Goal: Information Seeking & Learning: Check status

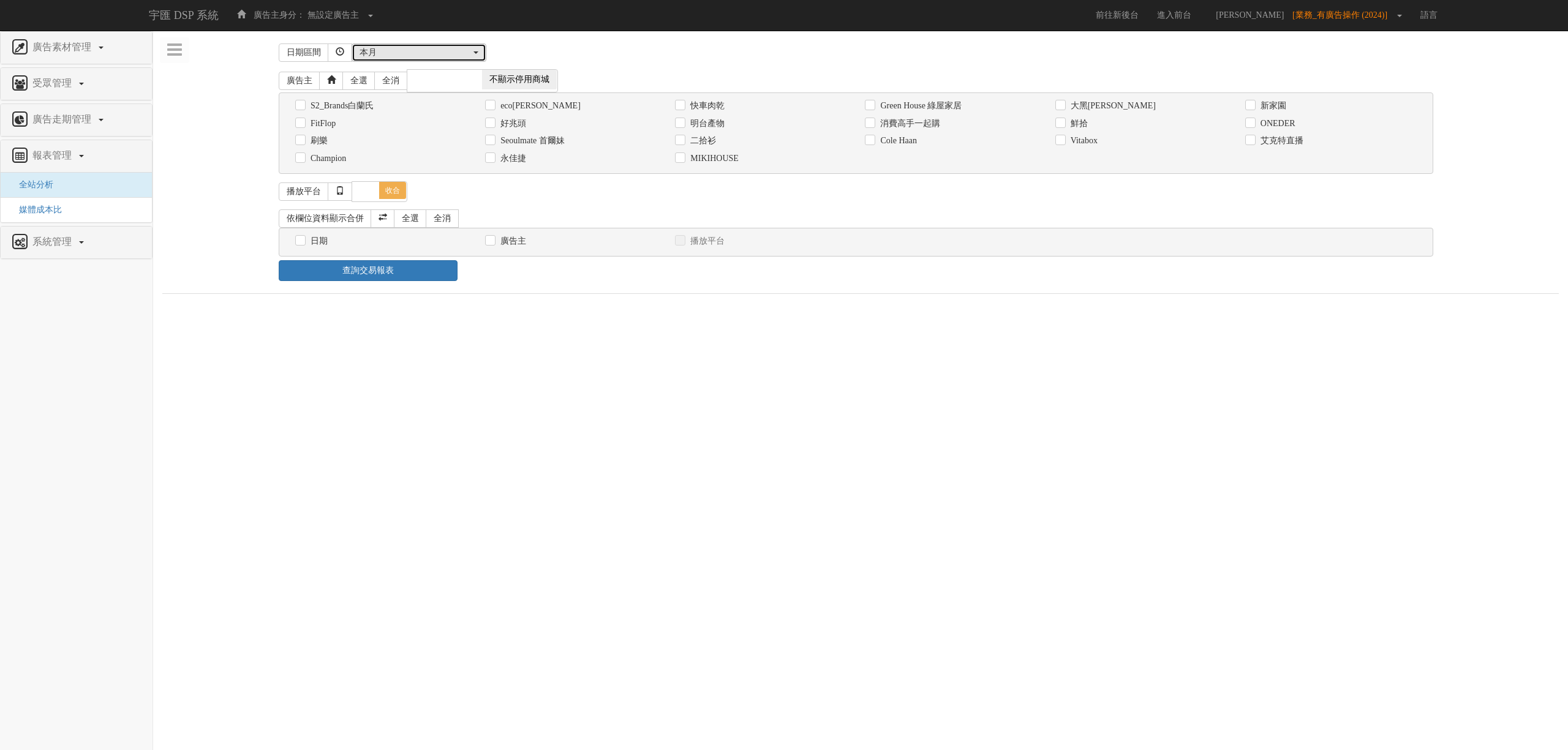
click at [429, 58] on div "本月" at bounding box center [415, 52] width 111 height 12
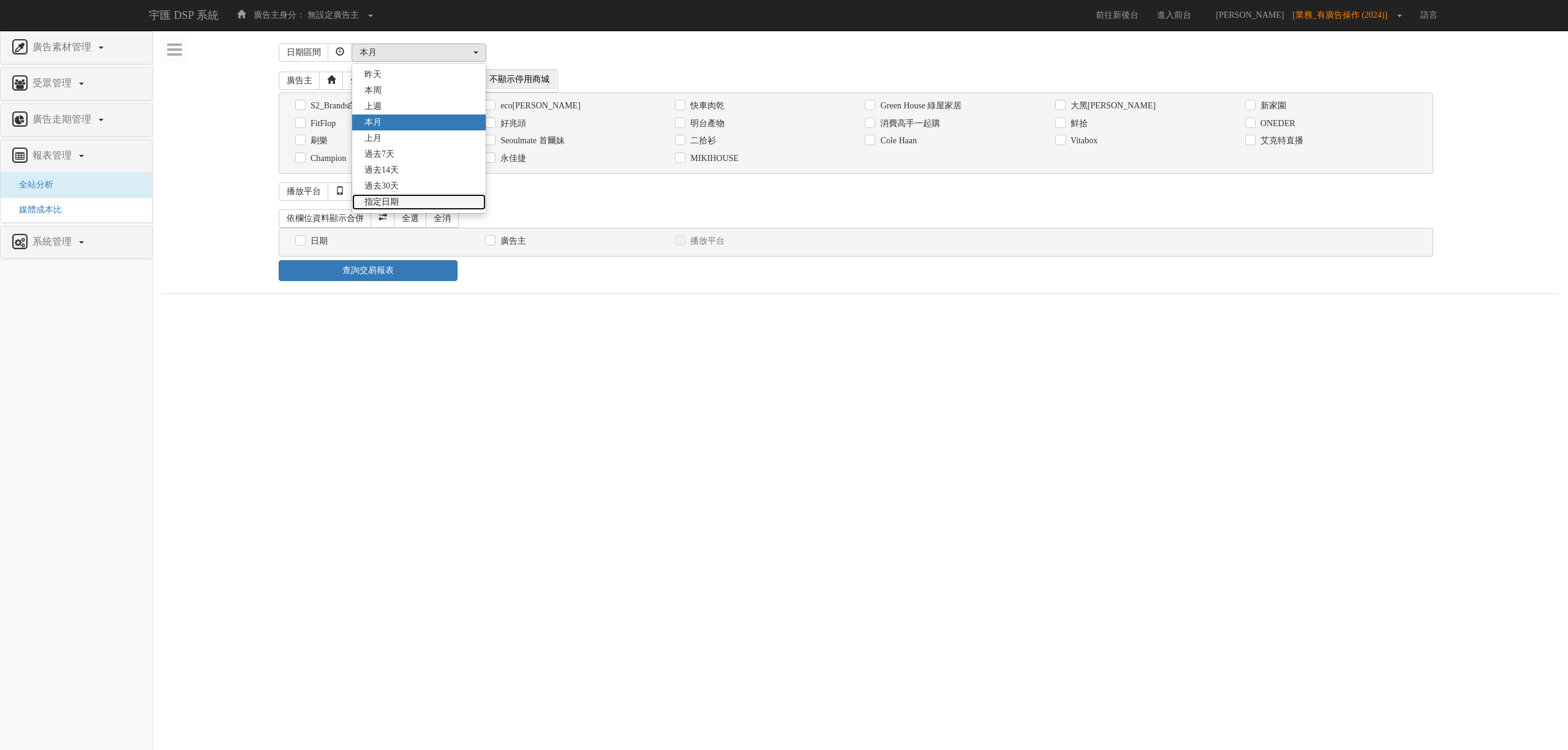
click at [399, 207] on span "指定日期" at bounding box center [381, 201] width 34 height 12
select select "Custom"
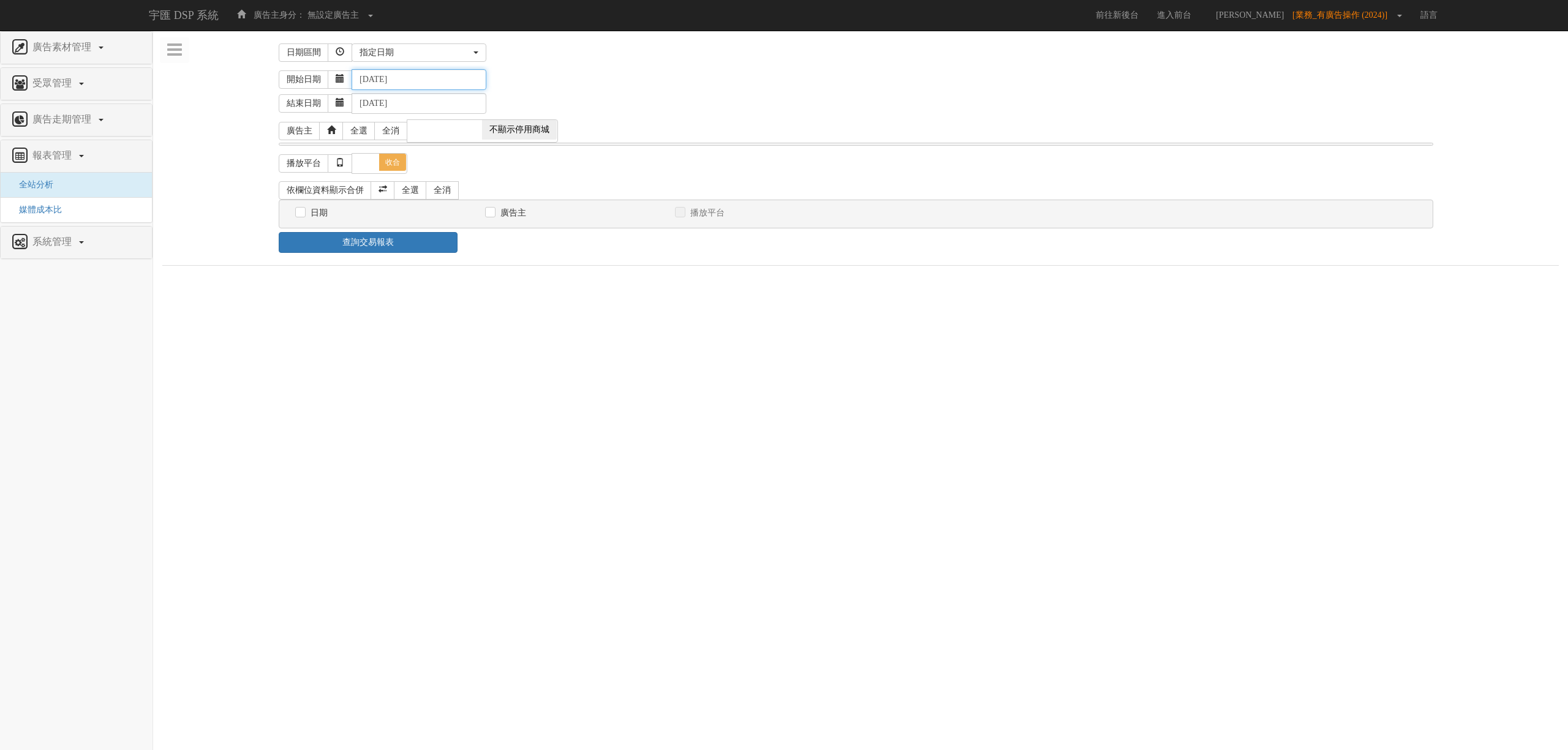
click at [386, 79] on input "[DATE]" at bounding box center [419, 80] width 134 height 21
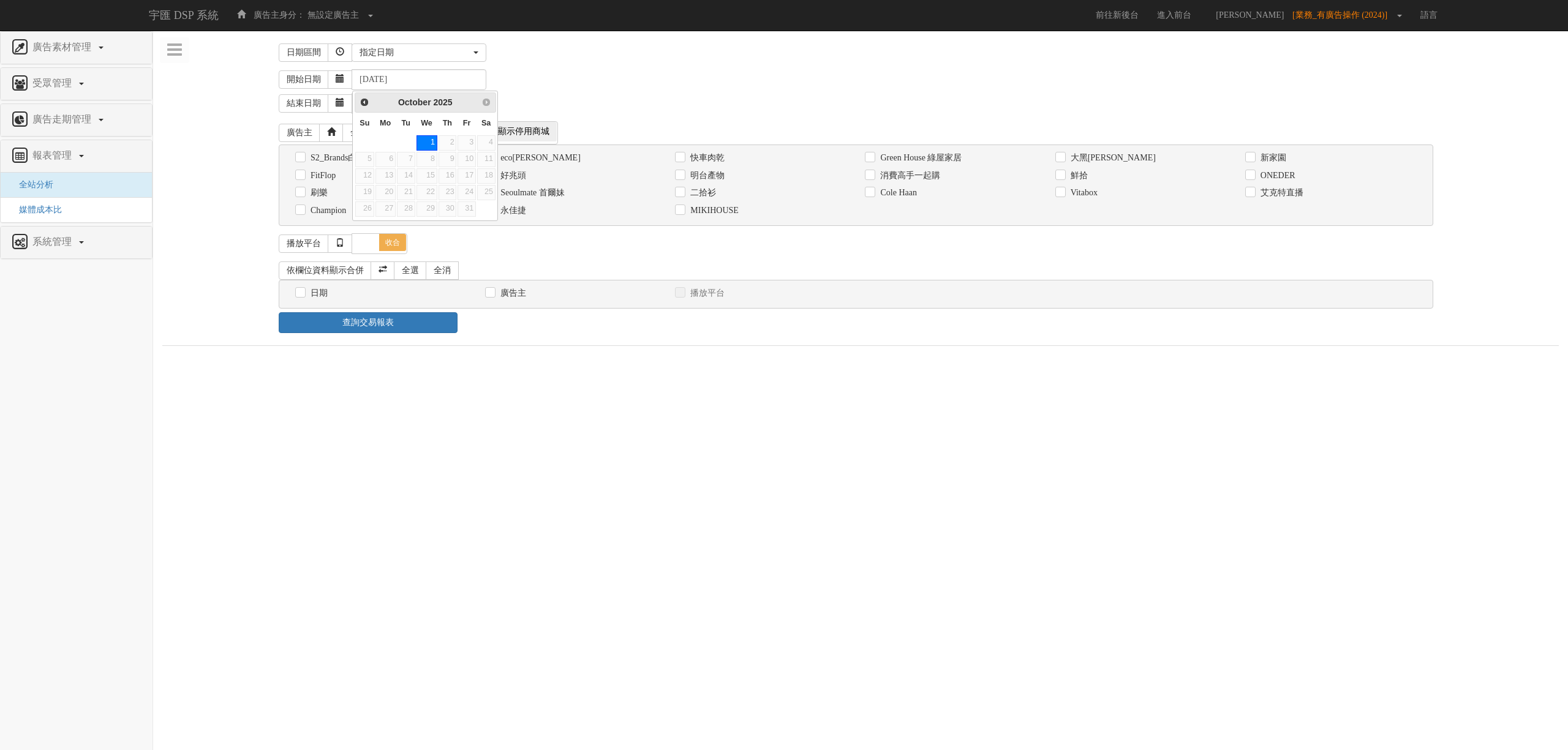
click at [367, 111] on div "Prev Next [DATE]" at bounding box center [425, 102] width 141 height 20
click at [363, 106] on span "Prev" at bounding box center [364, 101] width 10 height 10
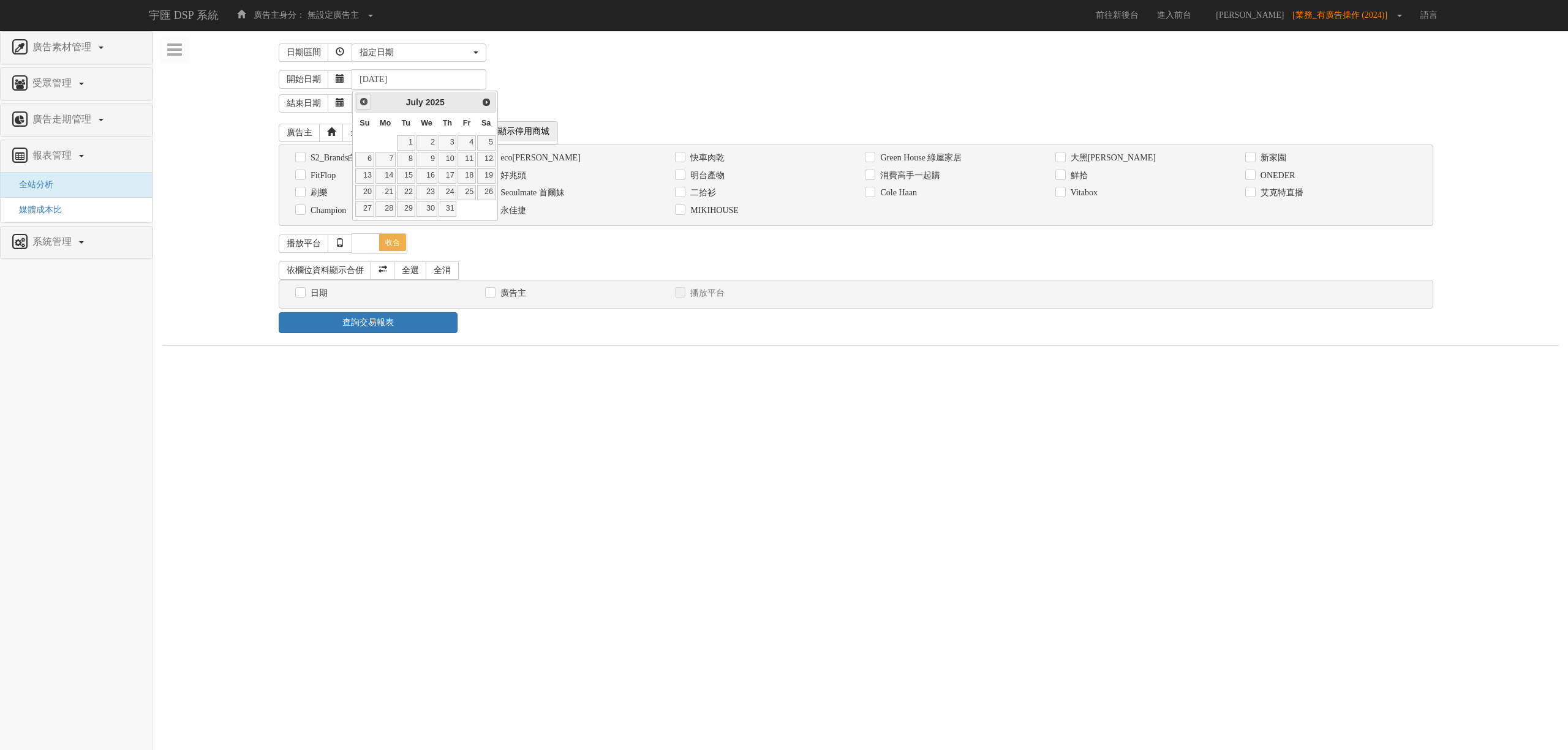
click at [363, 106] on span "Prev" at bounding box center [364, 101] width 10 height 10
click at [476, 104] on div "Prev Next [DATE]" at bounding box center [425, 102] width 141 height 20
click at [361, 106] on span "Prev" at bounding box center [364, 101] width 10 height 10
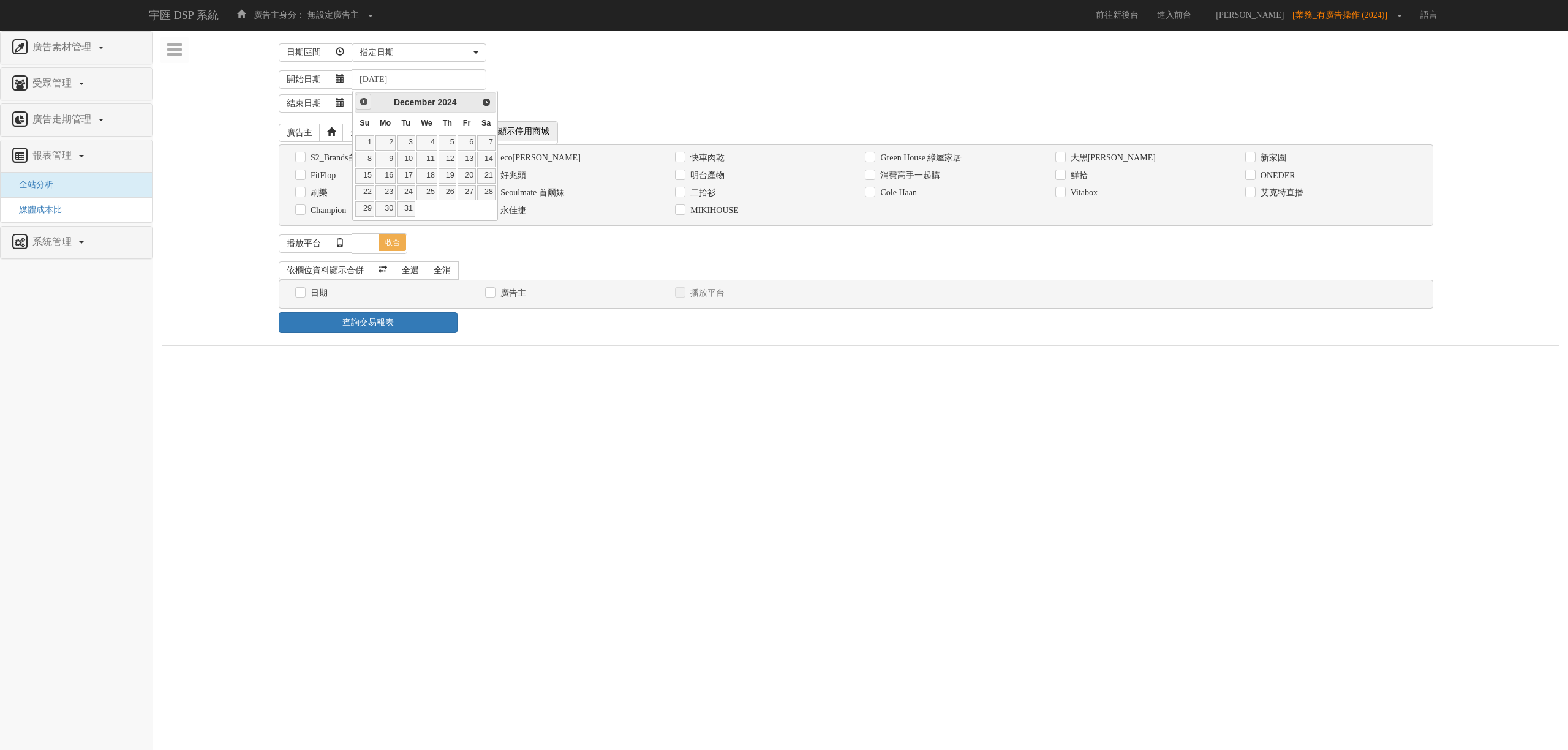
click at [361, 106] on span "Prev" at bounding box center [364, 101] width 10 height 10
click at [359, 139] on link "1" at bounding box center [365, 143] width 18 height 15
type input "[DATE]"
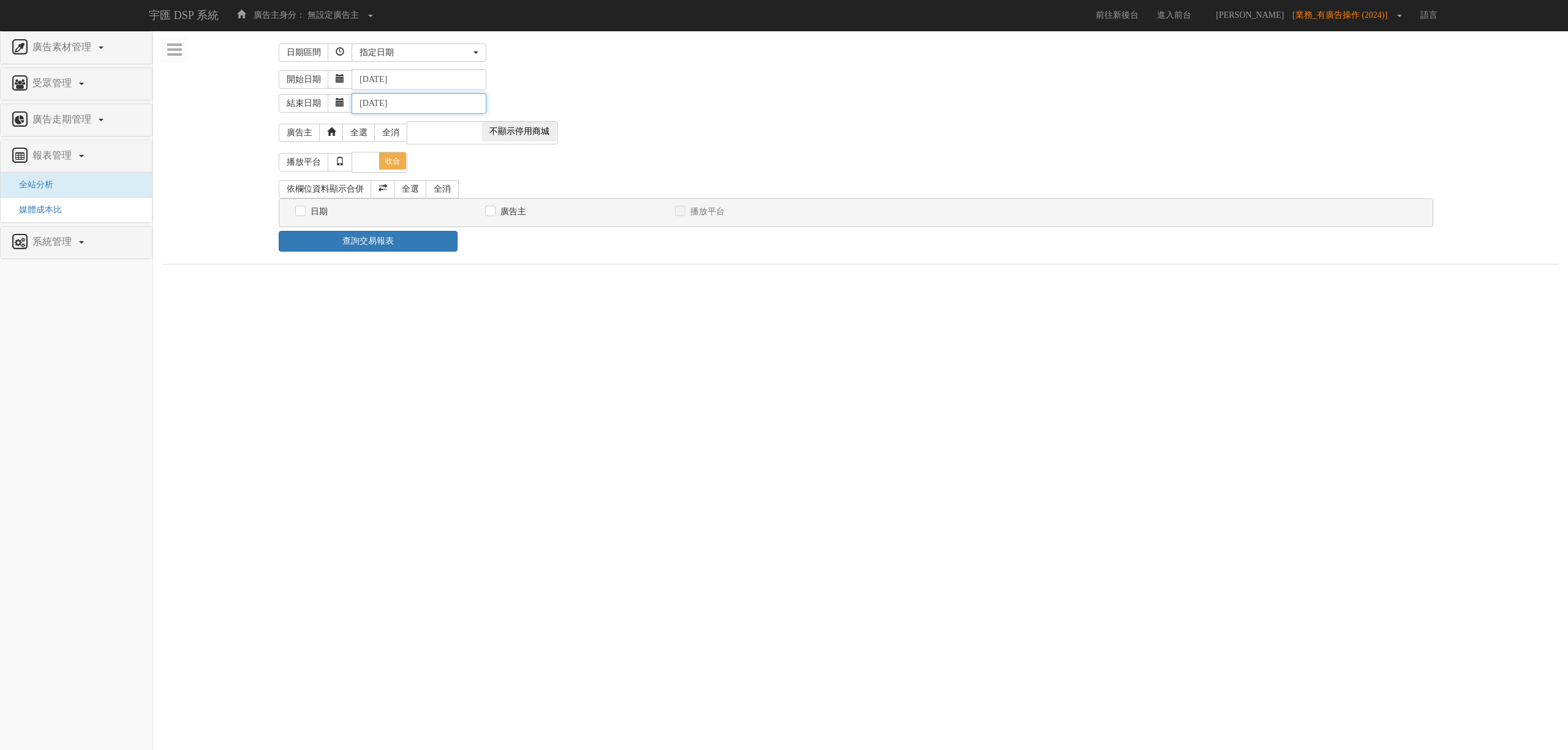
click at [400, 96] on input "[DATE]" at bounding box center [419, 103] width 134 height 21
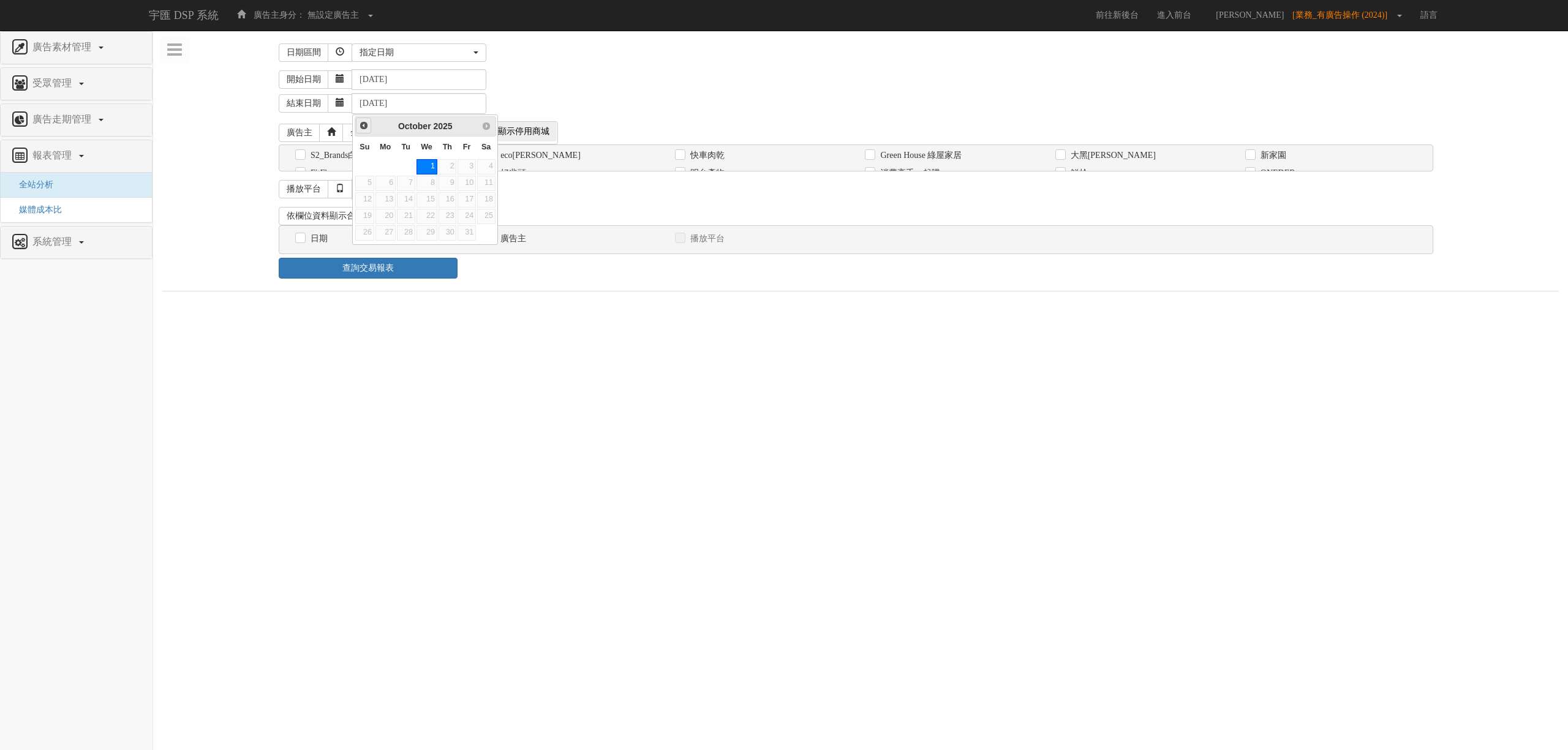
click at [367, 125] on span "Prev" at bounding box center [364, 125] width 10 height 10
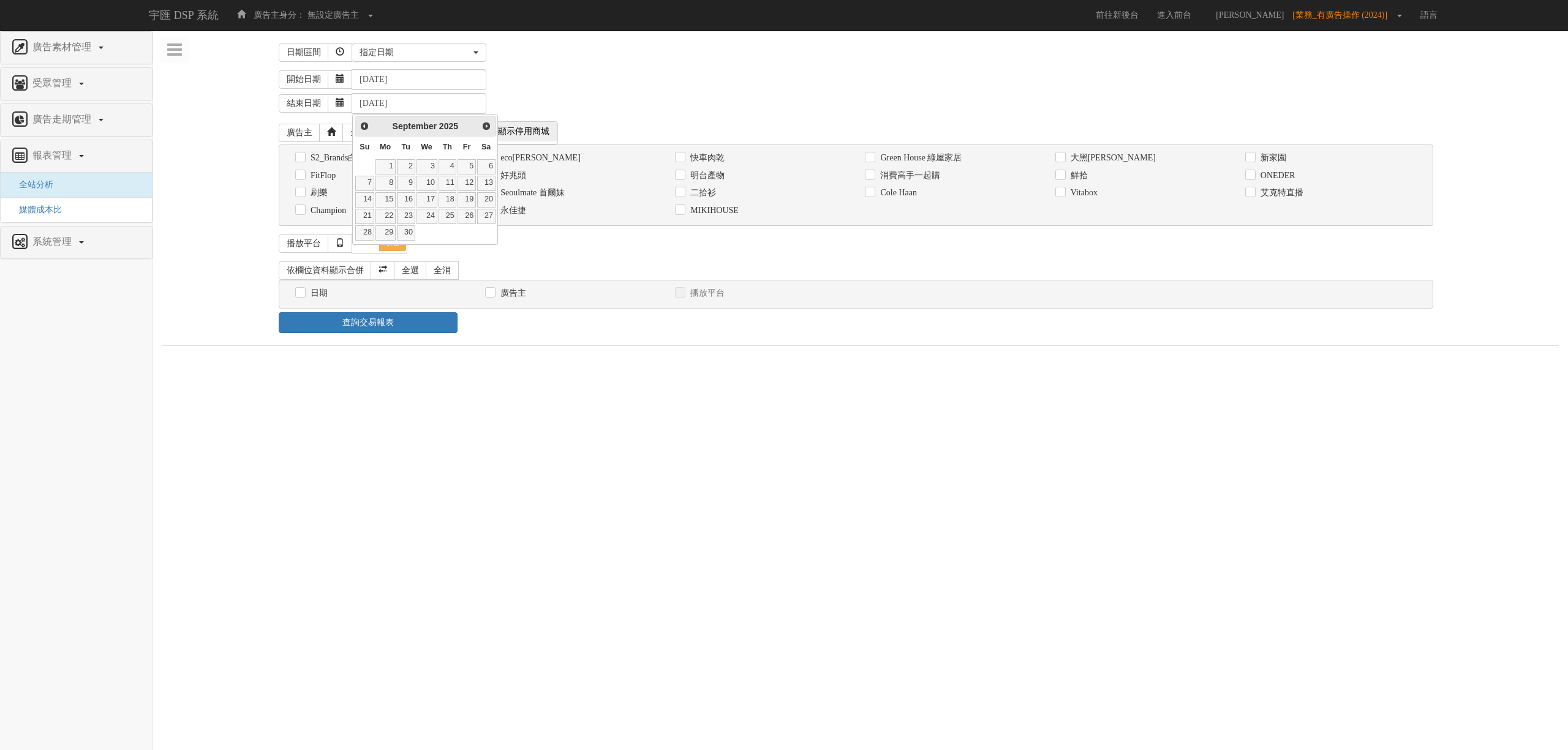
click at [408, 241] on td "30" at bounding box center [406, 232] width 20 height 16
type input "[DATE]"
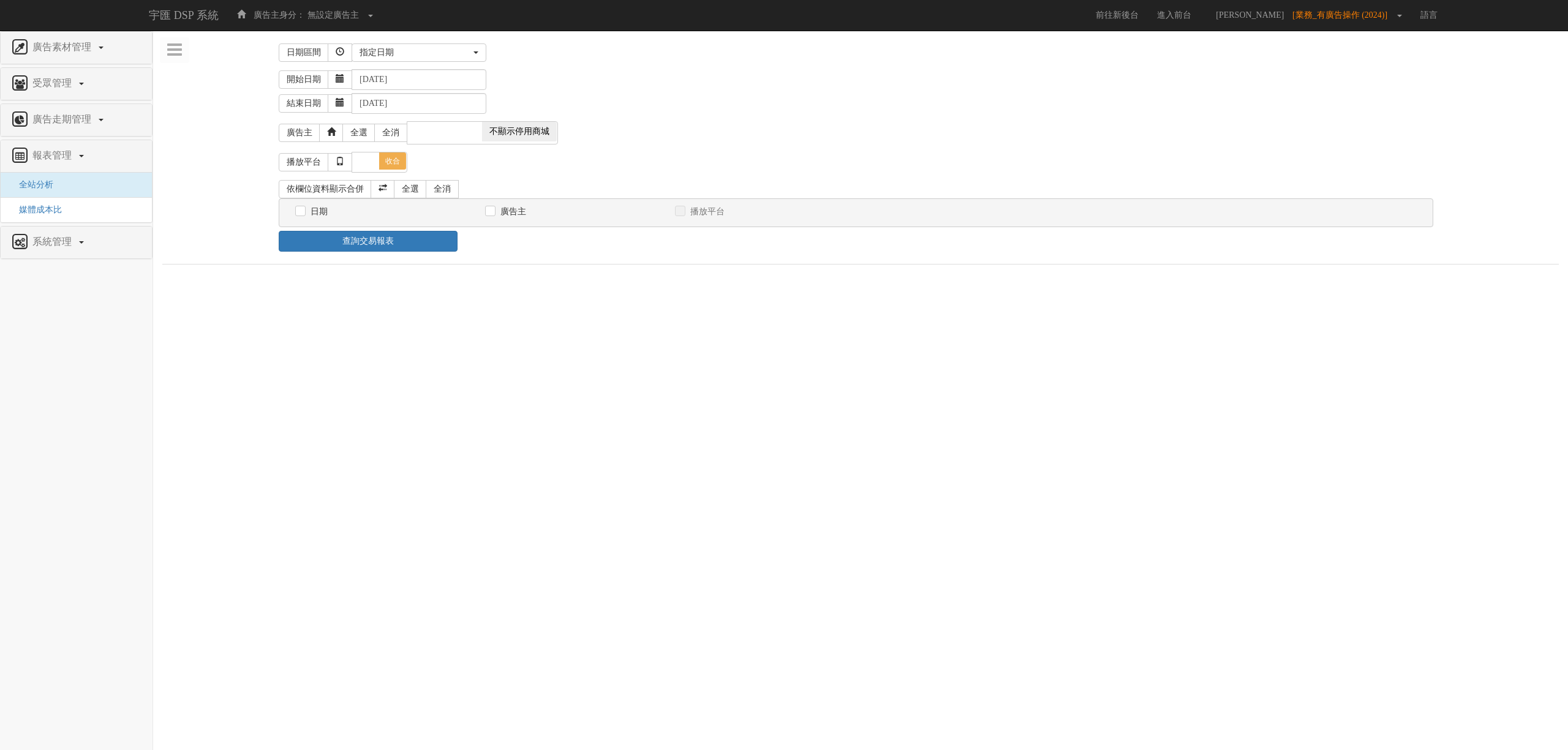
click at [616, 106] on div "結束日期 [DATE]" at bounding box center [918, 102] width 1280 height 24
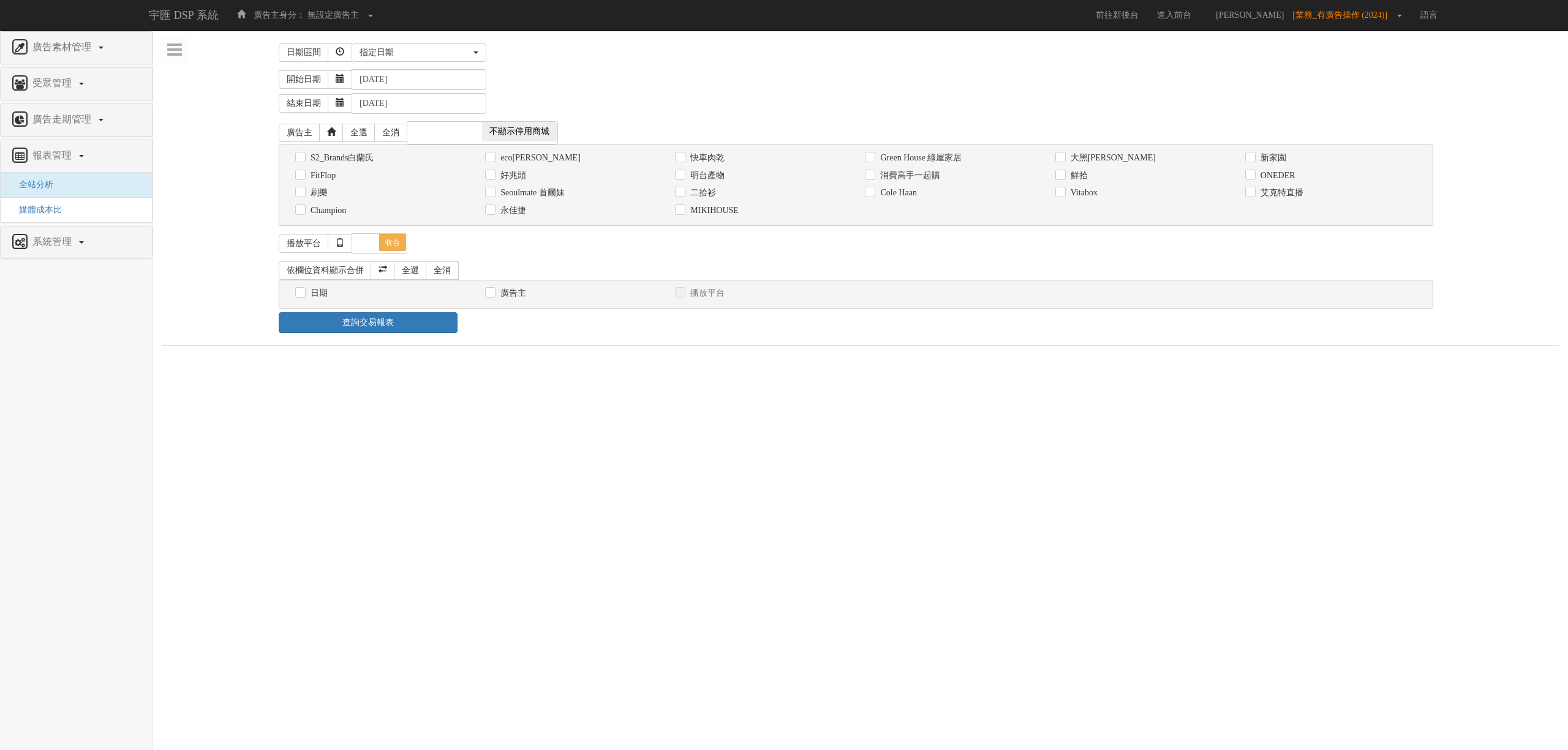
click at [516, 191] on label "Seoulmate 首爾妹" at bounding box center [531, 192] width 68 height 12
click at [493, 191] on input "Seoulmate 首爾妹" at bounding box center [488, 193] width 8 height 8
checkbox input "true"
click at [312, 290] on label "日期" at bounding box center [317, 293] width 20 height 12
click at [303, 290] on input "日期" at bounding box center [298, 293] width 8 height 8
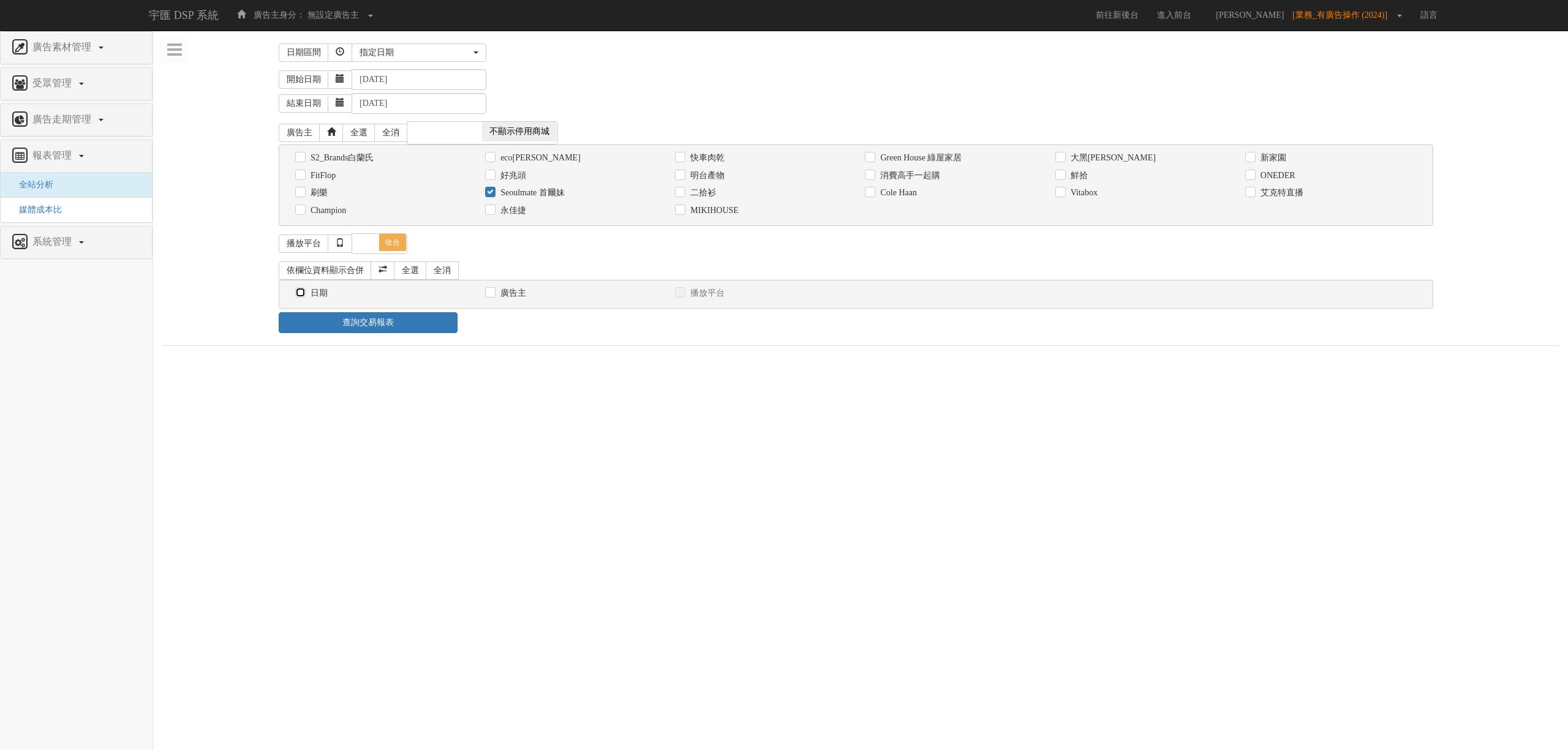
checkbox input "true"
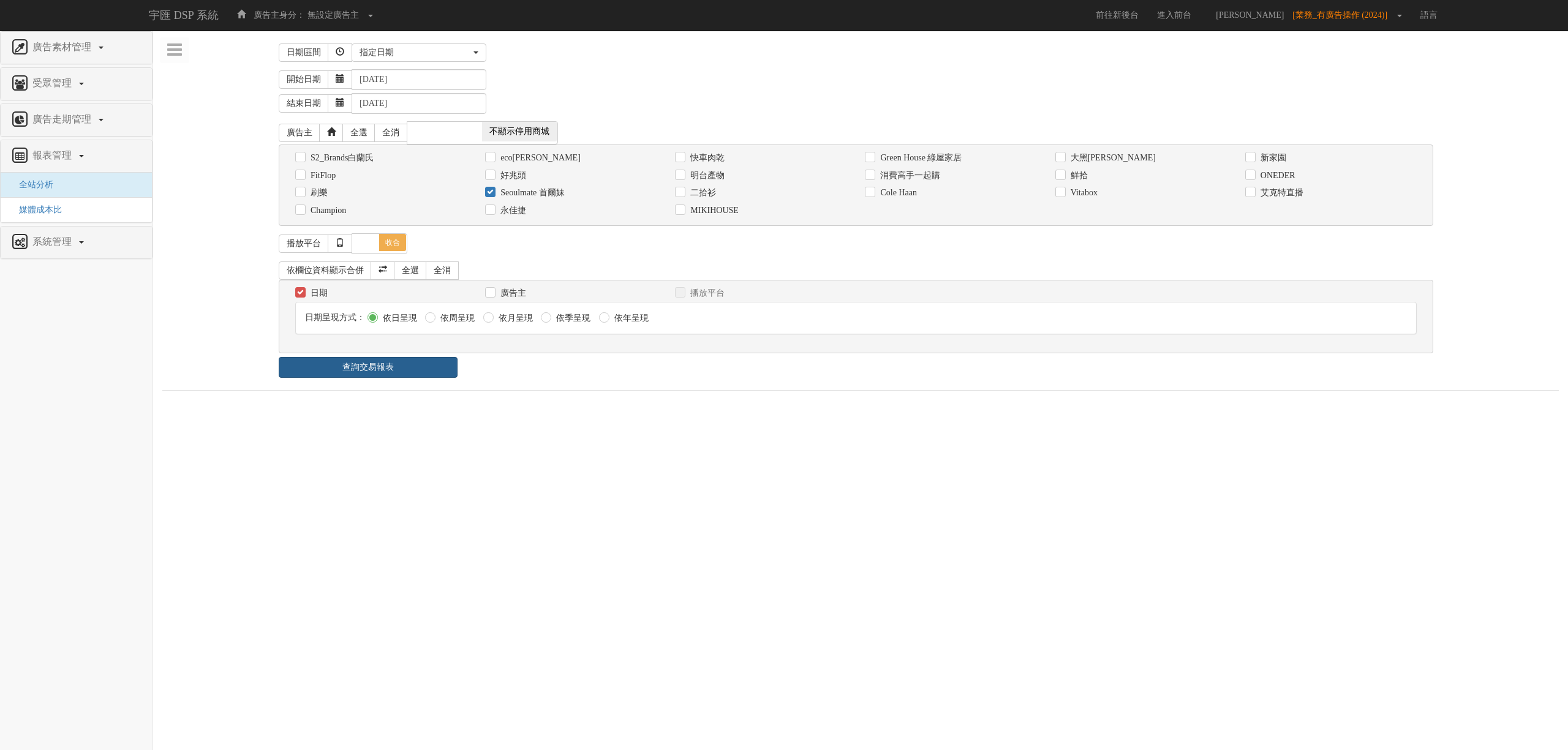
click at [387, 378] on link "查詢交易報表" at bounding box center [368, 367] width 179 height 21
click at [443, 322] on label "依周呈現" at bounding box center [455, 318] width 37 height 12
click at [433, 322] on input "依周呈現" at bounding box center [429, 317] width 8 height 8
radio input "true"
click at [519, 322] on label "依月呈現" at bounding box center [514, 318] width 37 height 12
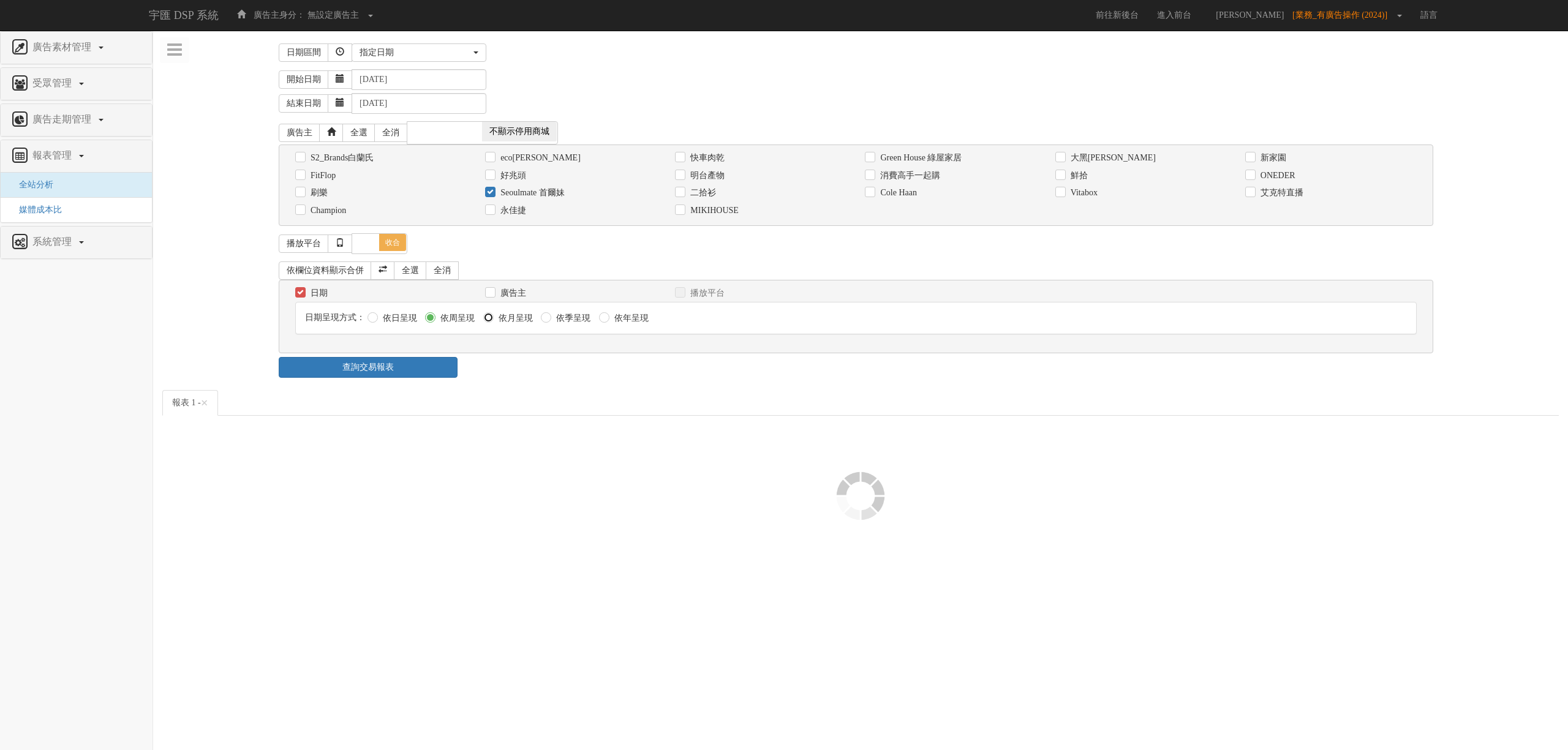
click at [491, 322] on input "依月呈現" at bounding box center [487, 317] width 8 height 8
radio input "true"
click at [208, 405] on span "×" at bounding box center [204, 402] width 7 height 15
click at [385, 373] on link "查詢交易報表" at bounding box center [368, 367] width 179 height 21
click at [578, 370] on div "查詢交易報表" at bounding box center [861, 367] width 1182 height 21
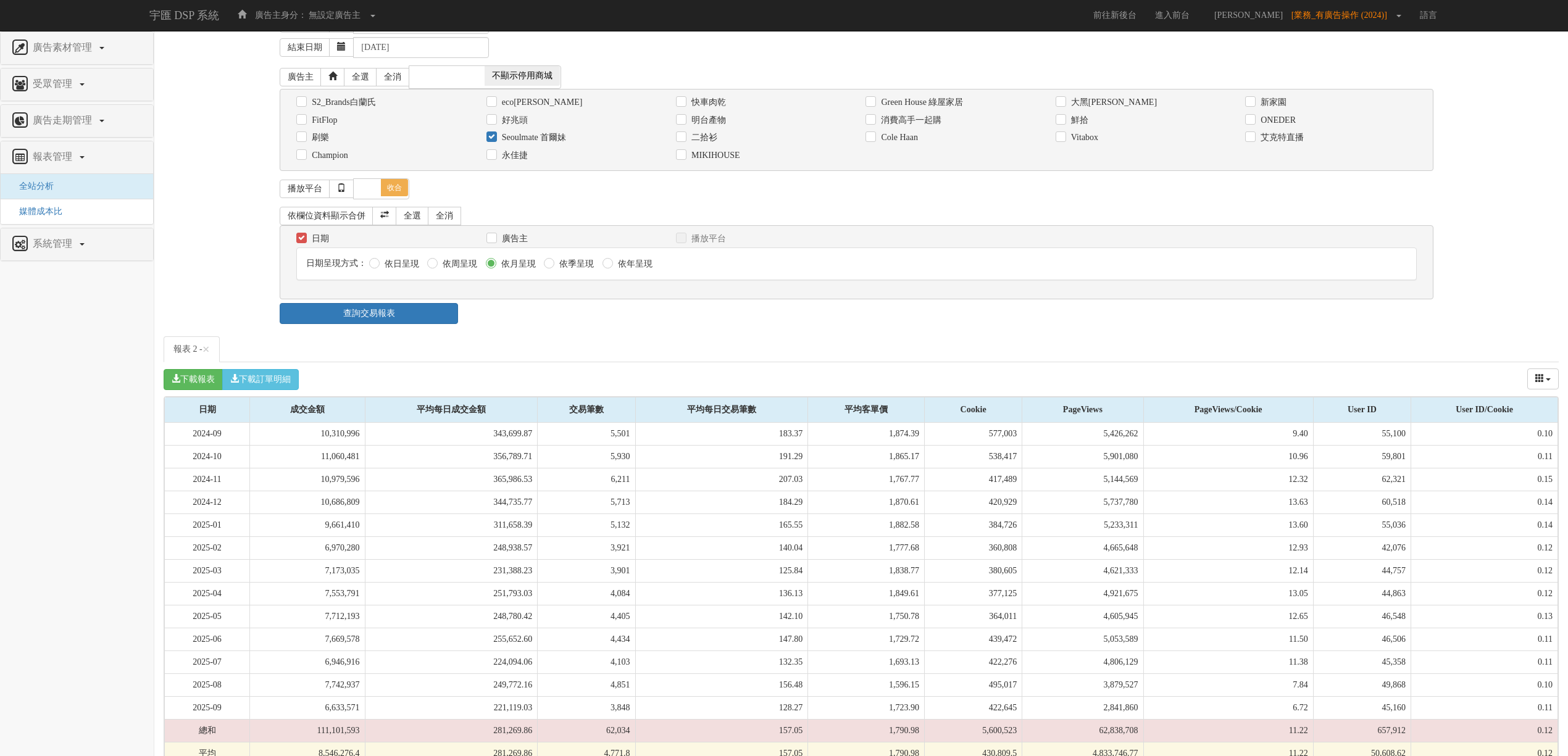
scroll to position [87, 0]
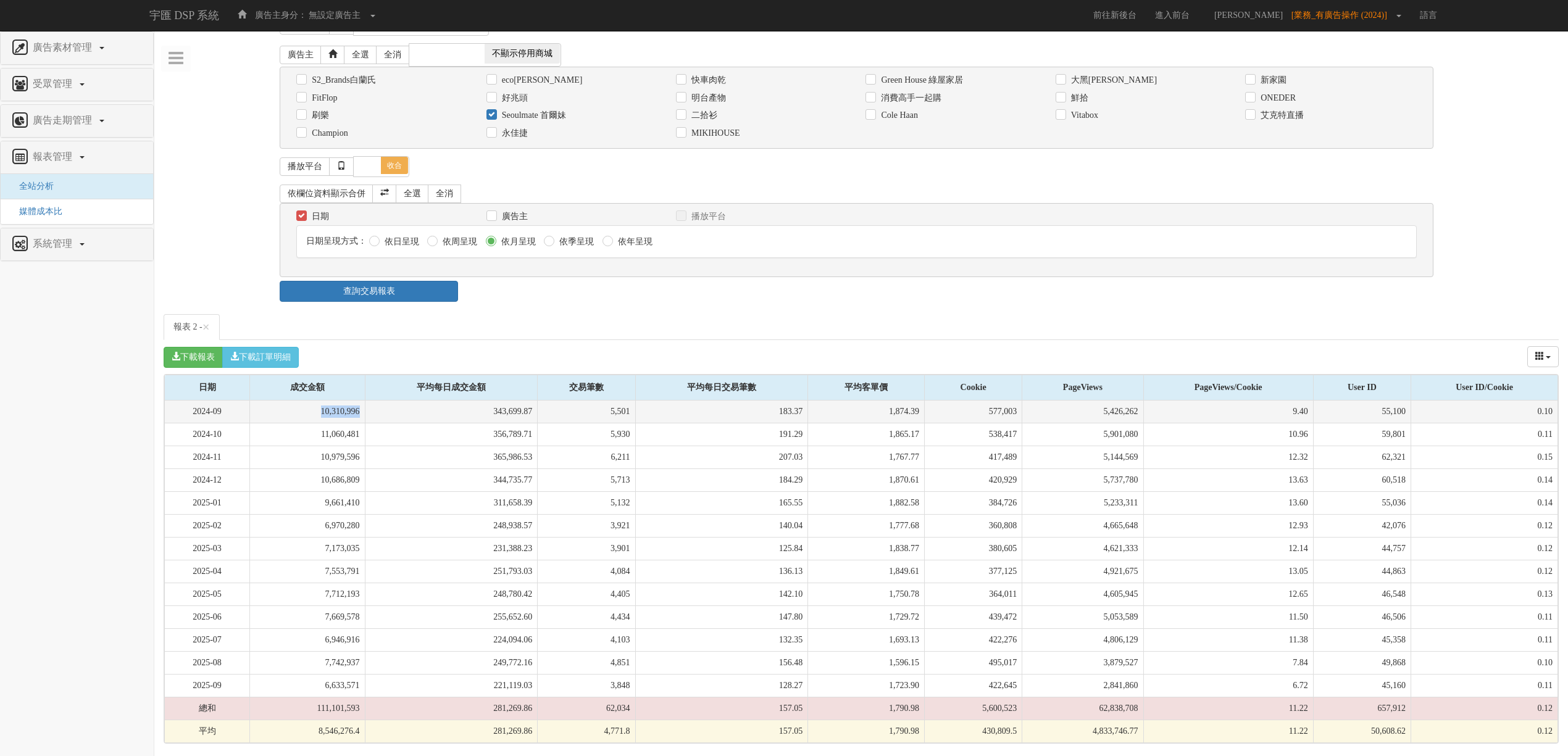
drag, startPoint x: 326, startPoint y: 410, endPoint x: 374, endPoint y: 410, distance: 48.0
click at [365, 410] on td "10,310,996" at bounding box center [307, 412] width 115 height 23
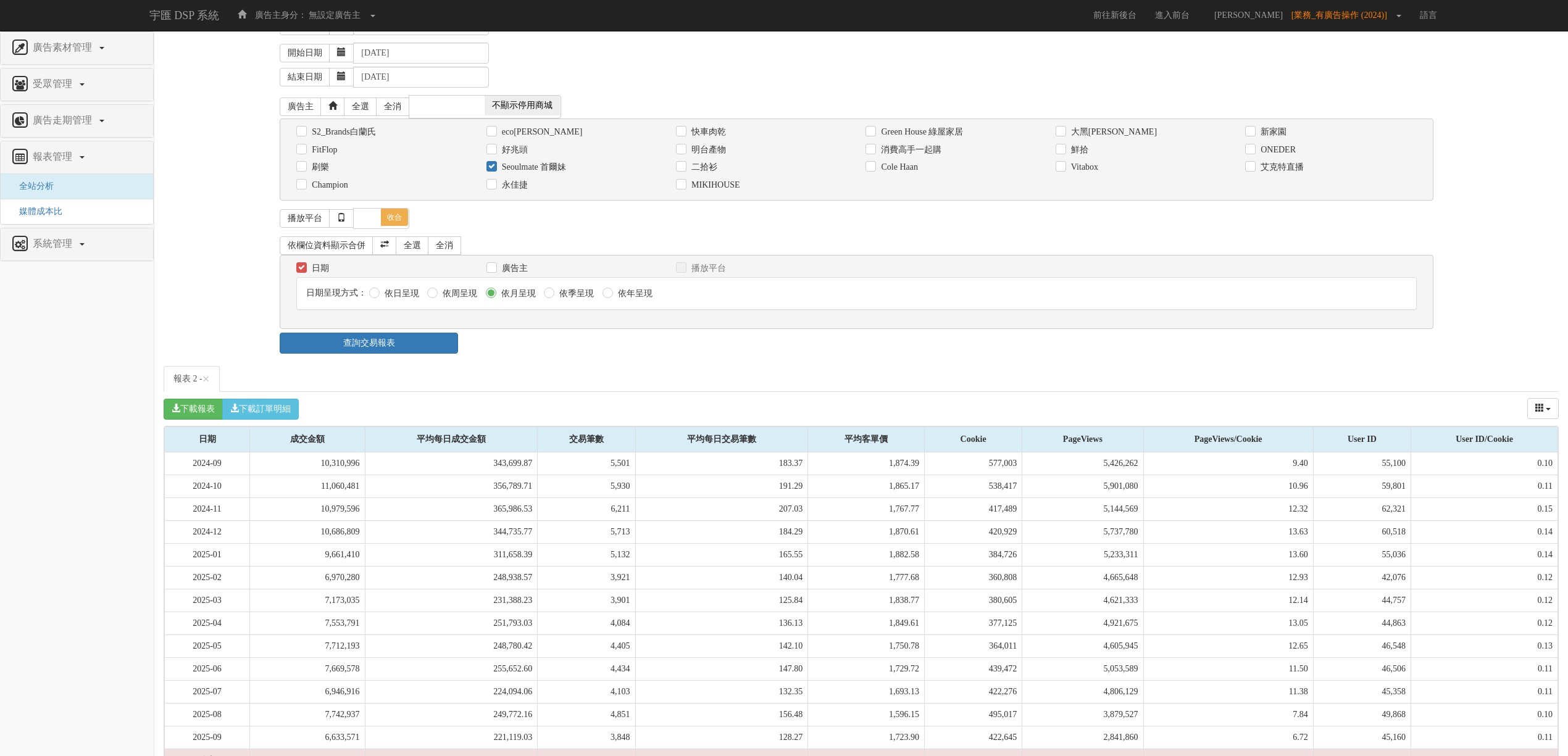
scroll to position [0, 0]
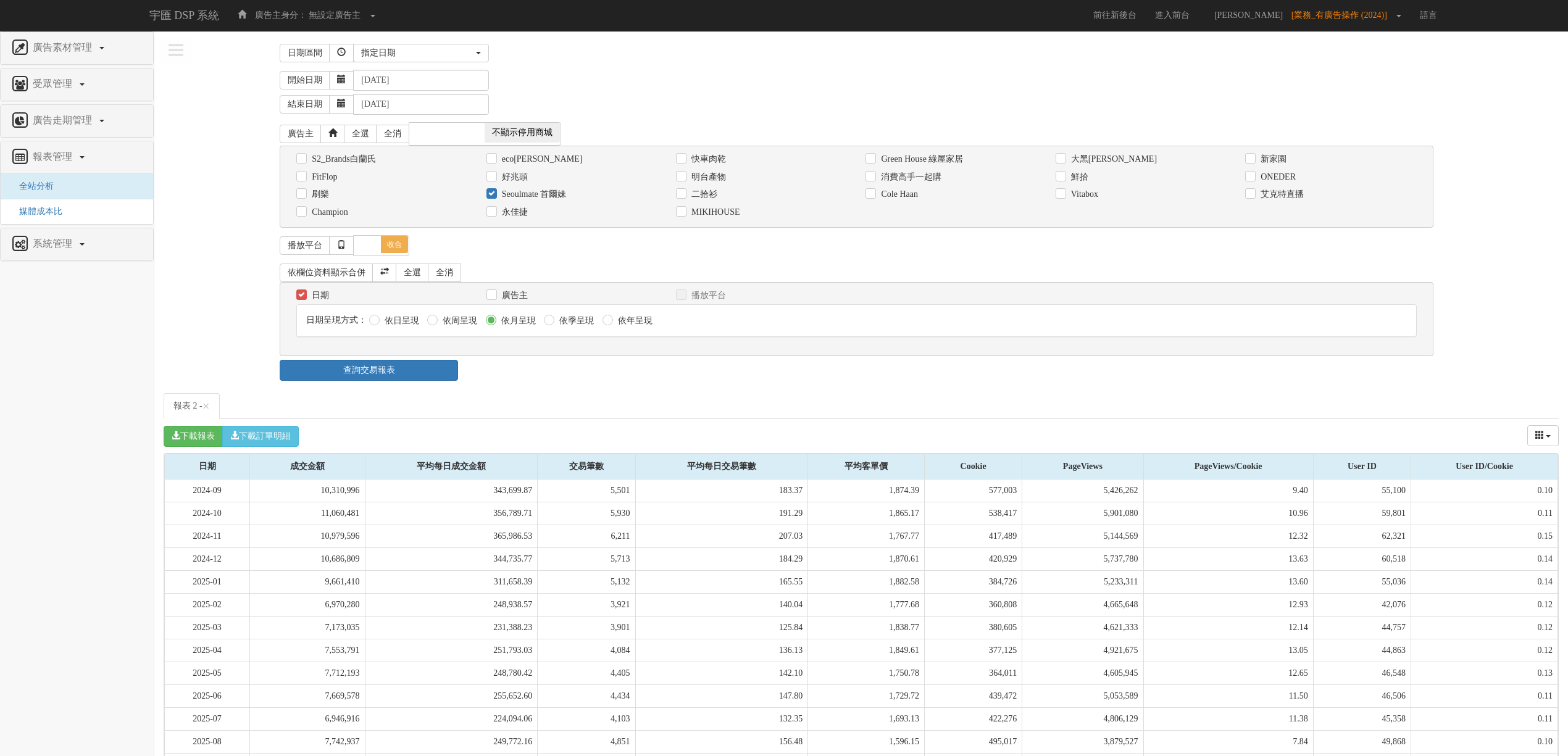
click at [544, 200] on label "Seoulmate 首爾妹" at bounding box center [533, 194] width 68 height 12
click at [495, 199] on input "Seoulmate 首爾妹" at bounding box center [490, 194] width 8 height 8
checkbox input "false"
click at [1068, 196] on label "Vitabox" at bounding box center [1083, 194] width 31 height 12
click at [1064, 196] on input "Vitabox" at bounding box center [1059, 194] width 8 height 8
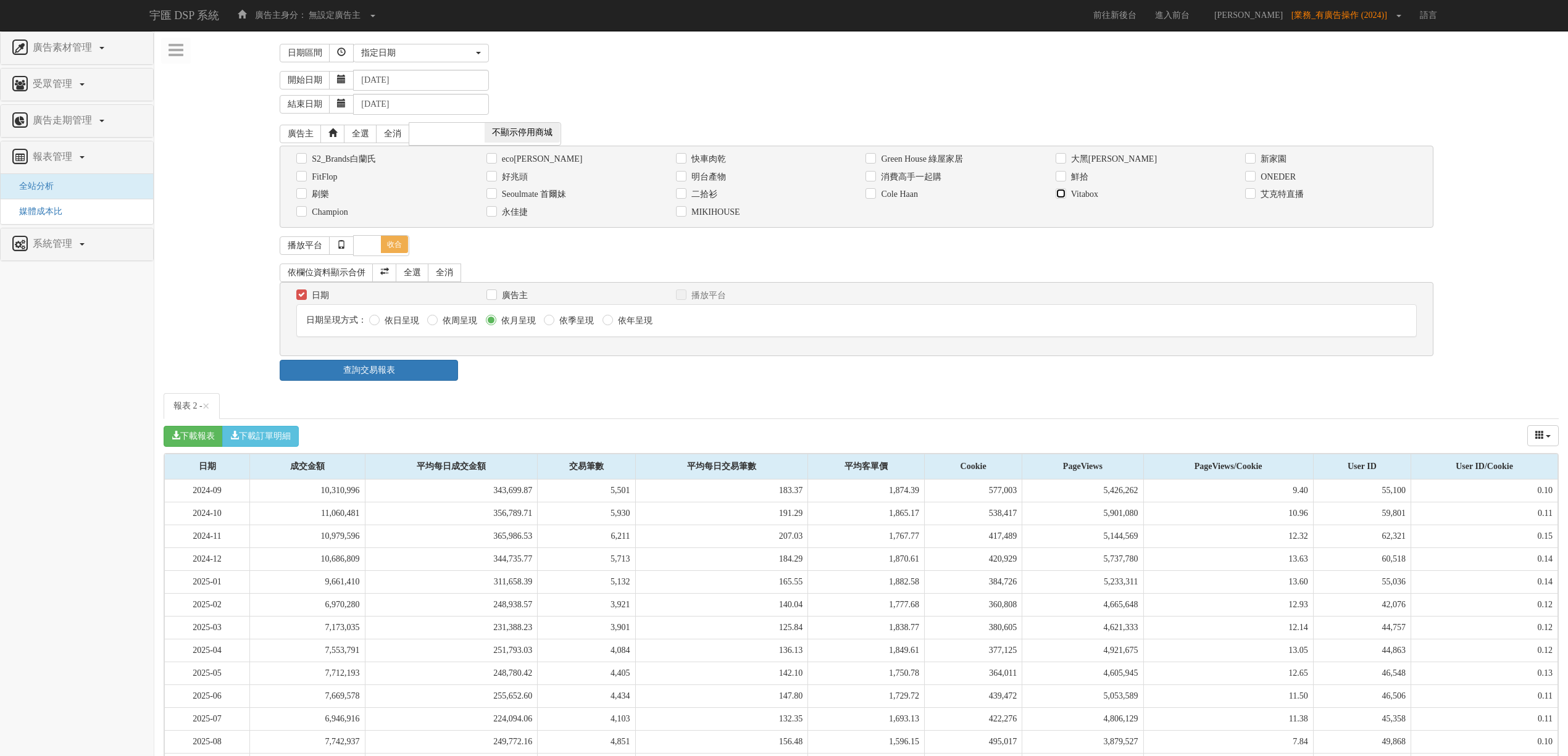
checkbox input "true"
click at [402, 381] on link "查詢交易報表" at bounding box center [368, 370] width 178 height 21
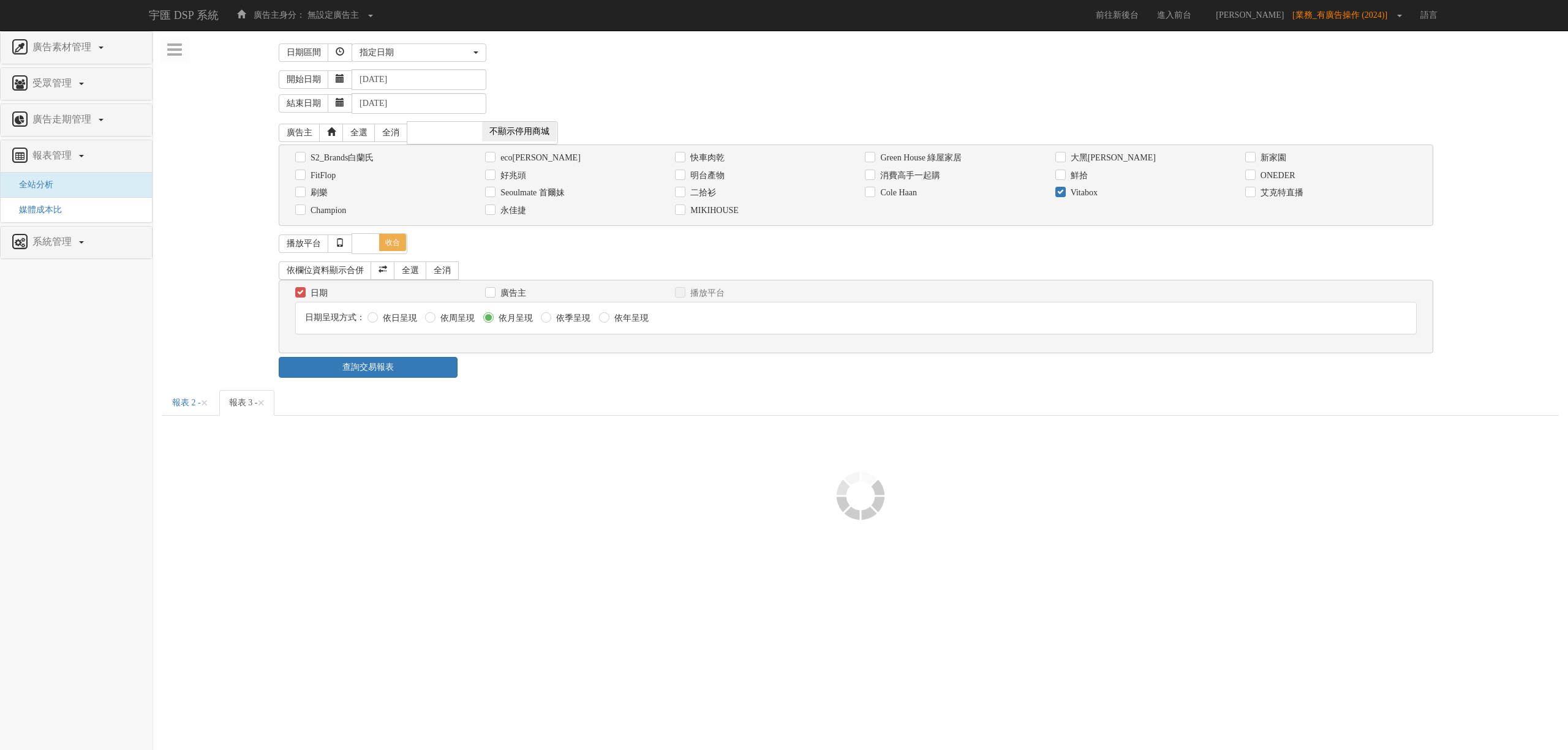
click at [588, 378] on div "查詢交易報表" at bounding box center [861, 367] width 1182 height 21
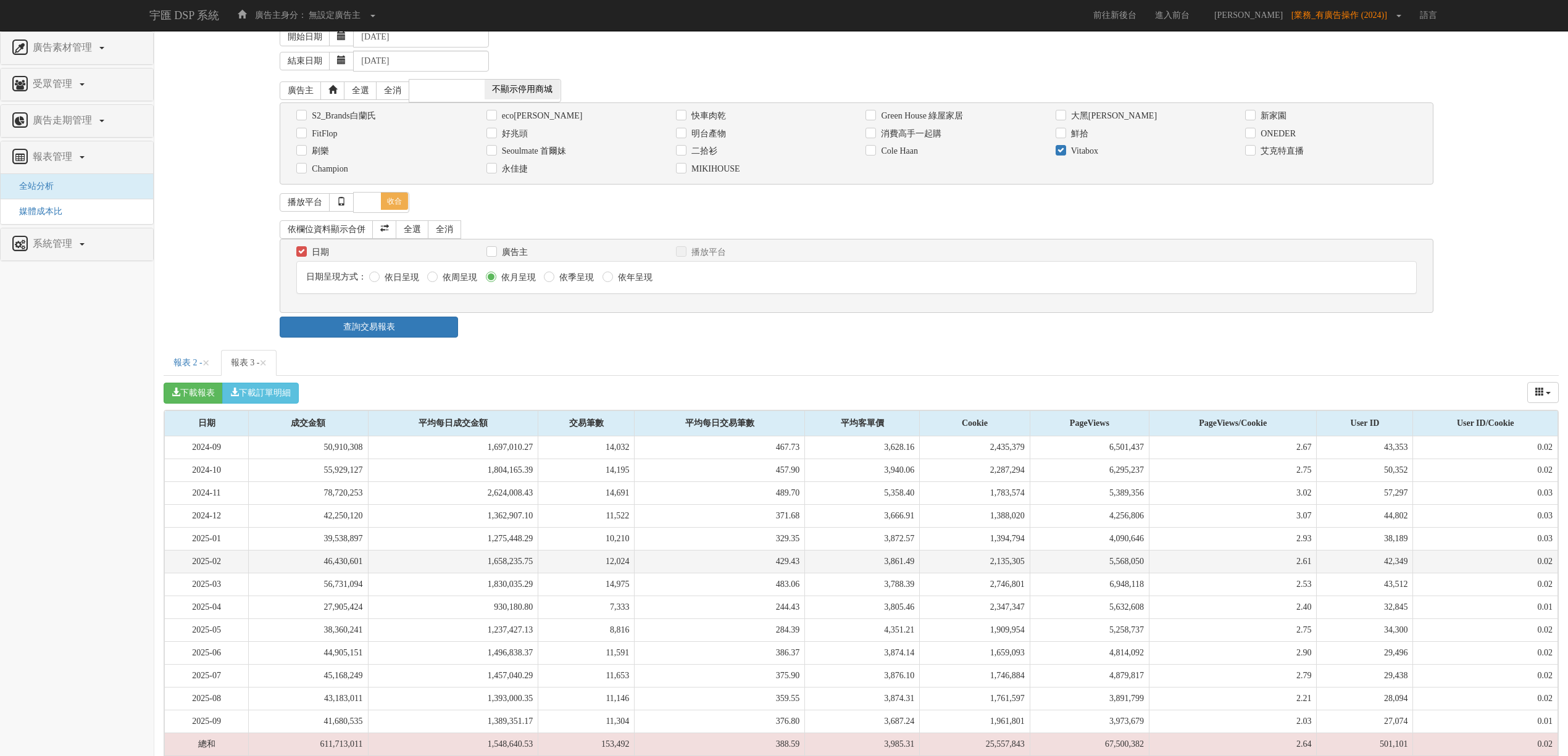
scroll to position [87, 0]
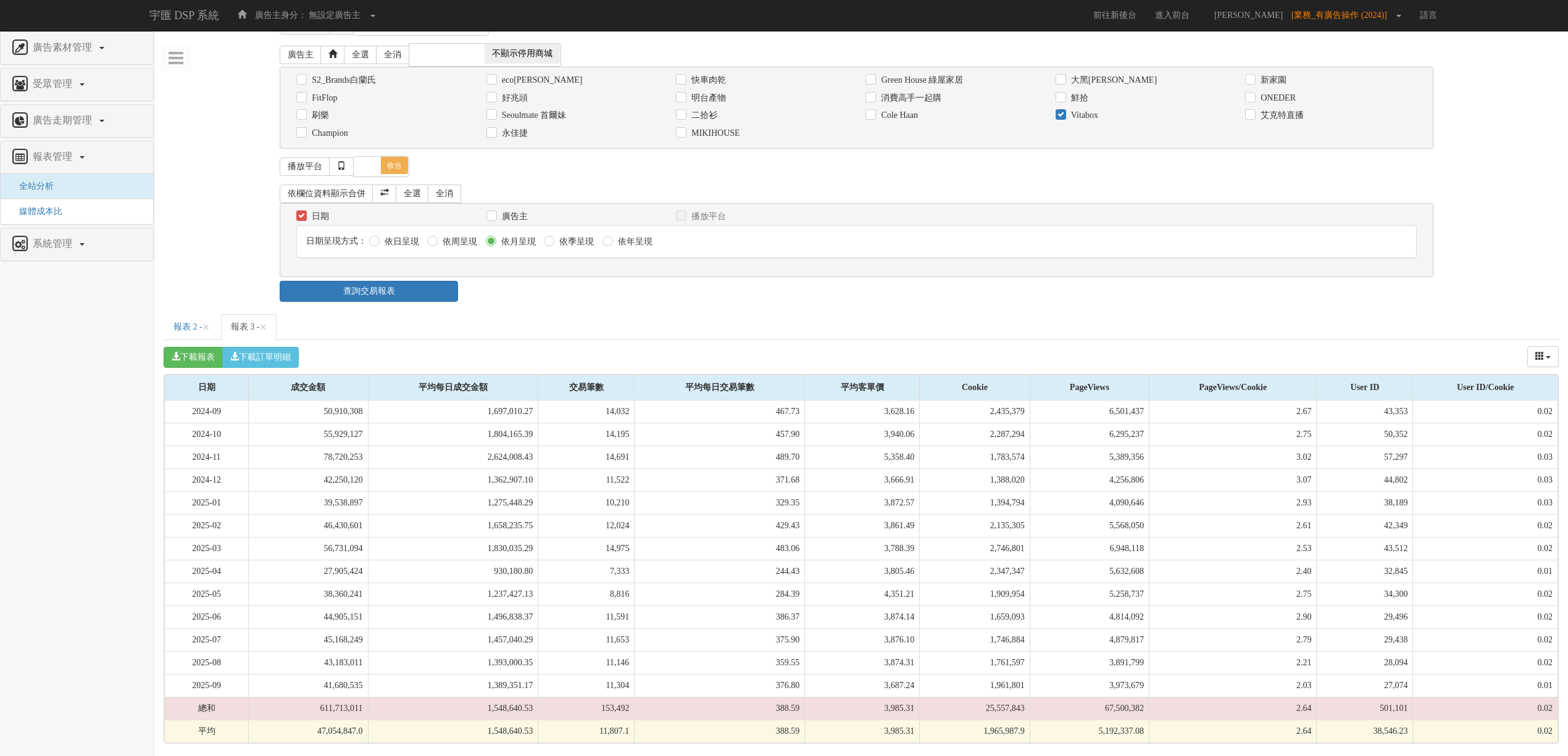
click at [162, 317] on div "廣告素材管理 廣告素材 素材預約變更 自訂貨架商品 受眾管理 Ip 群組 廣告走期管理 報表管理 全站分析 媒體成本比 系統管理 廣告驗證設定 日期區間 昨天…" at bounding box center [861, 348] width 1414 height 791
click at [172, 321] on link "報表 2 - ×" at bounding box center [192, 327] width 56 height 26
click at [499, 215] on label "廣告主" at bounding box center [513, 216] width 29 height 12
click at [495, 215] on input "廣告主" at bounding box center [490, 216] width 8 height 8
checkbox input "true"
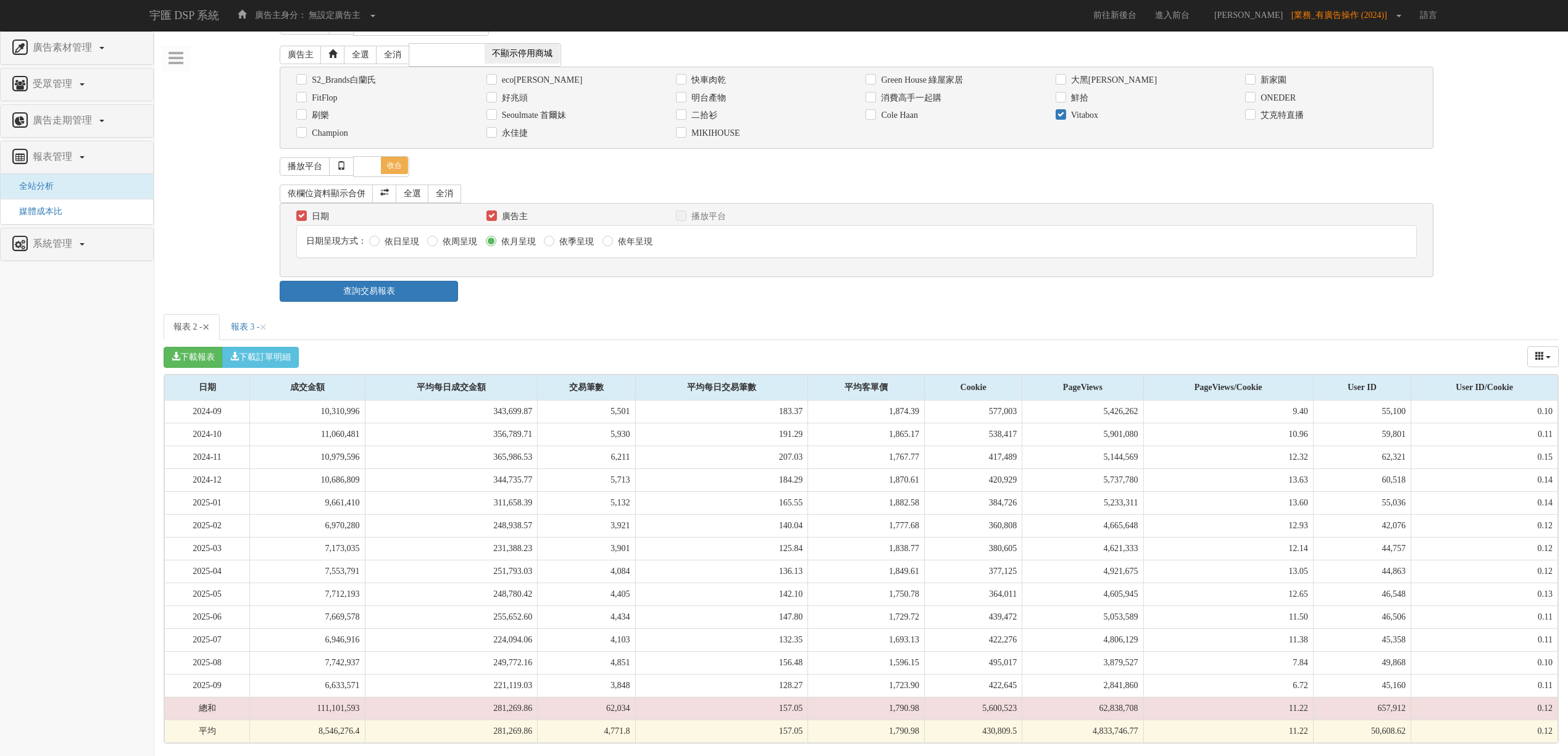
click at [210, 328] on span "×" at bounding box center [206, 327] width 7 height 15
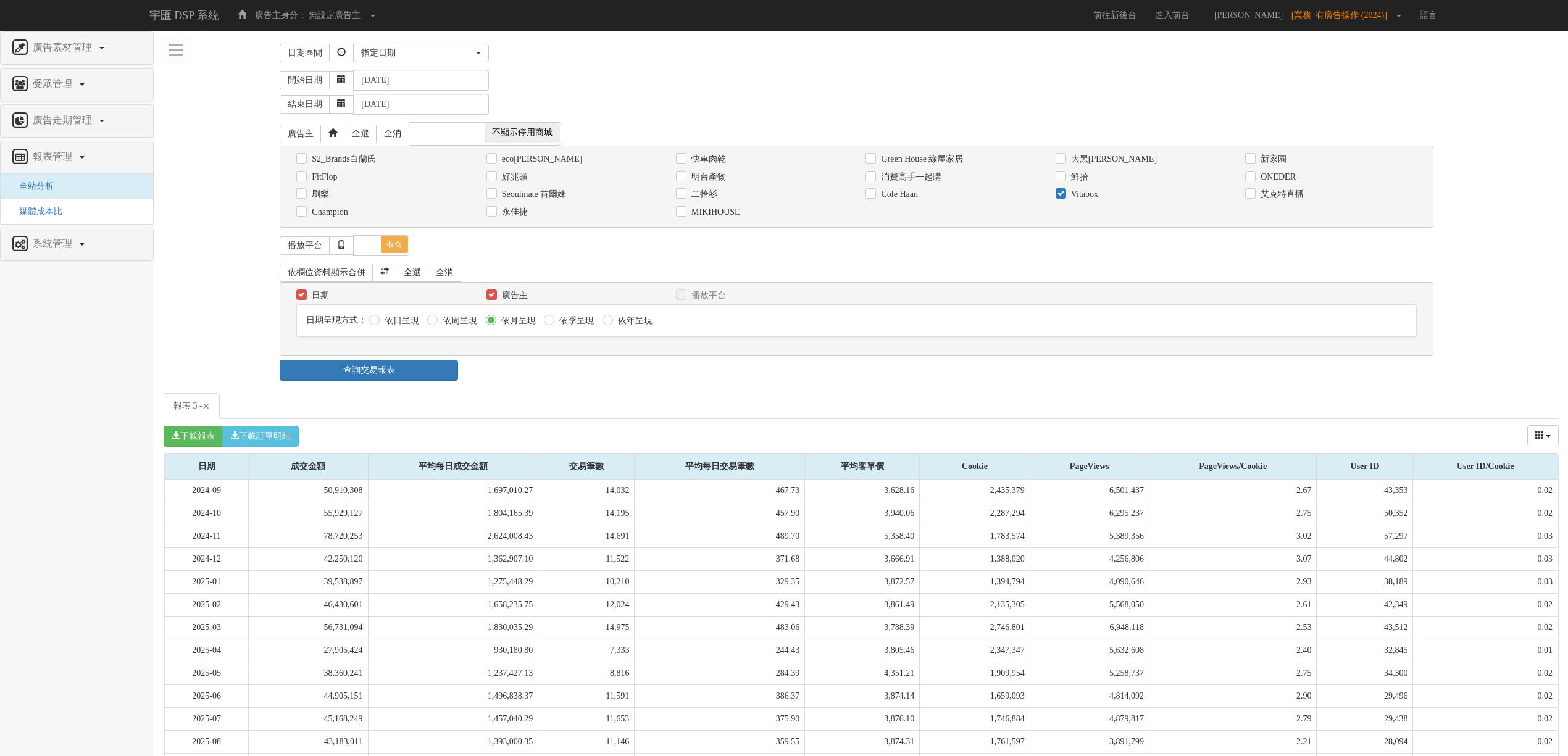
click at [210, 411] on span "×" at bounding box center [206, 406] width 7 height 15
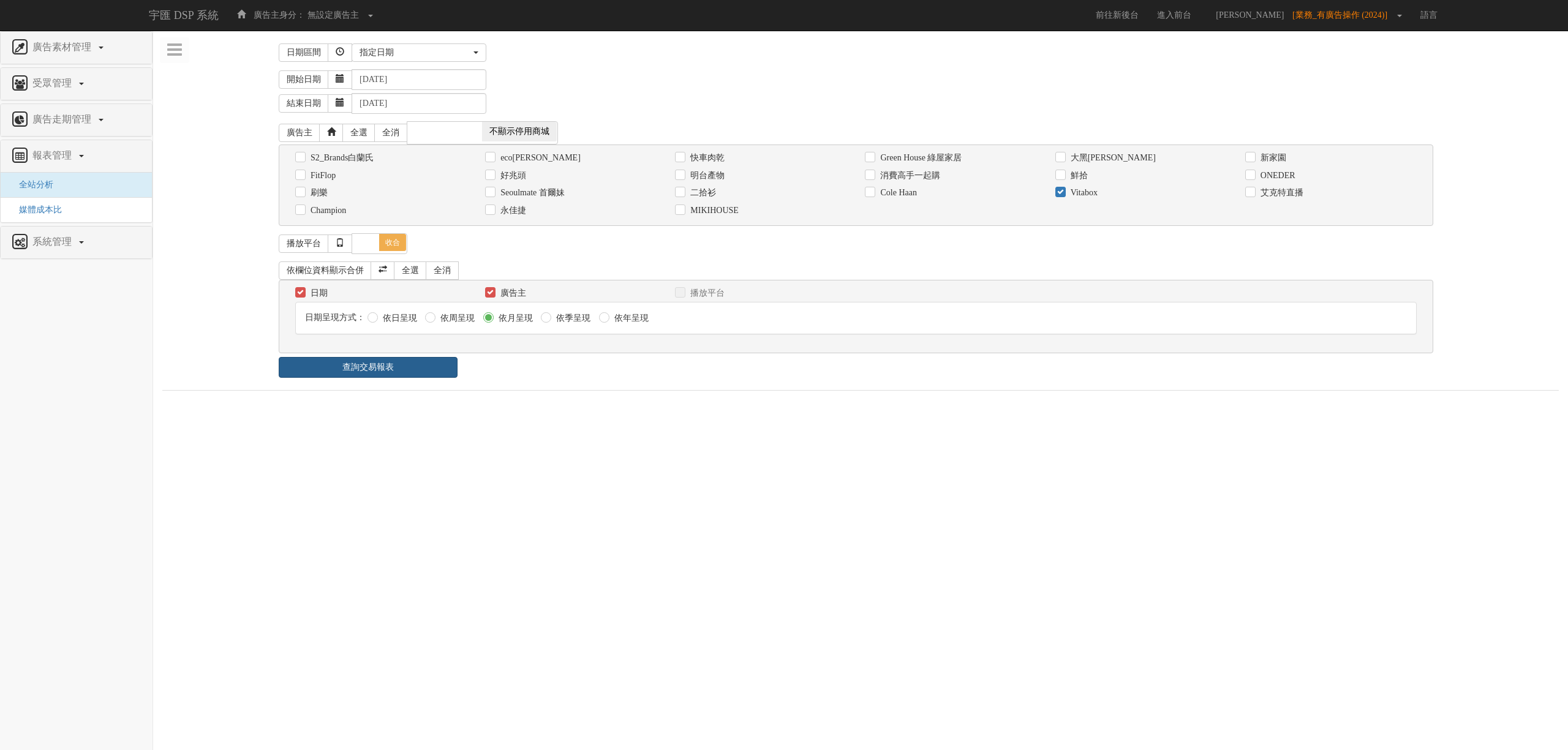
click at [379, 368] on link "查詢交易報表" at bounding box center [368, 367] width 179 height 21
click at [665, 405] on ul "報表 4 - ×" at bounding box center [861, 402] width 1396 height 26
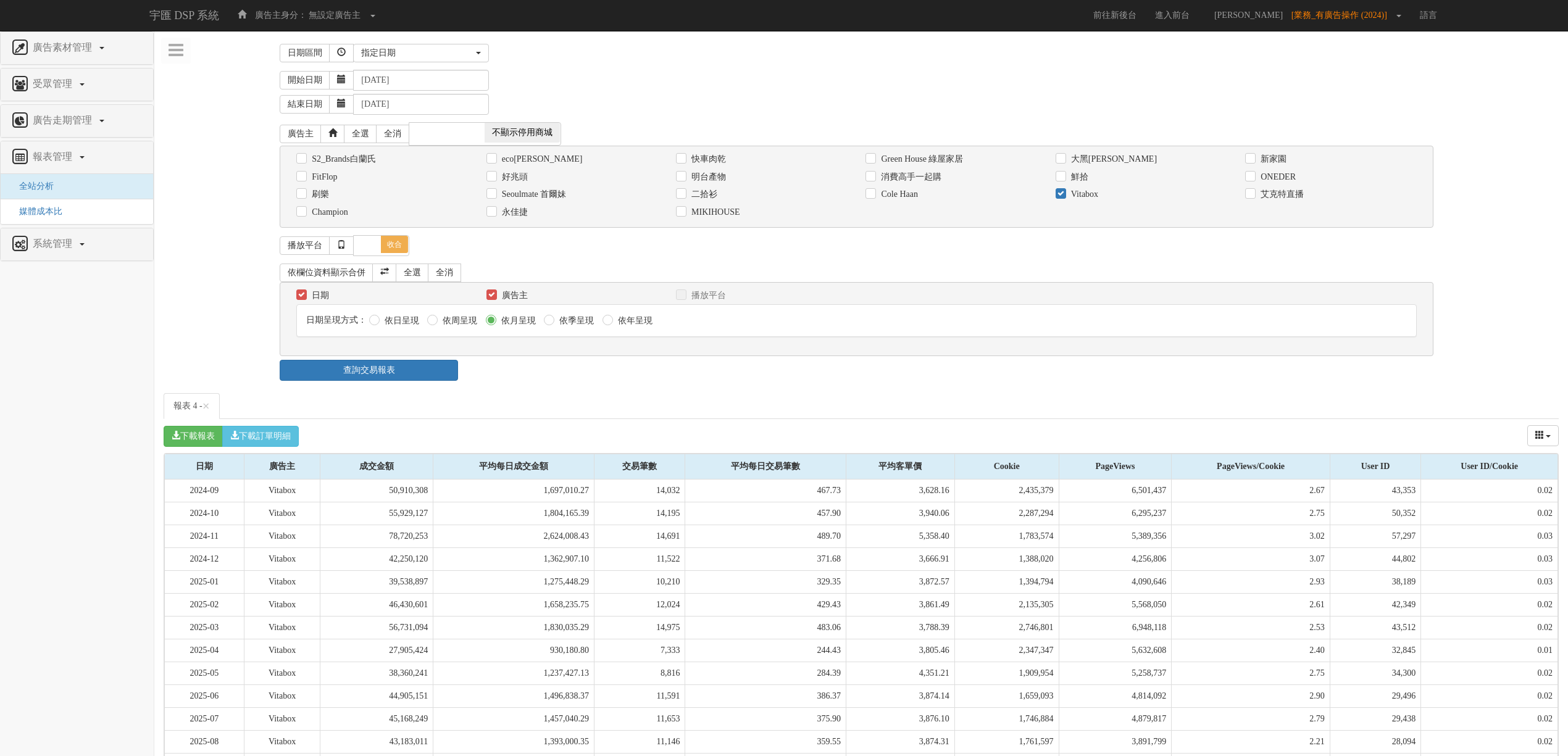
click at [1108, 196] on div "Vitabox" at bounding box center [1141, 194] width 171 height 13
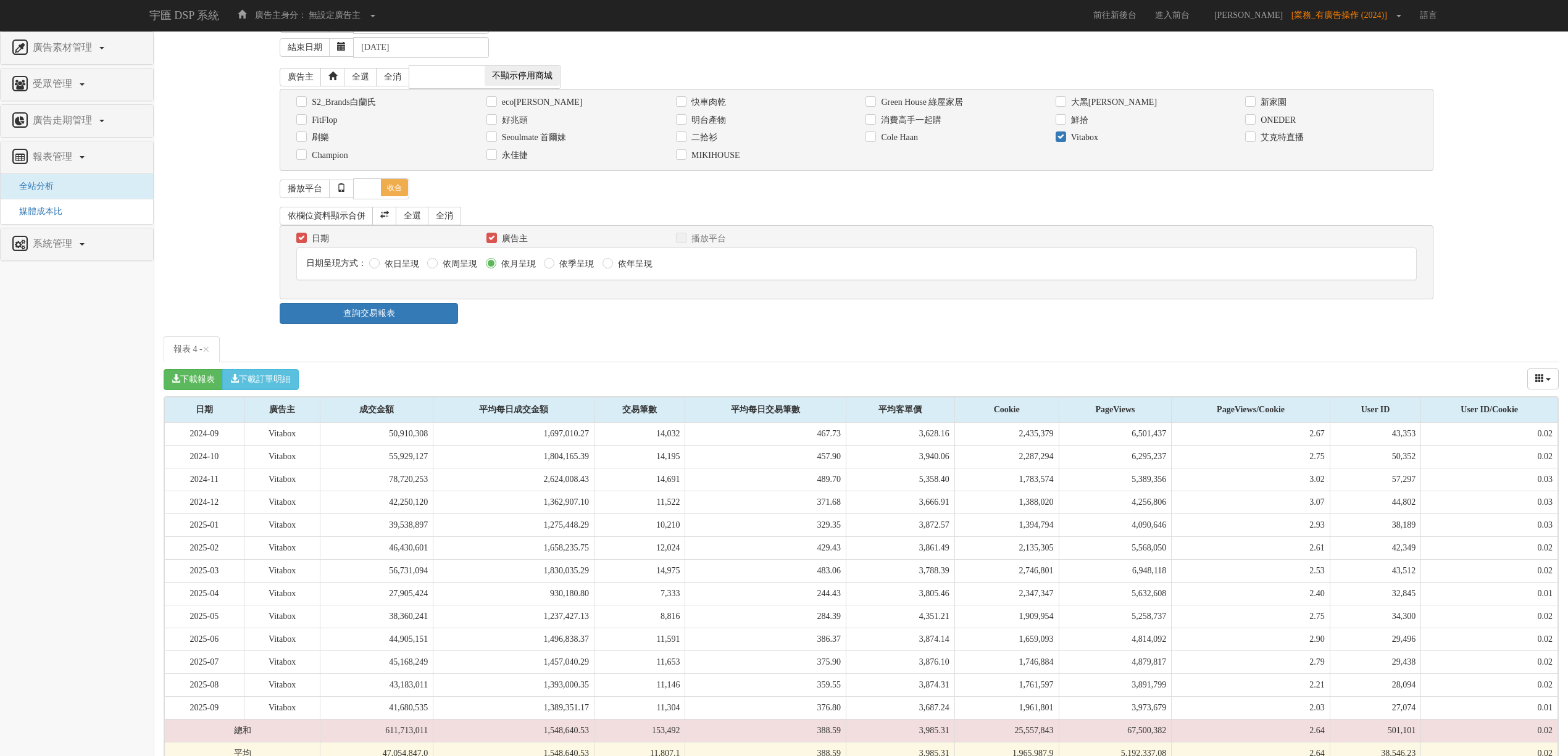
scroll to position [87, 0]
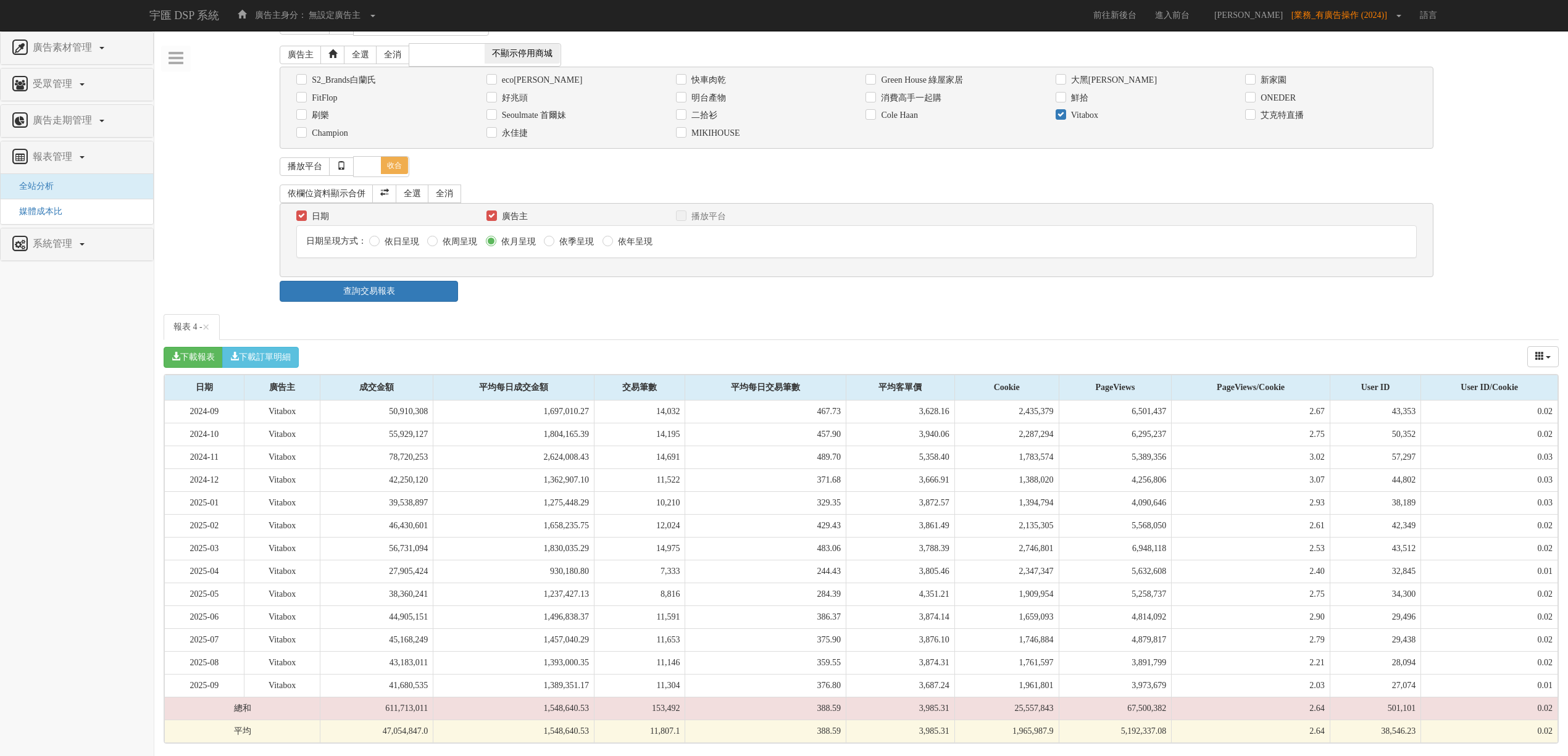
click at [1030, 366] on div "下載報表 下載訂單明細 成交金額 平均每日成交金額 交易筆數 平均每日交易筆數 平均客單價 Cookie PageViews PageViews/Cookie…" at bounding box center [861, 357] width 1396 height 34
click at [1082, 109] on label "Vitabox" at bounding box center [1083, 115] width 31 height 12
click at [1064, 112] on input "Vitabox" at bounding box center [1059, 116] width 8 height 8
checkbox input "false"
click at [920, 92] on label "消費高手一起購" at bounding box center [910, 98] width 64 height 12
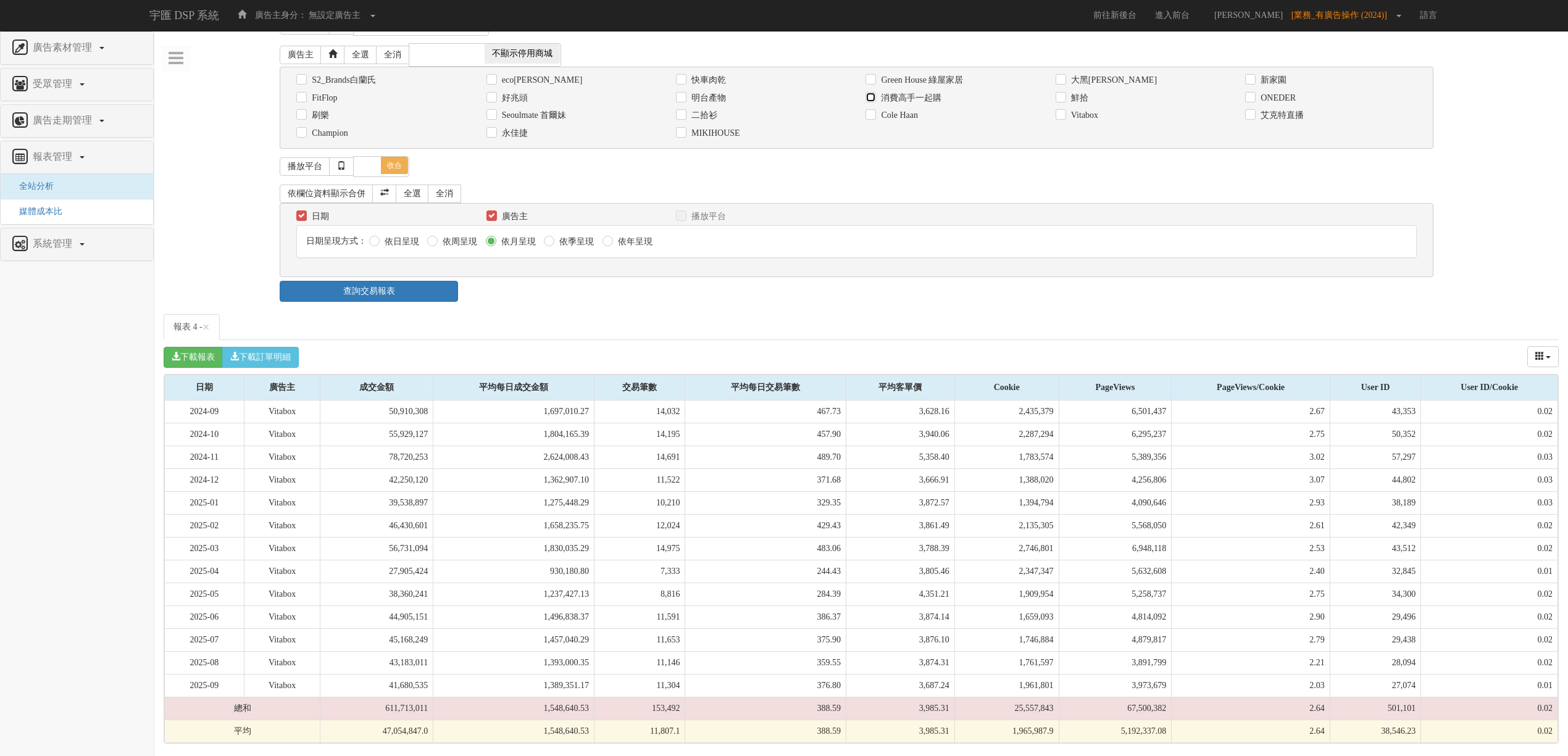
click at [873, 94] on input "消費高手一起購" at bounding box center [869, 97] width 8 height 8
click at [436, 281] on link "查詢交易報表" at bounding box center [368, 291] width 178 height 21
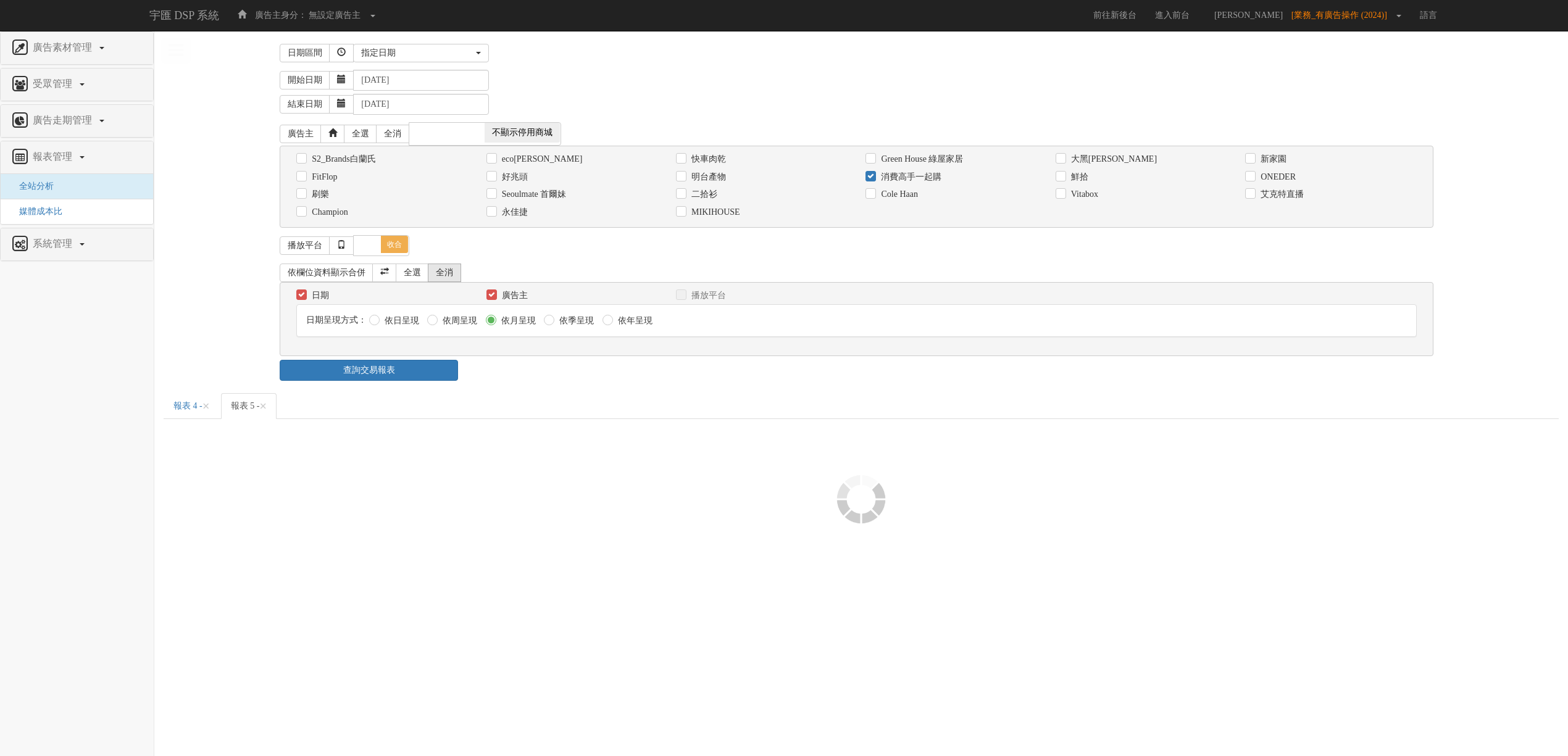
scroll to position [0, 0]
click at [547, 463] on div at bounding box center [868, 573] width 1408 height 308
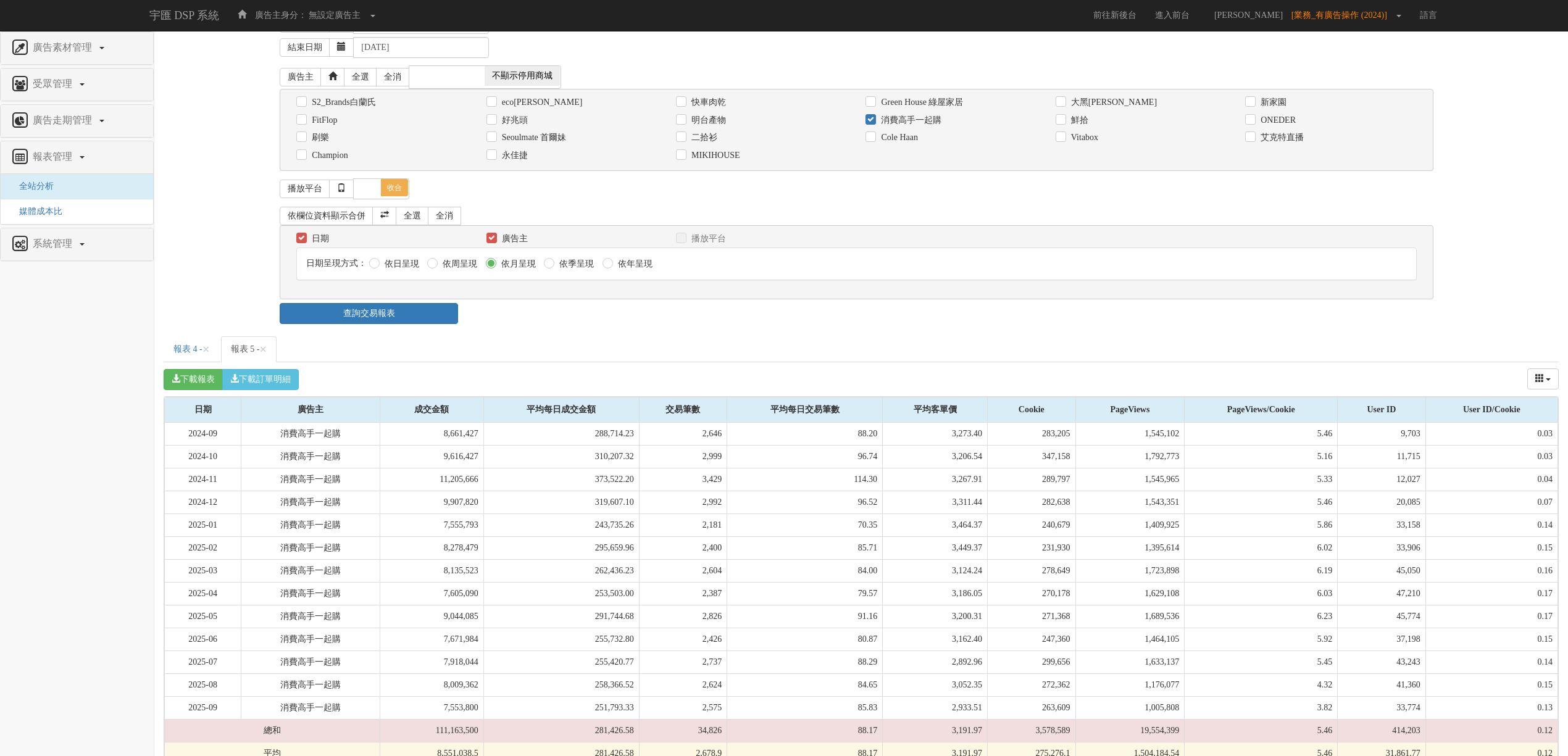
scroll to position [87, 0]
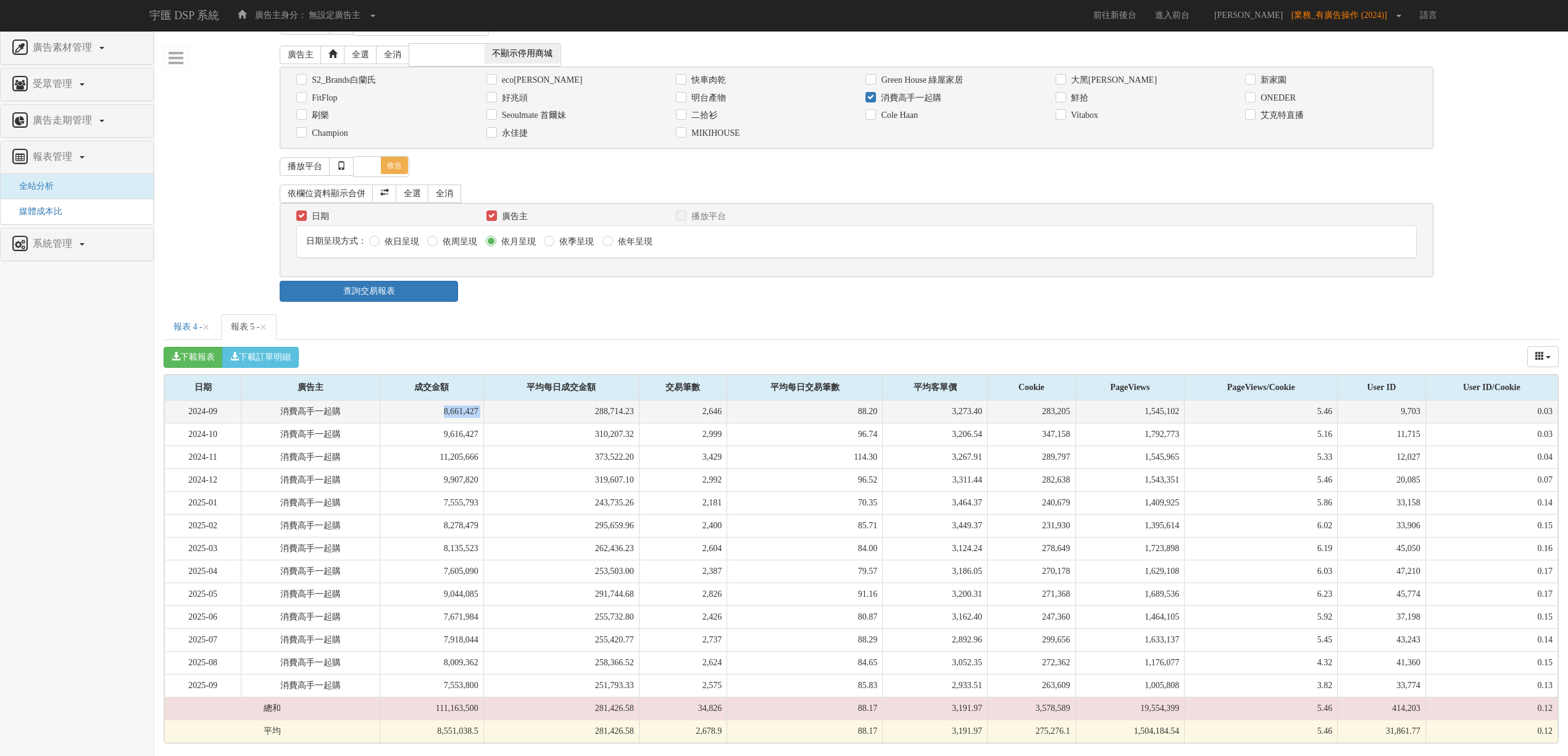
drag, startPoint x: 428, startPoint y: 411, endPoint x: 521, endPoint y: 415, distance: 93.1
click at [521, 415] on tr "2024-09 消費高手一起購 8,661,427 288,714.23 2,646 88.20 3,273.40 283,205 1,545,102 5.4…" at bounding box center [861, 412] width 1393 height 23
click at [616, 494] on td "243,735.26" at bounding box center [561, 503] width 155 height 23
click at [927, 92] on label "消費高手一起購" at bounding box center [910, 98] width 64 height 12
click at [873, 94] on input "消費高手一起購" at bounding box center [869, 97] width 8 height 8
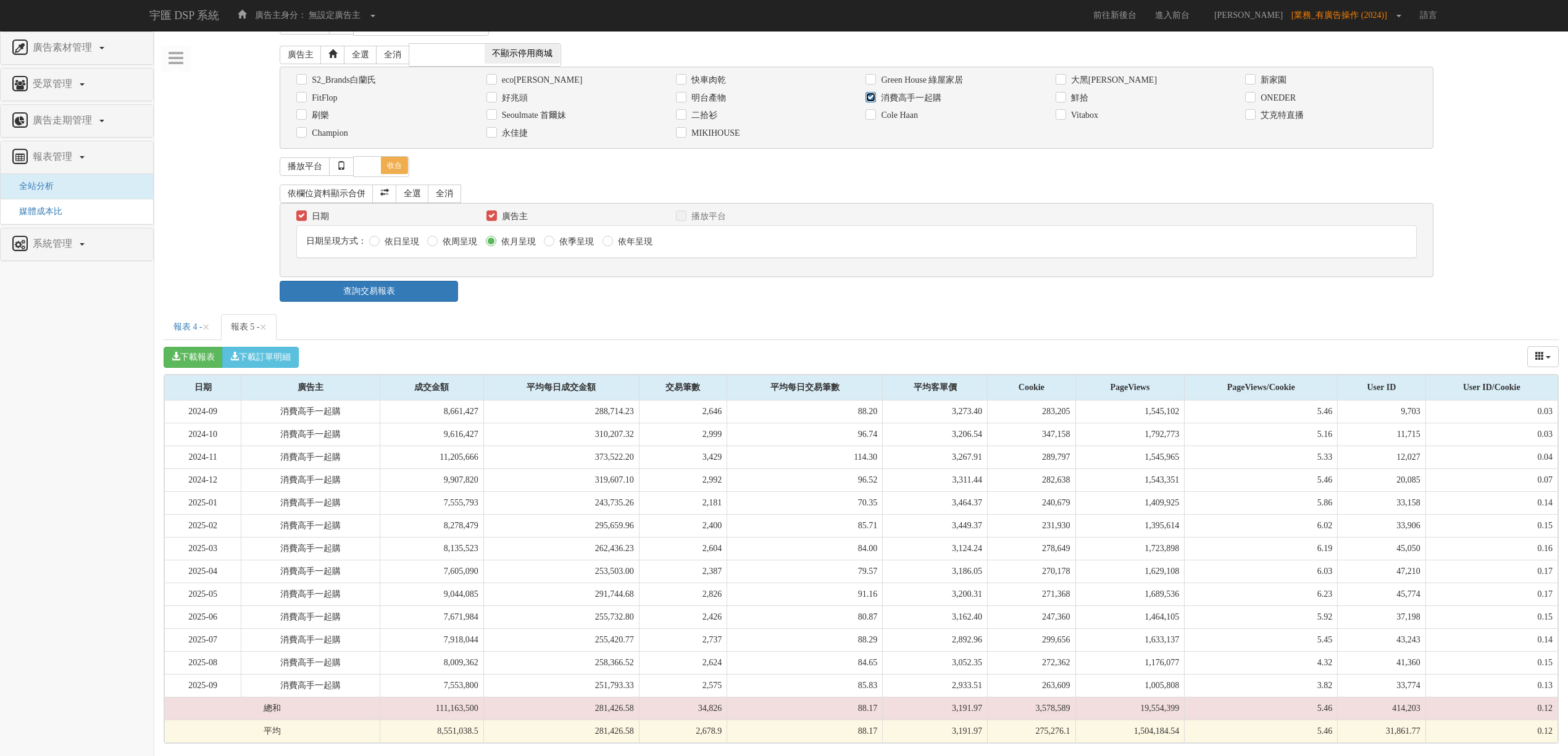
checkbox input "false"
click at [541, 112] on label "Seoulmate 首爾妹" at bounding box center [533, 115] width 68 height 12
click at [495, 112] on input "Seoulmate 首爾妹" at bounding box center [490, 116] width 8 height 8
checkbox input "true"
click at [427, 281] on link "查詢交易報表" at bounding box center [368, 291] width 178 height 21
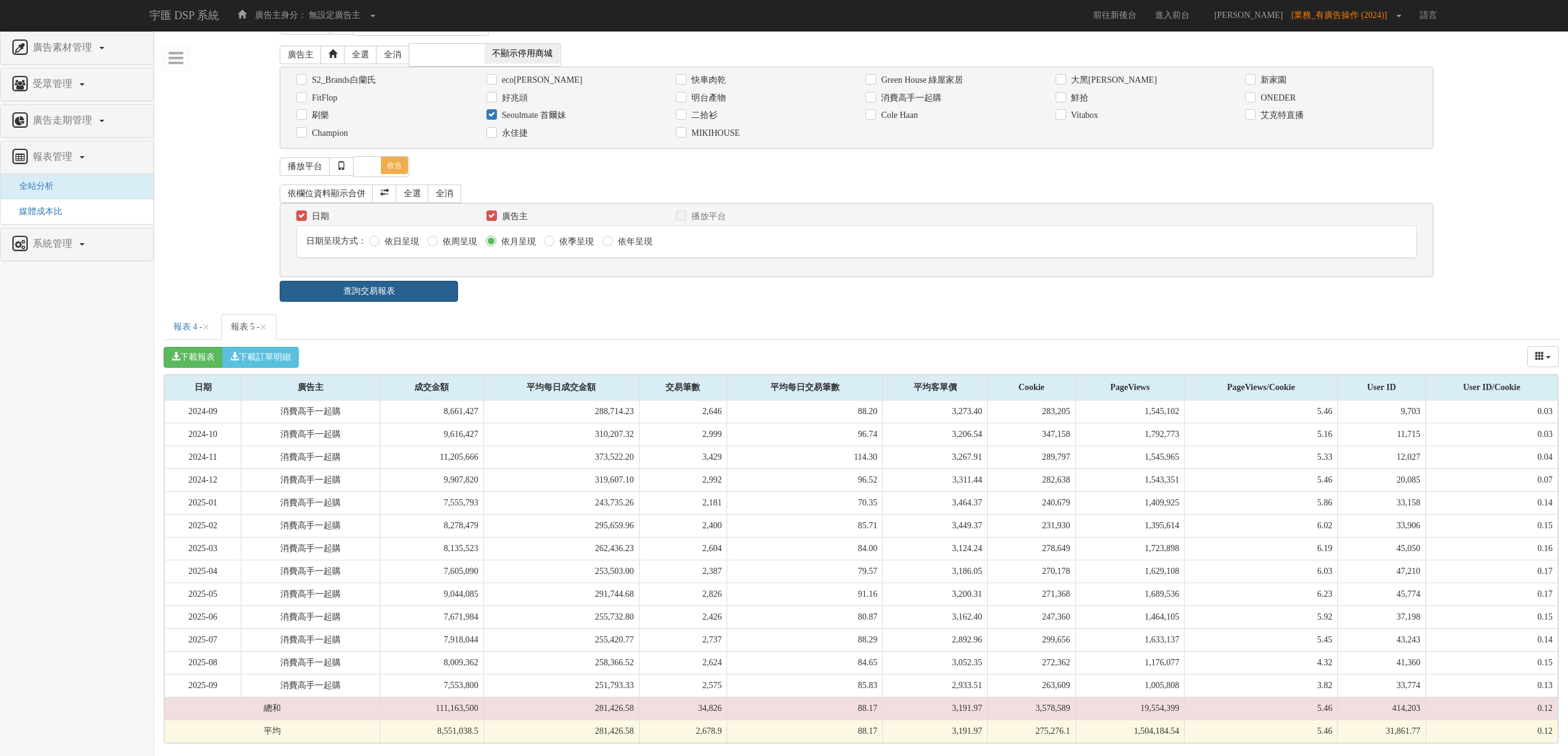
scroll to position [0, 0]
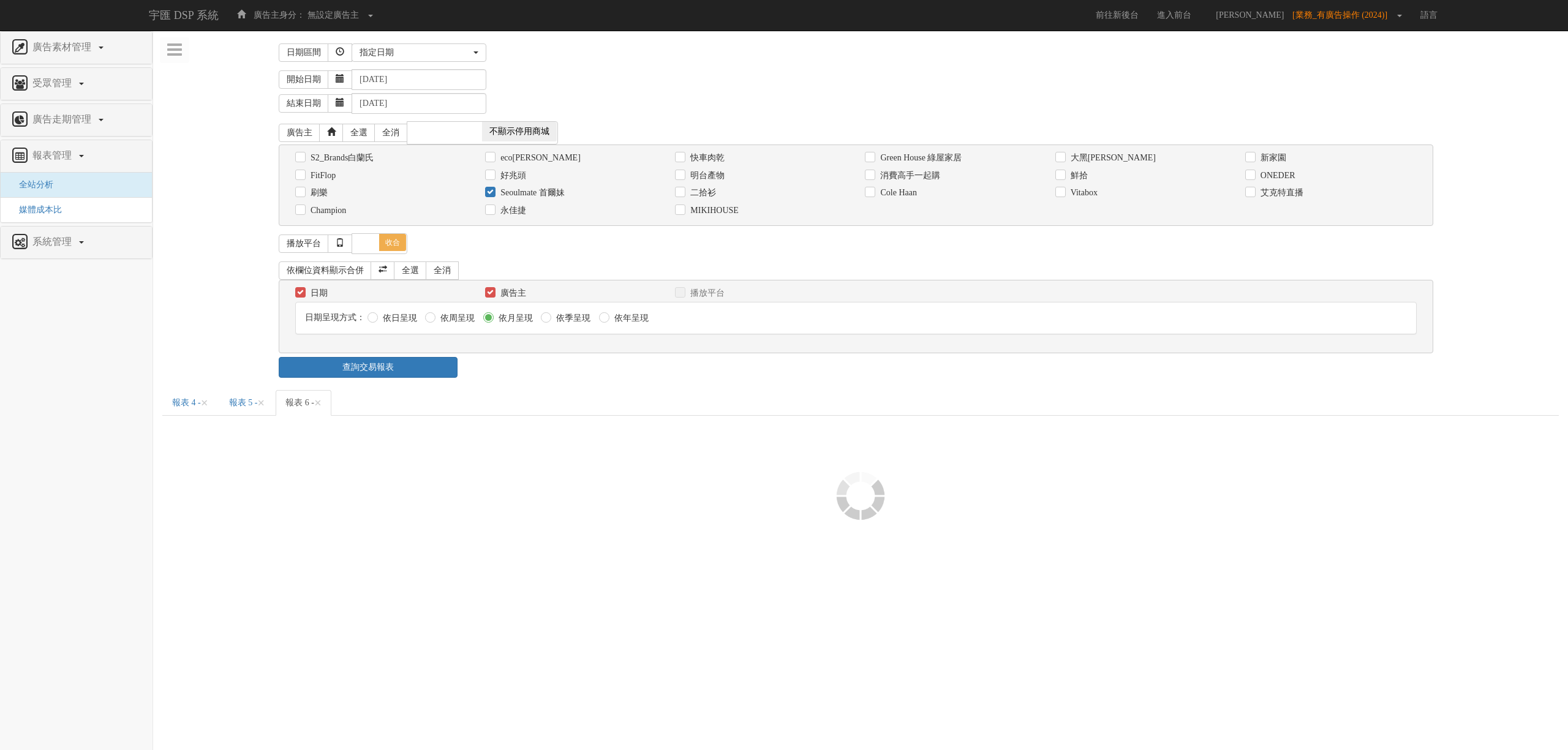
click at [655, 412] on ul "報表 4 - × 報表 5 - × 報表 6 - ×" at bounding box center [861, 402] width 1396 height 26
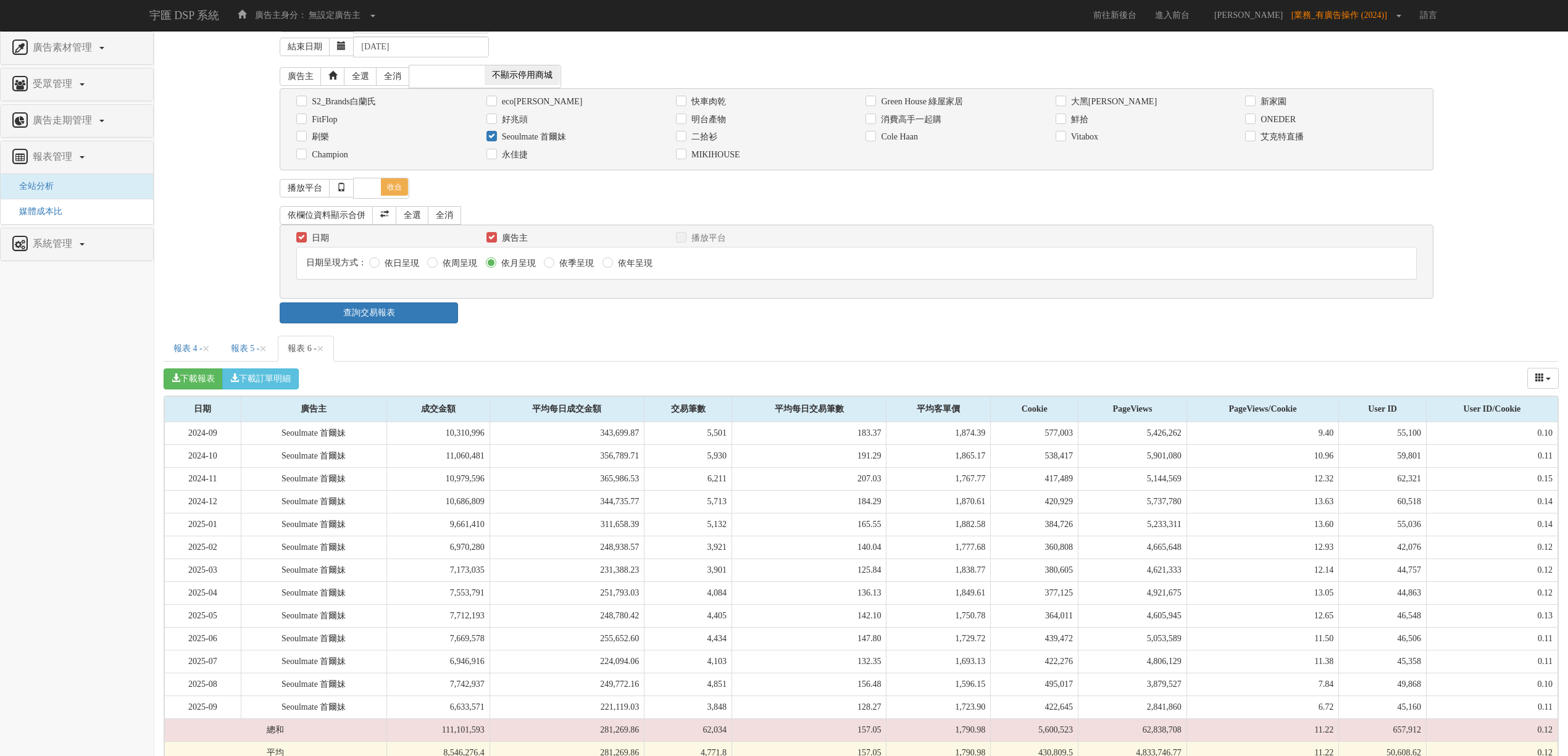
scroll to position [87, 0]
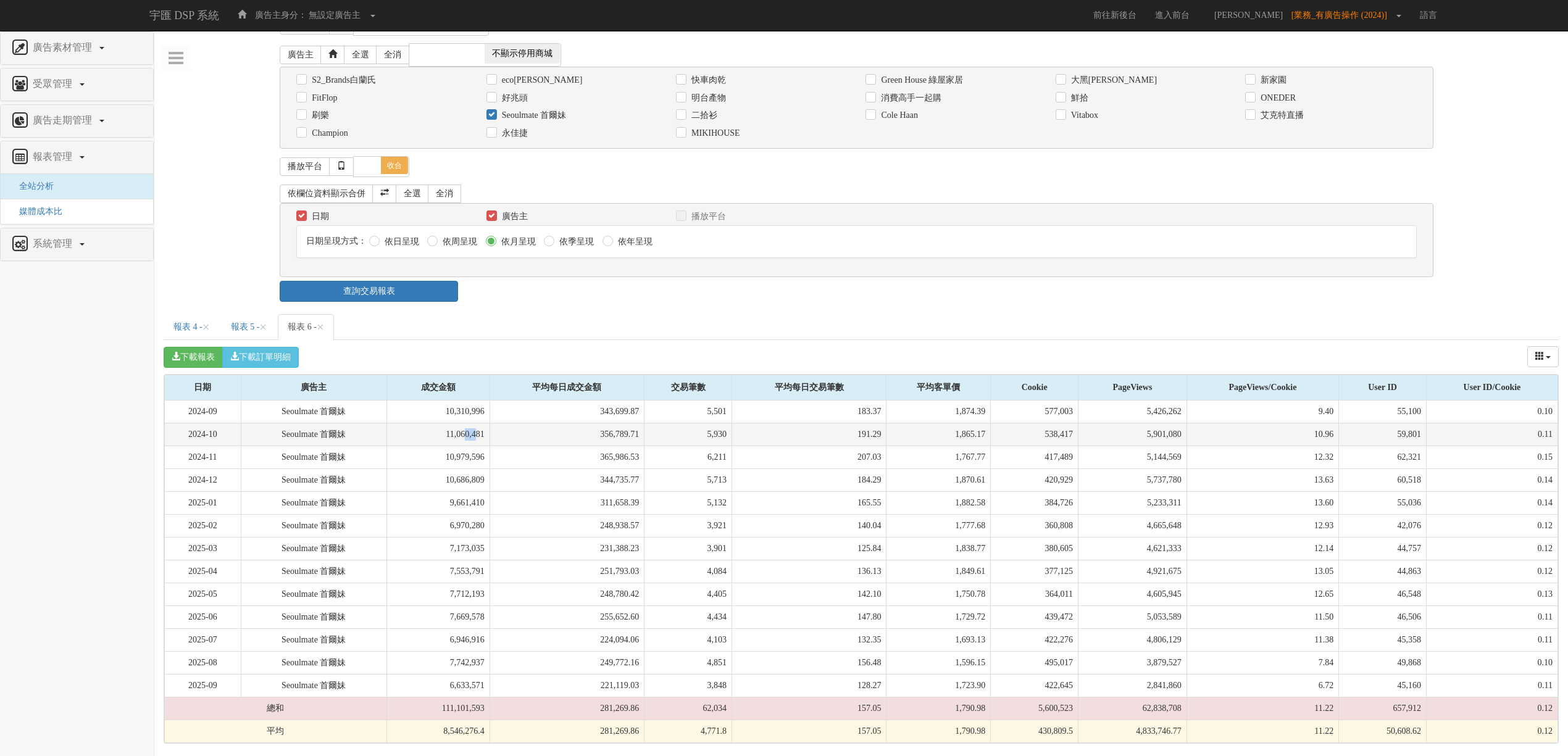
drag, startPoint x: 477, startPoint y: 435, endPoint x: 485, endPoint y: 438, distance: 8.5
click at [485, 438] on td "11,060,481" at bounding box center [438, 434] width 103 height 23
click at [1074, 92] on label "鮮拾" at bounding box center [1078, 98] width 21 height 12
click at [1064, 94] on input "鮮拾" at bounding box center [1059, 97] width 8 height 8
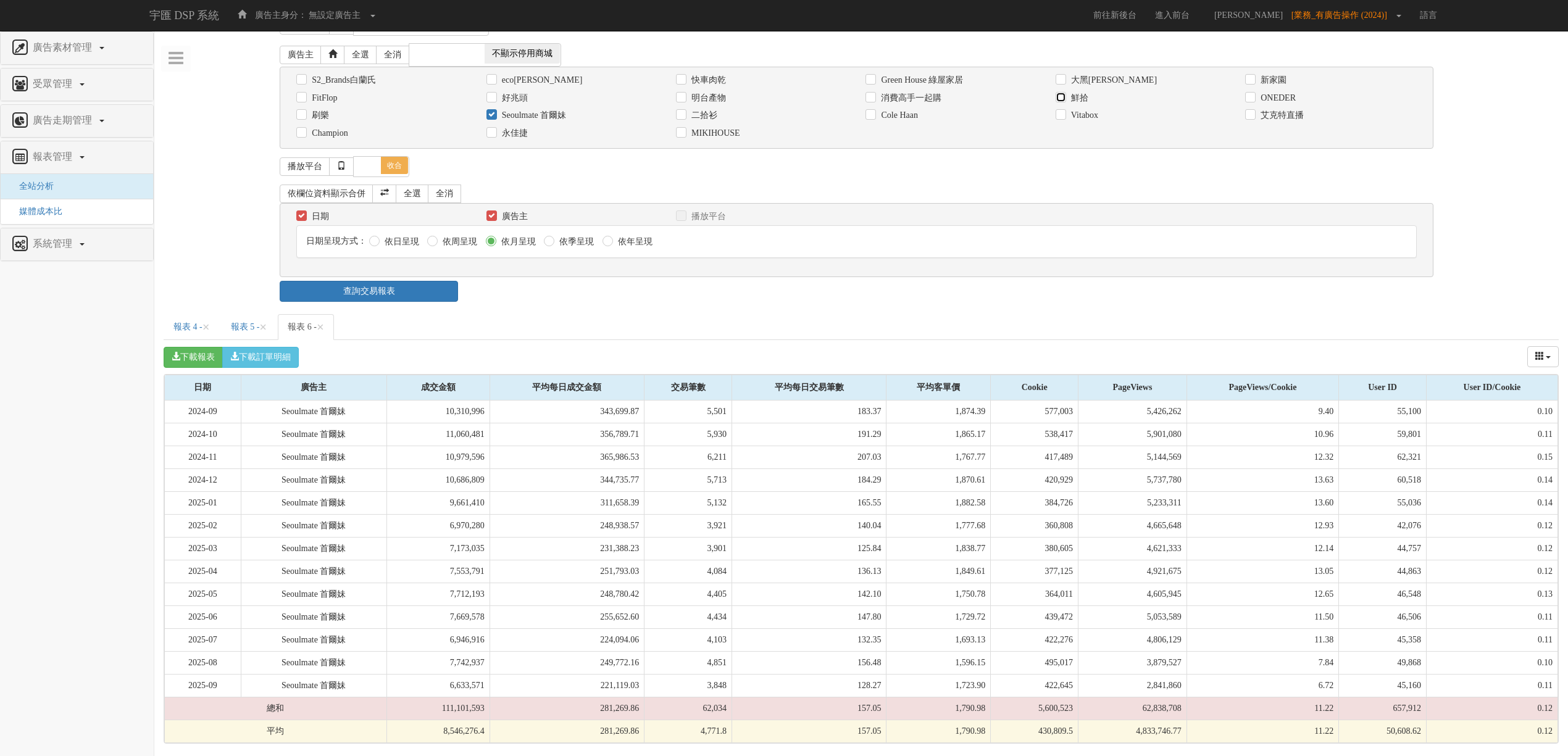
checkbox input "true"
click at [531, 109] on label "Seoulmate 首爾妹" at bounding box center [533, 115] width 68 height 12
click at [495, 112] on input "Seoulmate 首爾妹" at bounding box center [490, 116] width 8 height 8
checkbox input "false"
click at [399, 281] on link "查詢交易報表" at bounding box center [368, 291] width 178 height 21
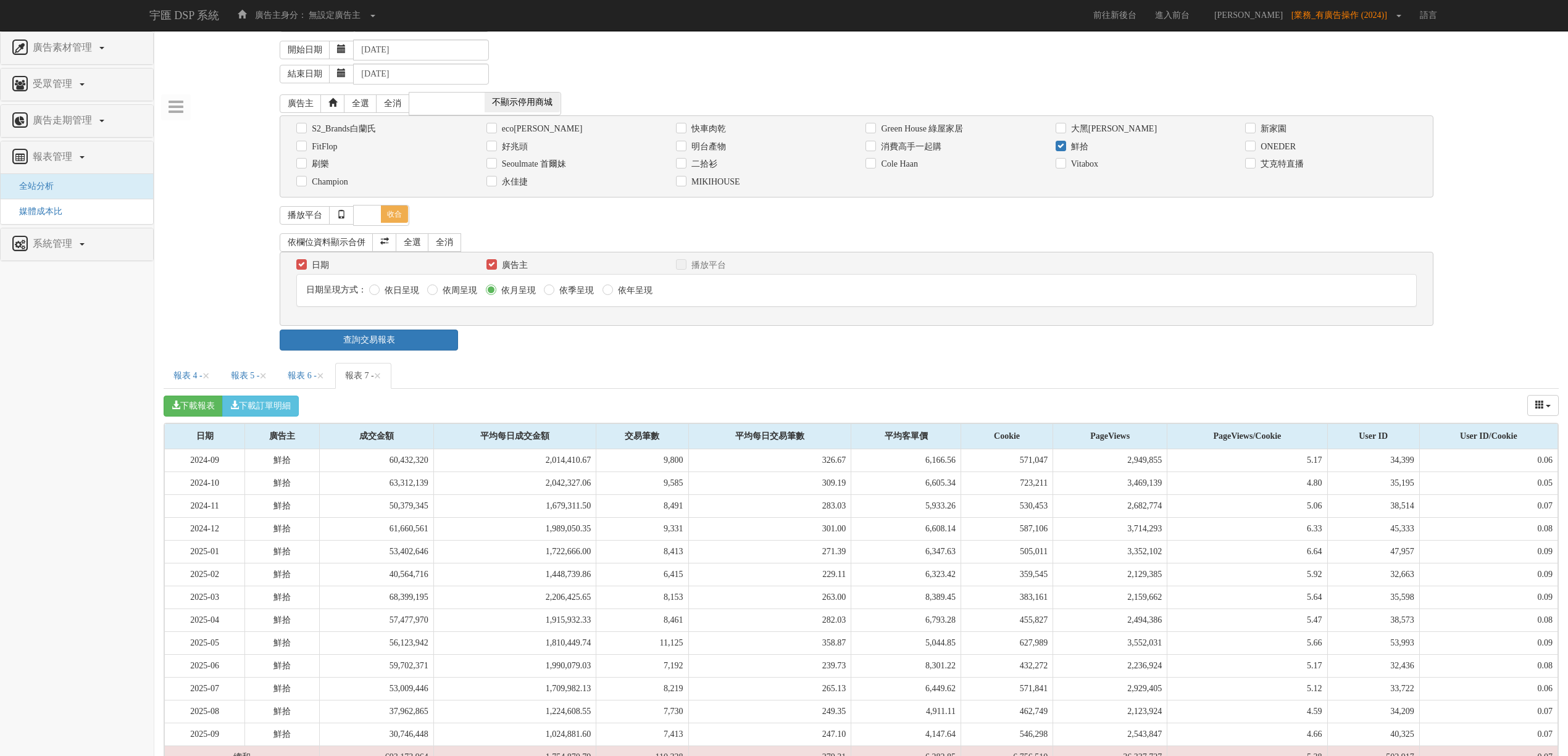
scroll to position [0, 0]
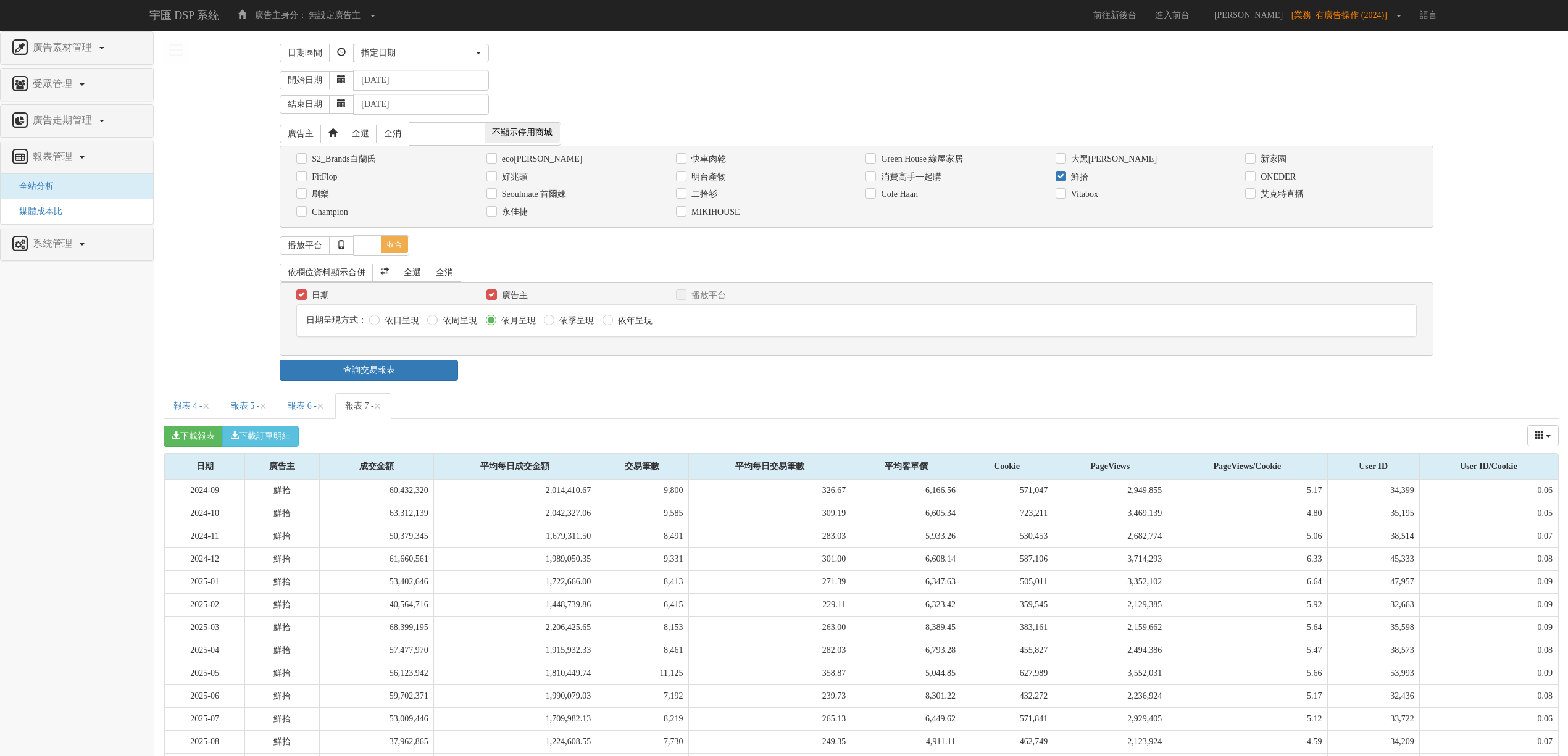
click at [1078, 176] on label "鮮拾" at bounding box center [1078, 177] width 21 height 12
click at [1064, 176] on input "鮮拾" at bounding box center [1059, 177] width 8 height 8
checkbox input "false"
click at [699, 193] on label "二拾衫" at bounding box center [702, 194] width 29 height 12
click at [684, 193] on input "二拾衫" at bounding box center [680, 194] width 8 height 8
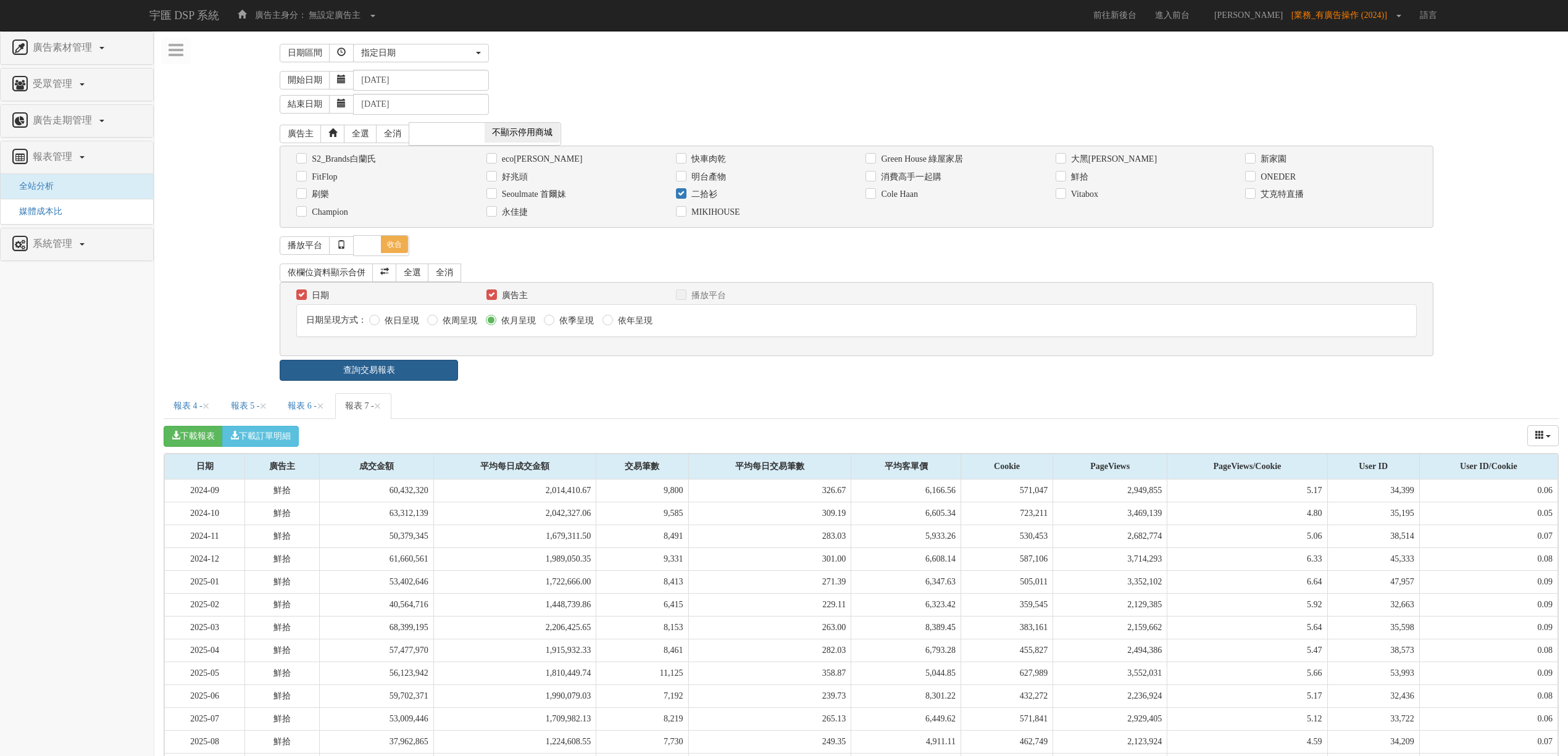
click at [440, 364] on link "查詢交易報表" at bounding box center [368, 370] width 178 height 21
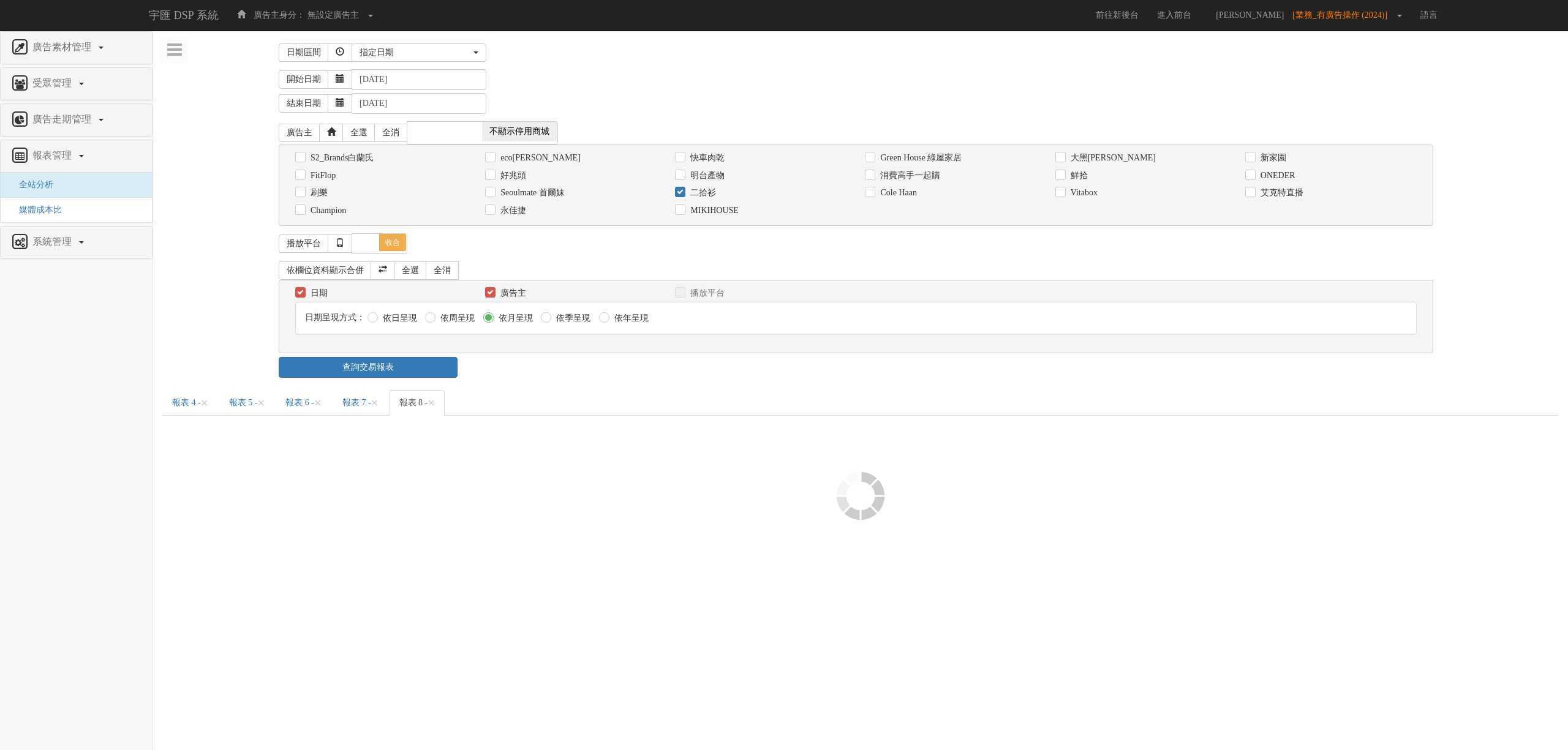
click at [576, 369] on div "查詢交易報表" at bounding box center [861, 367] width 1182 height 21
click at [708, 192] on label "二拾衫" at bounding box center [701, 192] width 29 height 12
click at [683, 192] on input "二拾衫" at bounding box center [678, 193] width 8 height 8
checkbox input "false"
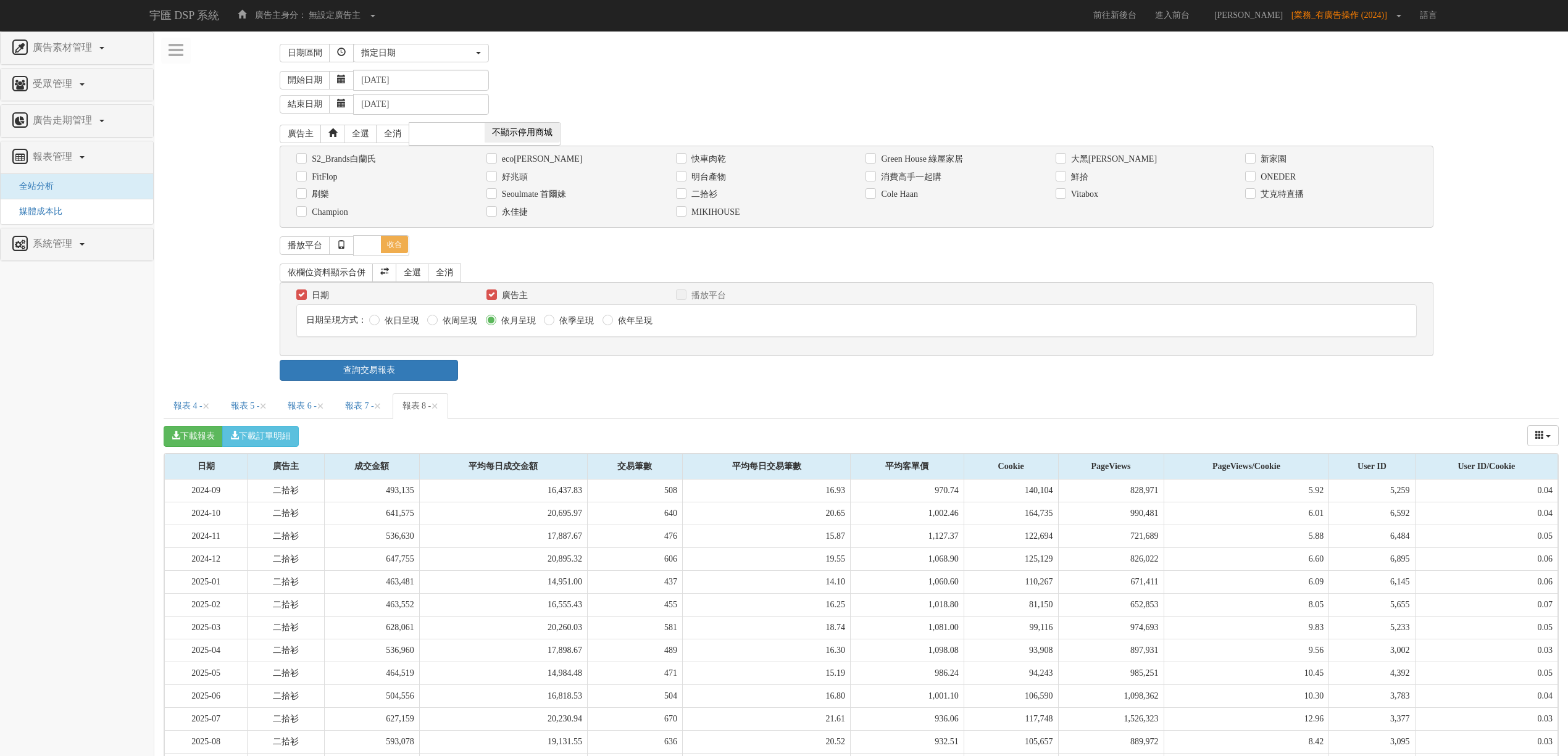
click at [720, 178] on label "明台產物" at bounding box center [707, 177] width 38 height 12
click at [684, 178] on input "明台產物" at bounding box center [680, 177] width 8 height 8
checkbox input "true"
click at [426, 360] on div "依欄位資料顯示合併 全選 全消 日期 廣告主 播放平台 日期呈現方式： 依日呈現 依周呈現" at bounding box center [861, 309] width 1163 height 100
click at [434, 370] on link "查詢交易報表" at bounding box center [368, 370] width 178 height 21
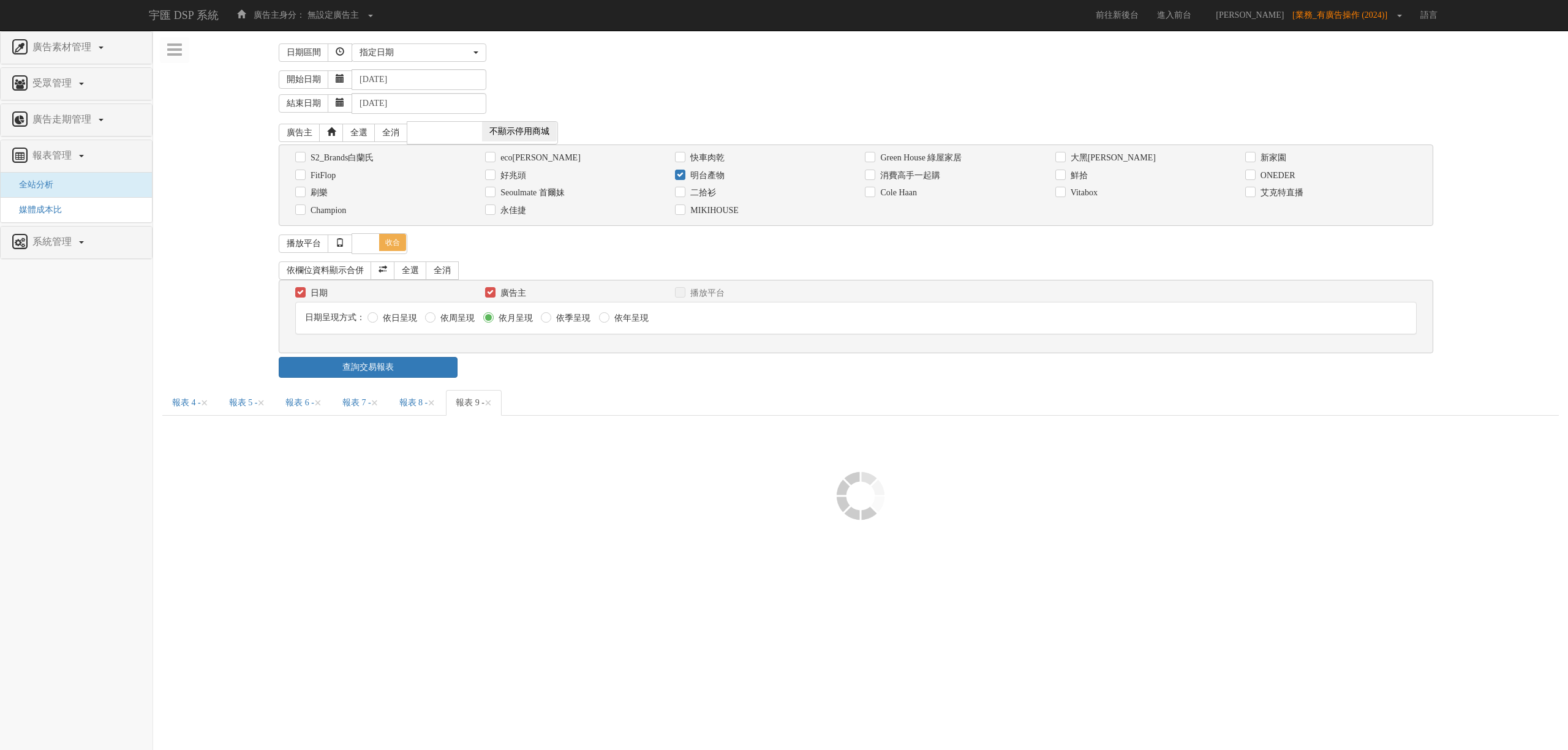
click at [696, 158] on label "快車肉乾" at bounding box center [705, 158] width 37 height 12
click at [683, 158] on input "快車肉乾" at bounding box center [678, 157] width 8 height 8
checkbox input "true"
click at [703, 179] on label "明台產物" at bounding box center [705, 175] width 37 height 12
click at [683, 179] on input "明台產物" at bounding box center [678, 175] width 8 height 8
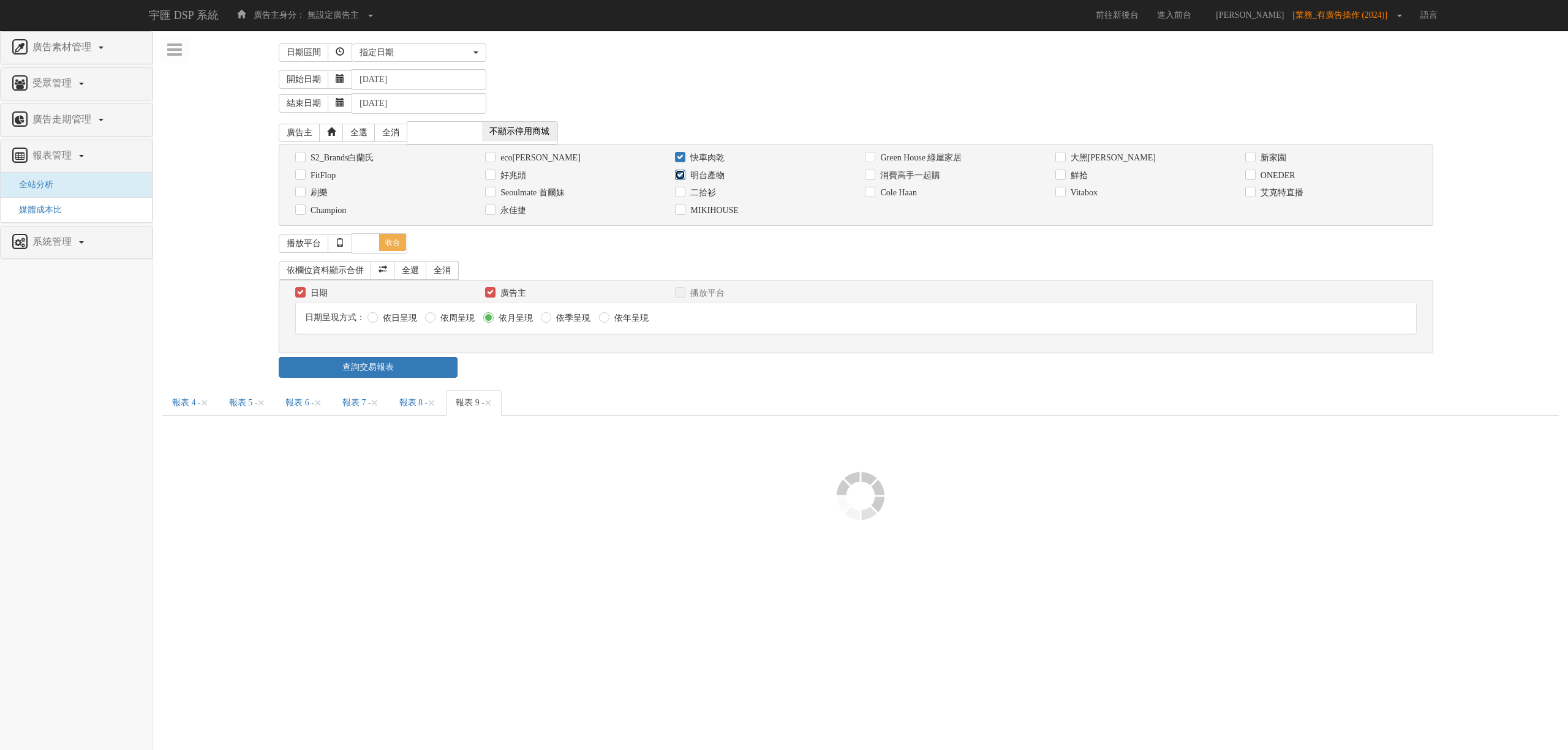
checkbox input "false"
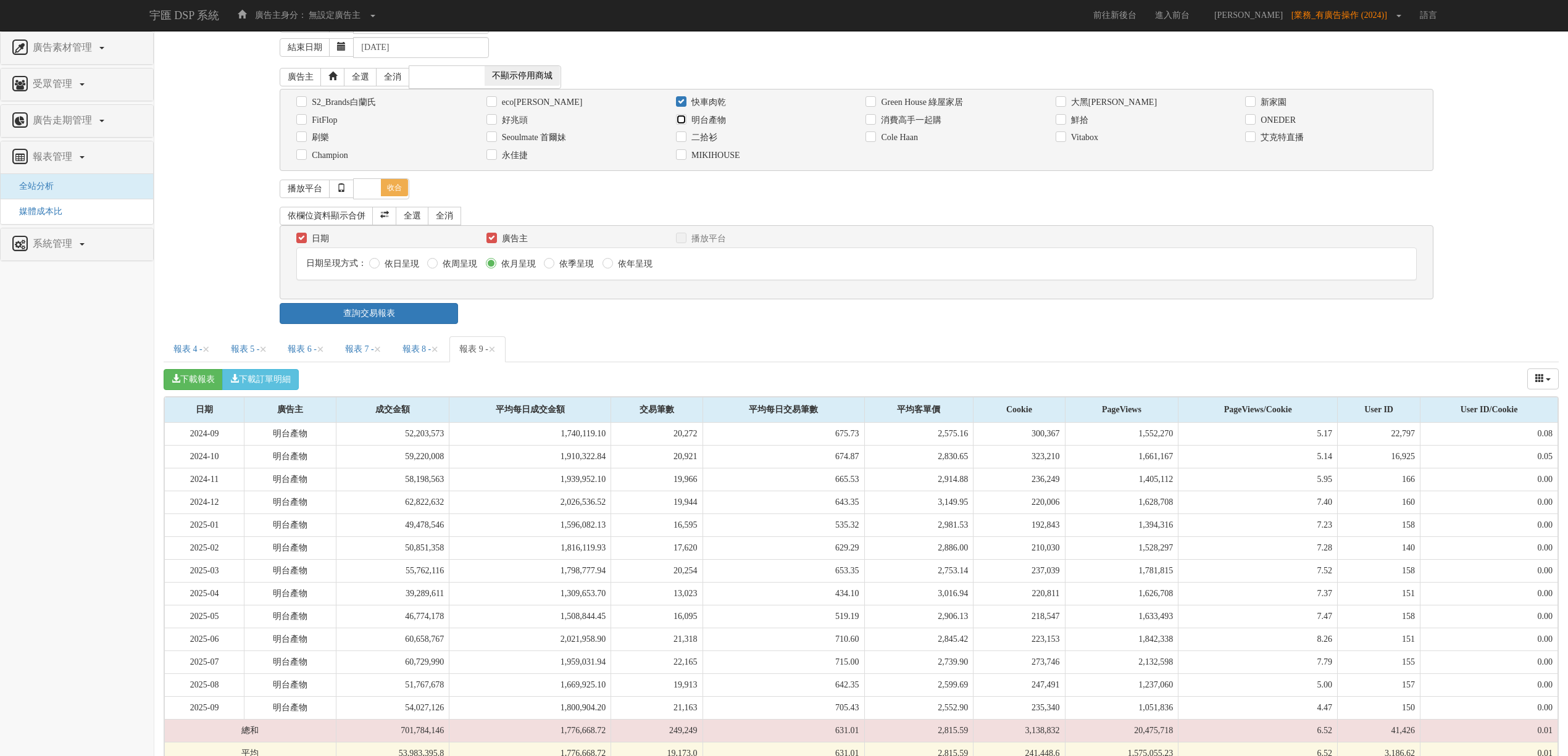
scroll to position [87, 0]
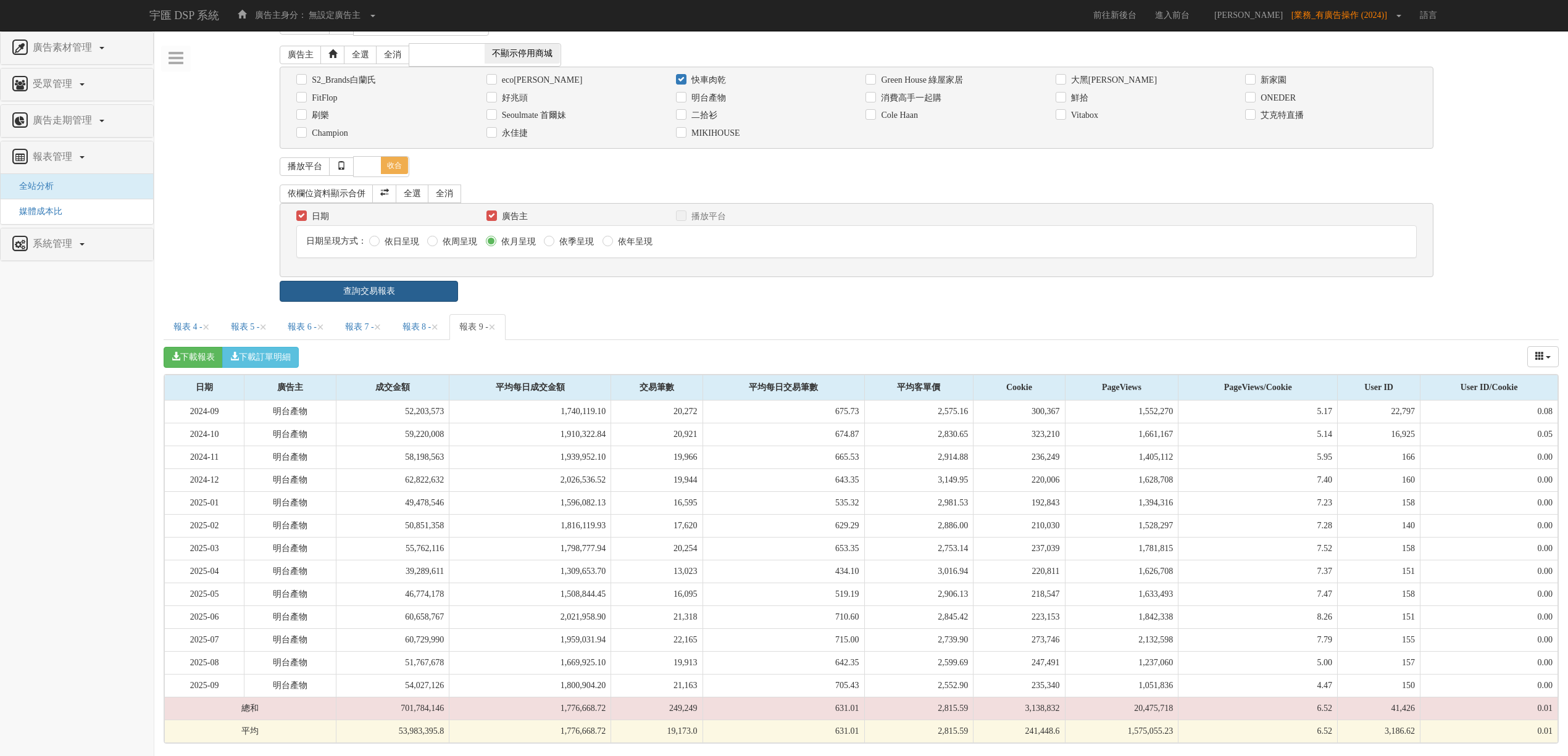
click at [443, 281] on link "查詢交易報表" at bounding box center [368, 291] width 178 height 21
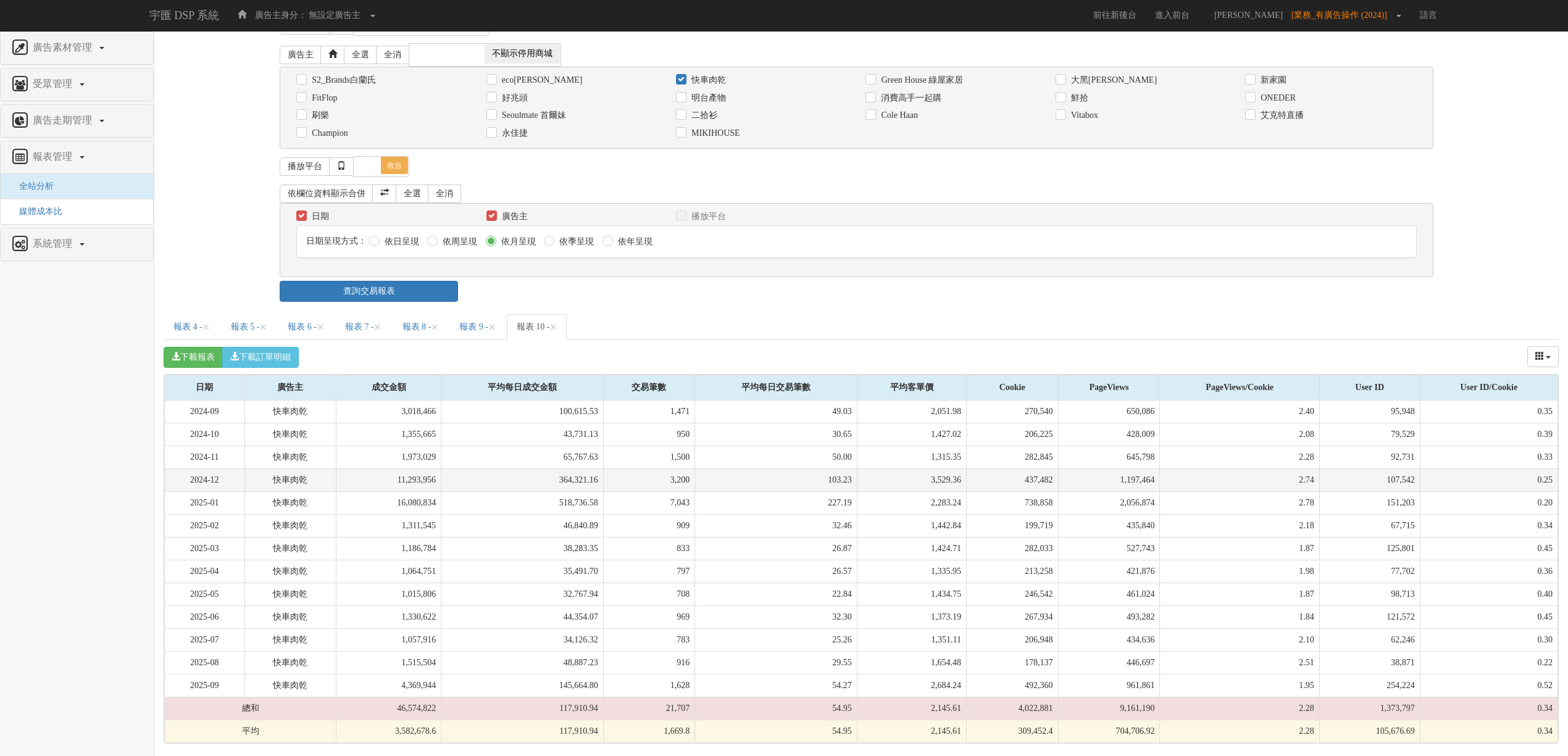
scroll to position [0, 0]
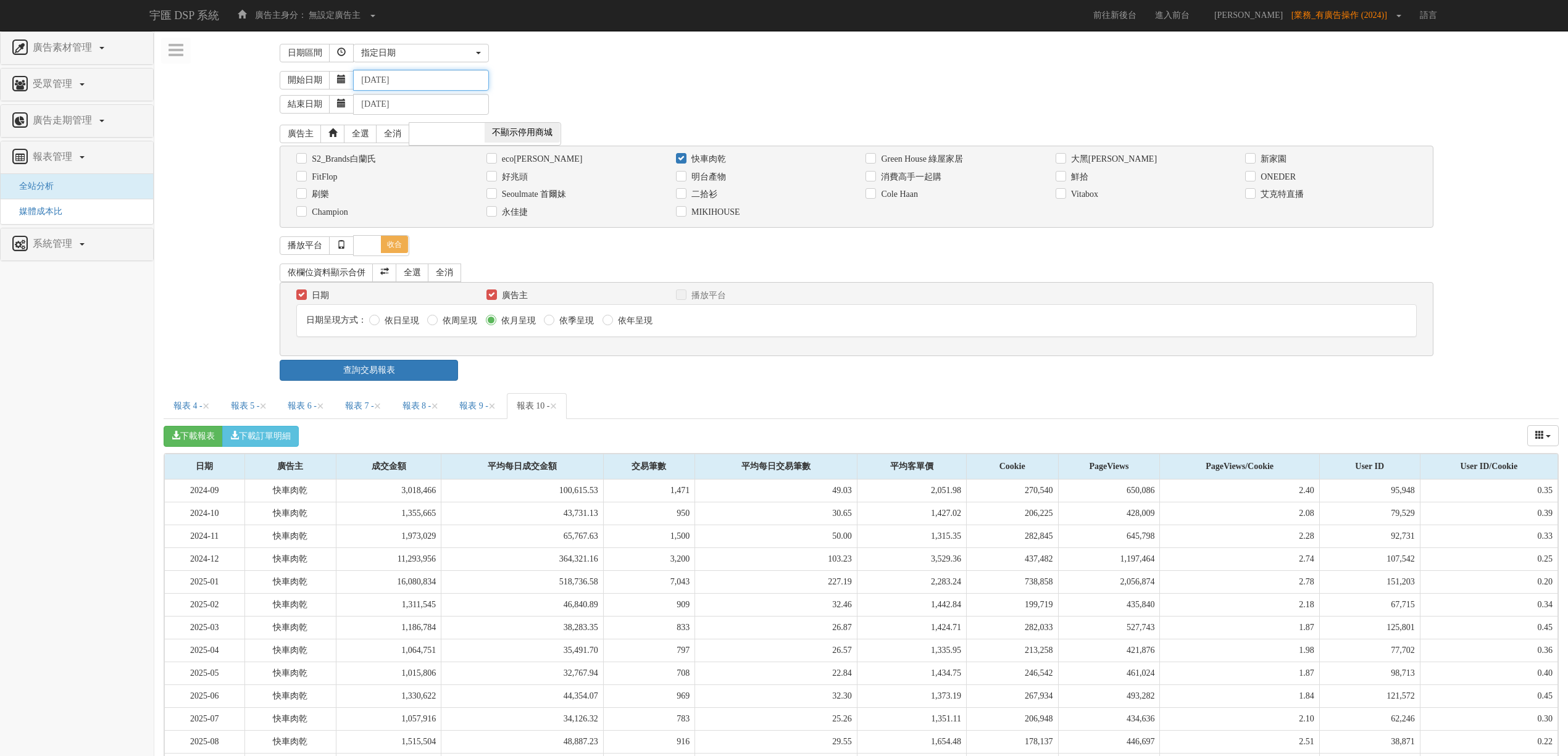
click at [392, 80] on input "[DATE]" at bounding box center [421, 80] width 136 height 21
click at [392, 78] on input "[DATE]" at bounding box center [421, 80] width 136 height 21
click at [385, 78] on input "[DATE]" at bounding box center [421, 80] width 136 height 21
click at [382, 77] on input "[DATE]" at bounding box center [421, 80] width 136 height 21
click at [398, 82] on input "[DATE]" at bounding box center [421, 80] width 136 height 21
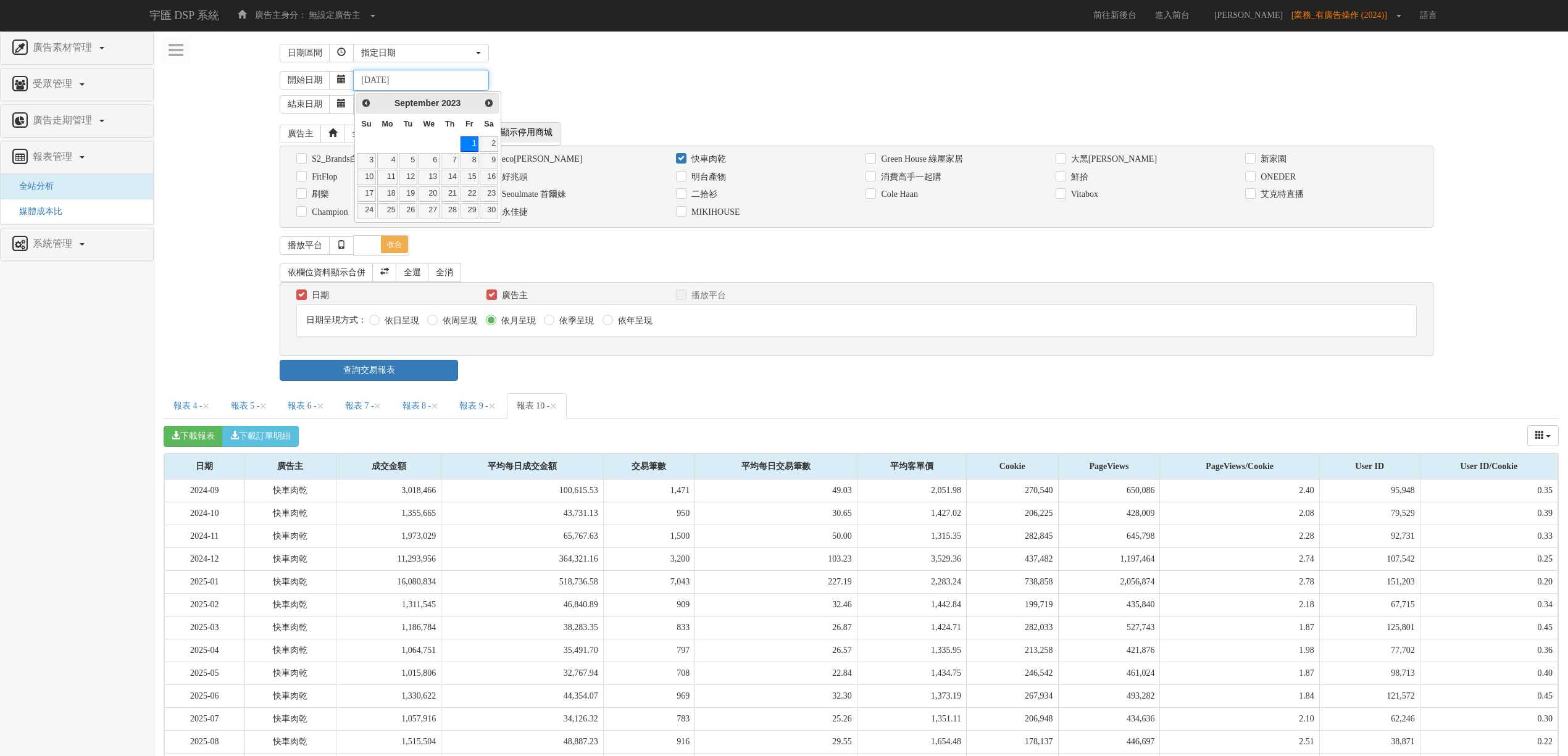
click at [394, 82] on input "[DATE]" at bounding box center [421, 80] width 136 height 21
type input "[DATE]"
click at [790, 448] on div "下載報表 下載訂單明細 成交金額 平均每日成交金額 交易筆數 平均每日交易筆數 平均客單價 Cookie PageViews PageViews/Cookie…" at bounding box center [861, 436] width 1396 height 34
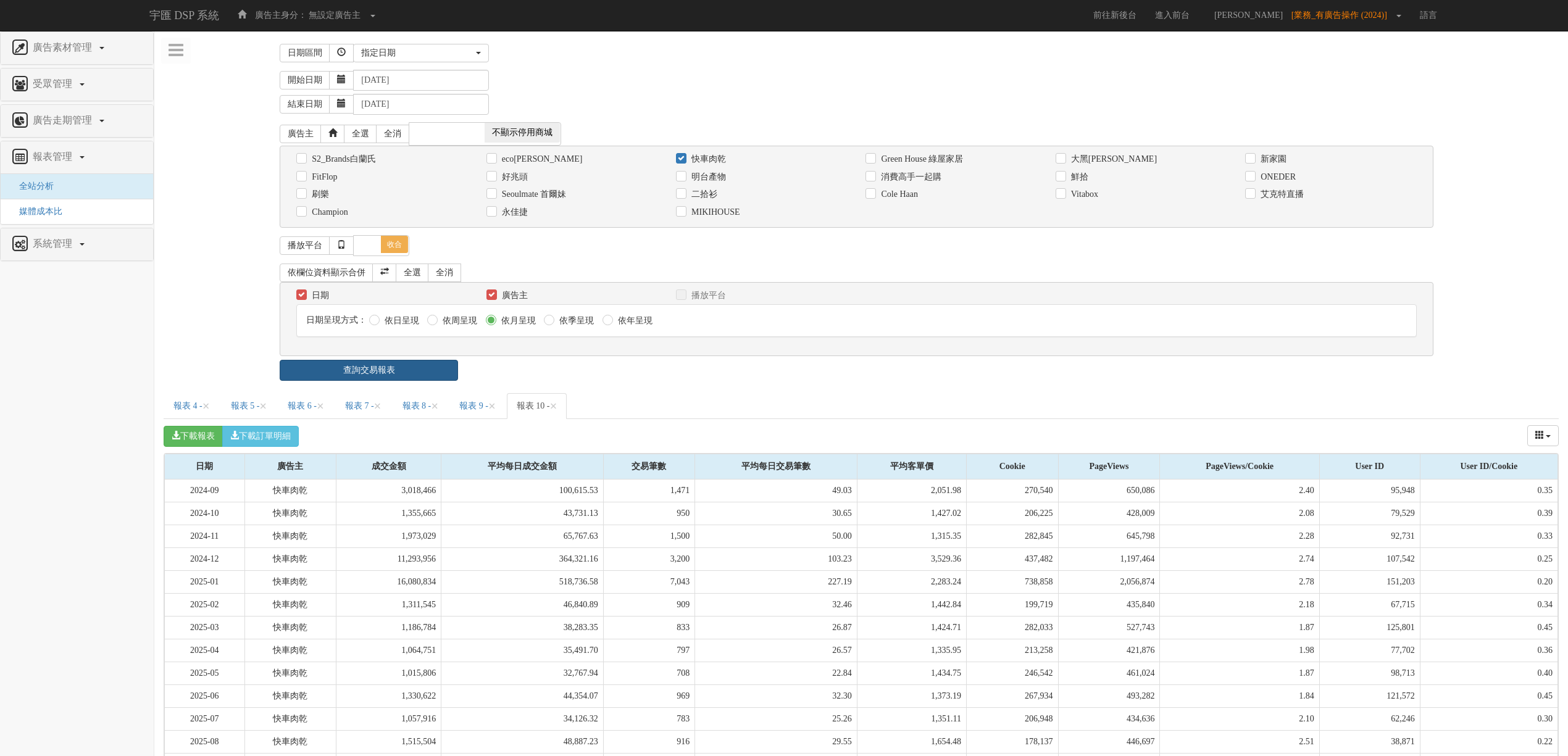
click at [443, 375] on link "查詢交易報表" at bounding box center [368, 370] width 178 height 21
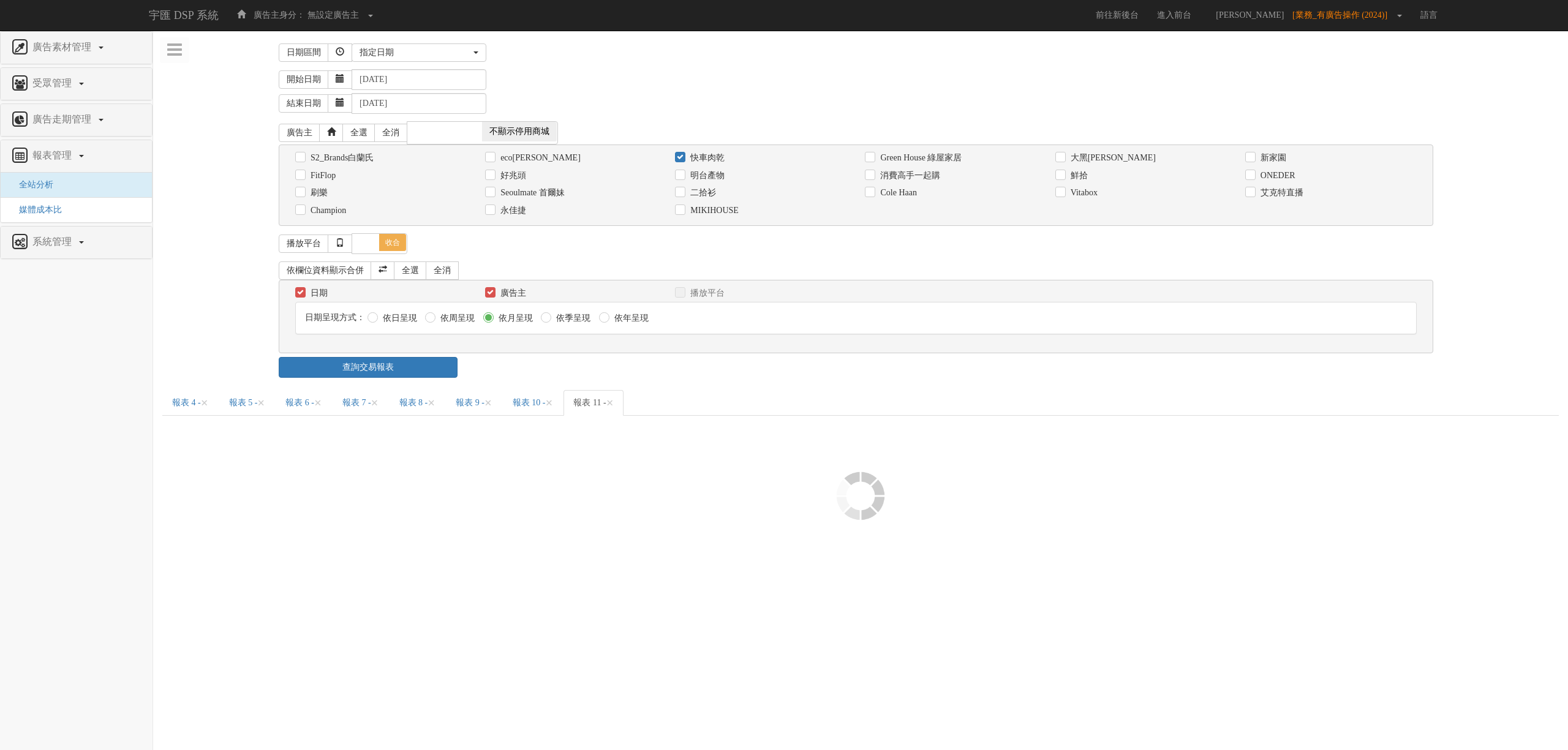
click at [861, 383] on div "日期區間 昨天 本周 上週 本月 上月 過去7天 過去14天 過去30天 指定日期 指定日期 昨天 本周 上週 本月 上月 過去7天 過去14天 過去30天 …" at bounding box center [861, 381] width 1396 height 682
click at [208, 405] on span "×" at bounding box center [204, 402] width 7 height 15
click at [257, 405] on span "×" at bounding box center [260, 402] width 7 height 15
click at [208, 405] on span "×" at bounding box center [204, 402] width 7 height 15
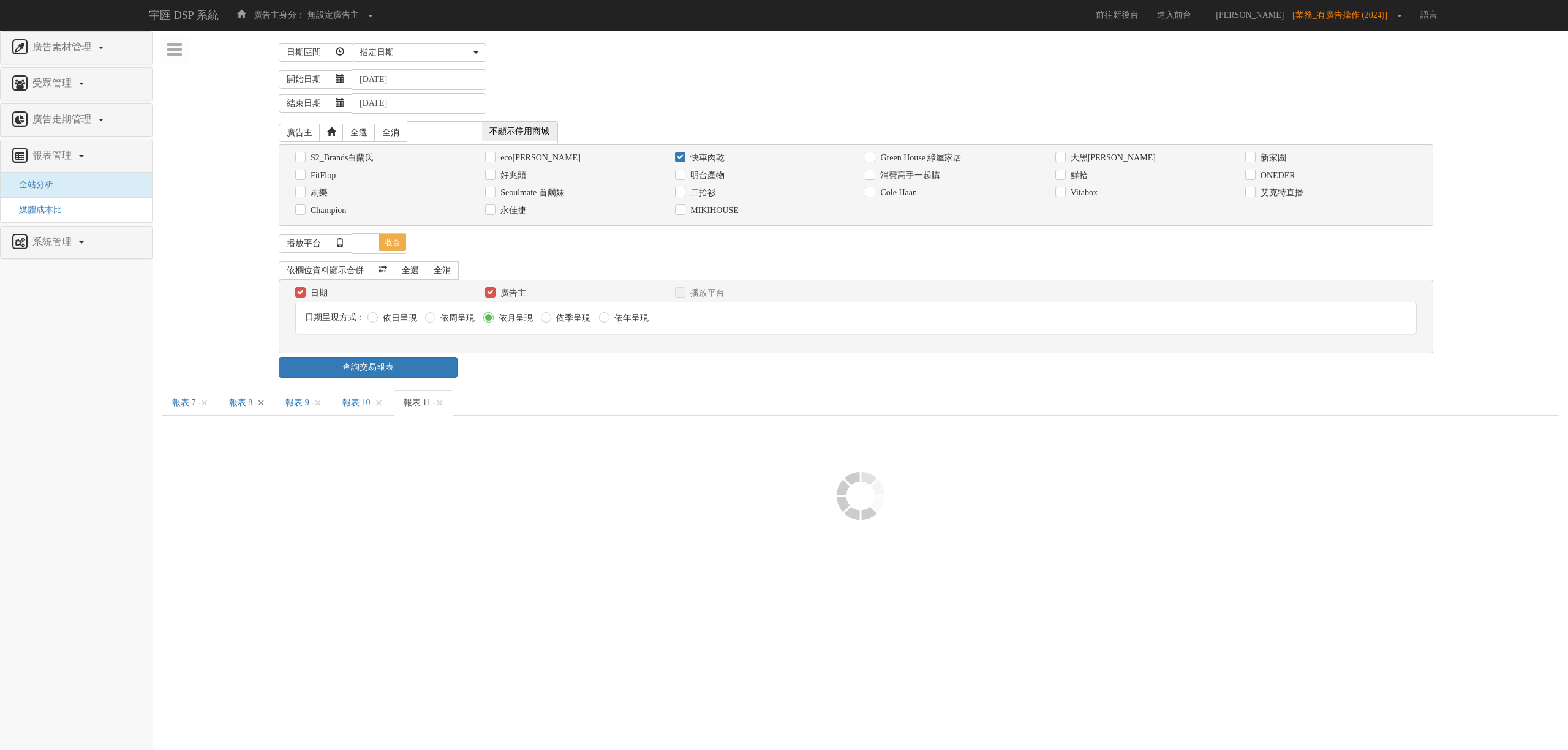
click at [257, 405] on span "×" at bounding box center [260, 402] width 7 height 15
click at [208, 405] on span "×" at bounding box center [204, 402] width 7 height 15
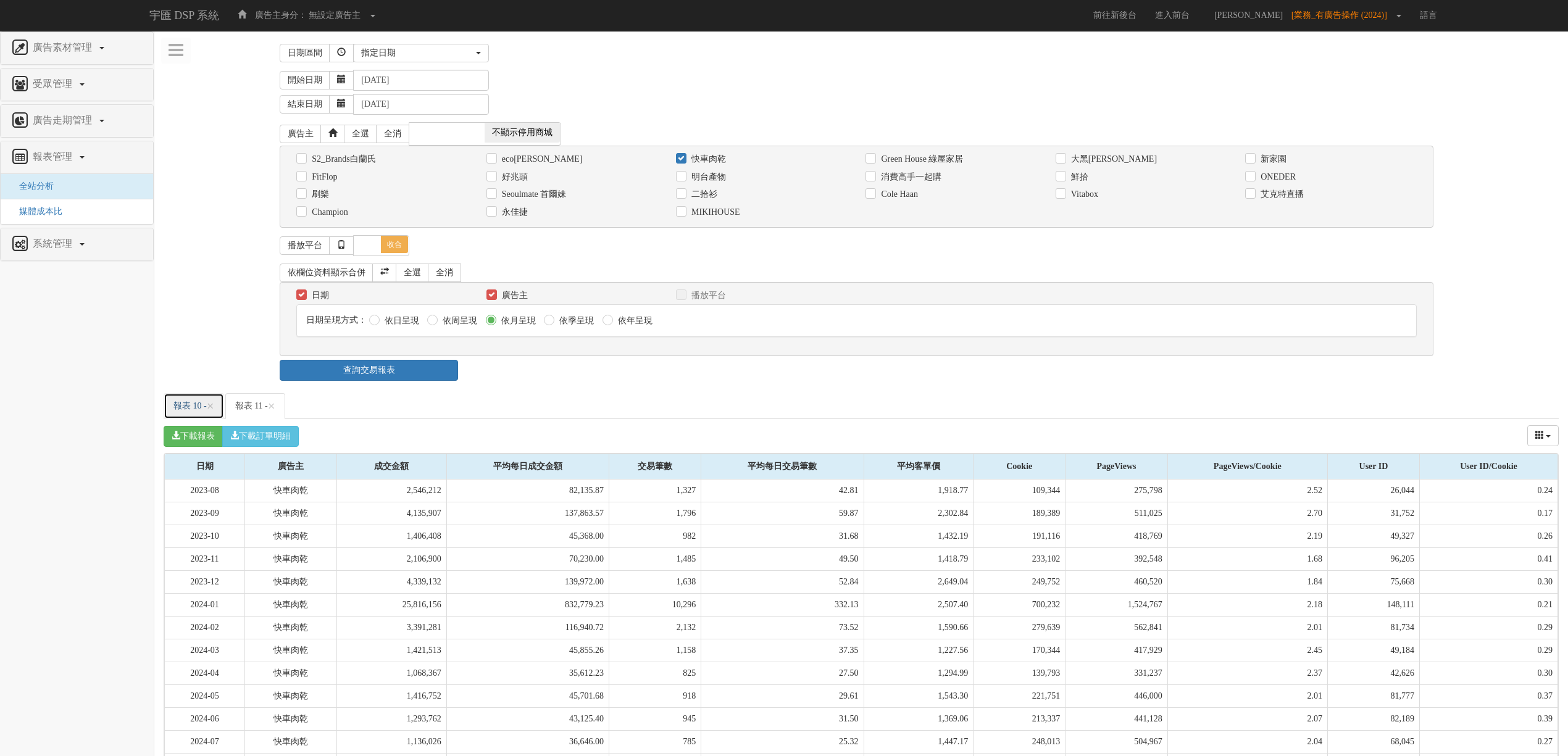
click at [211, 408] on link "報表 10 - ×" at bounding box center [194, 406] width 60 height 26
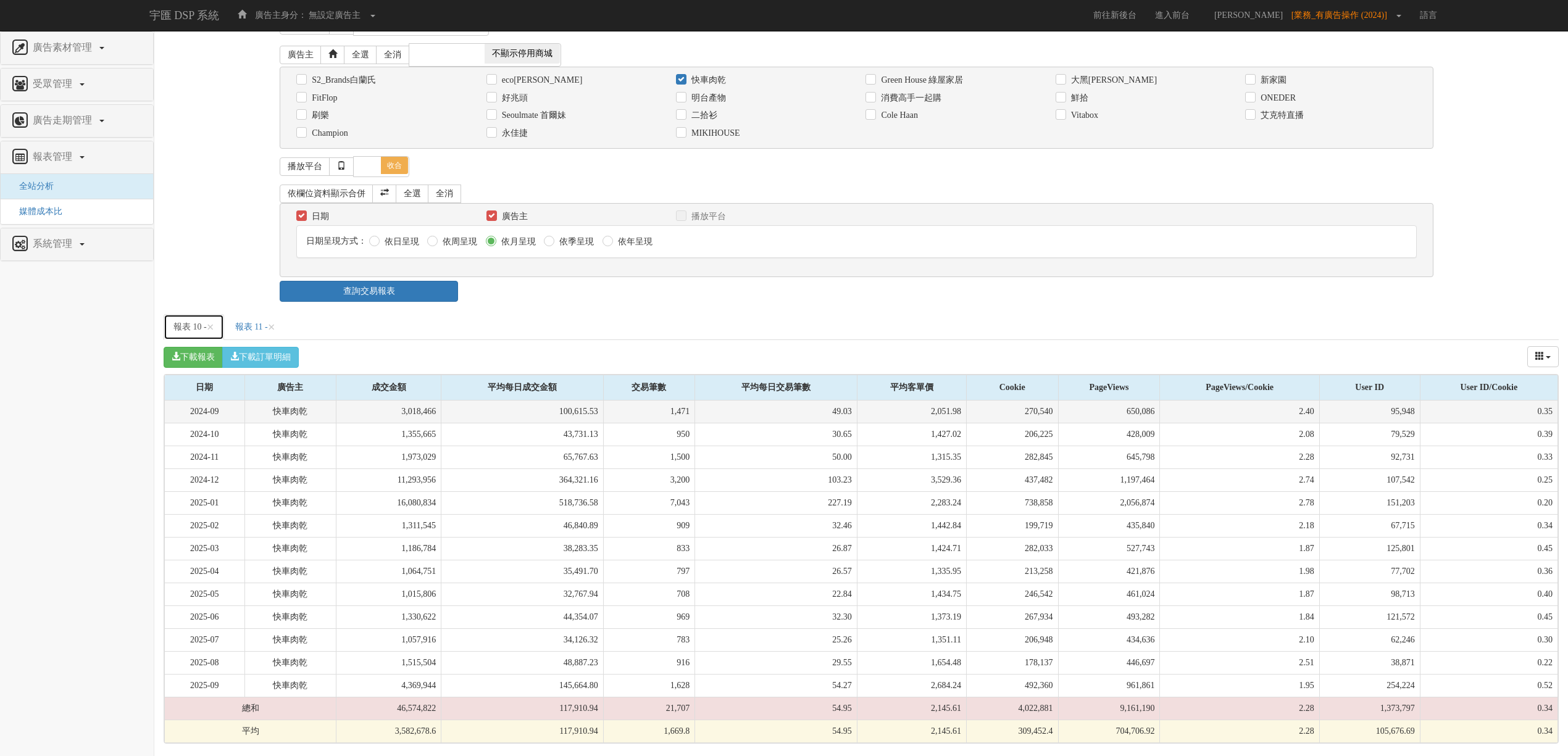
scroll to position [87, 0]
click at [260, 321] on link "報表 11 - ×" at bounding box center [255, 327] width 60 height 26
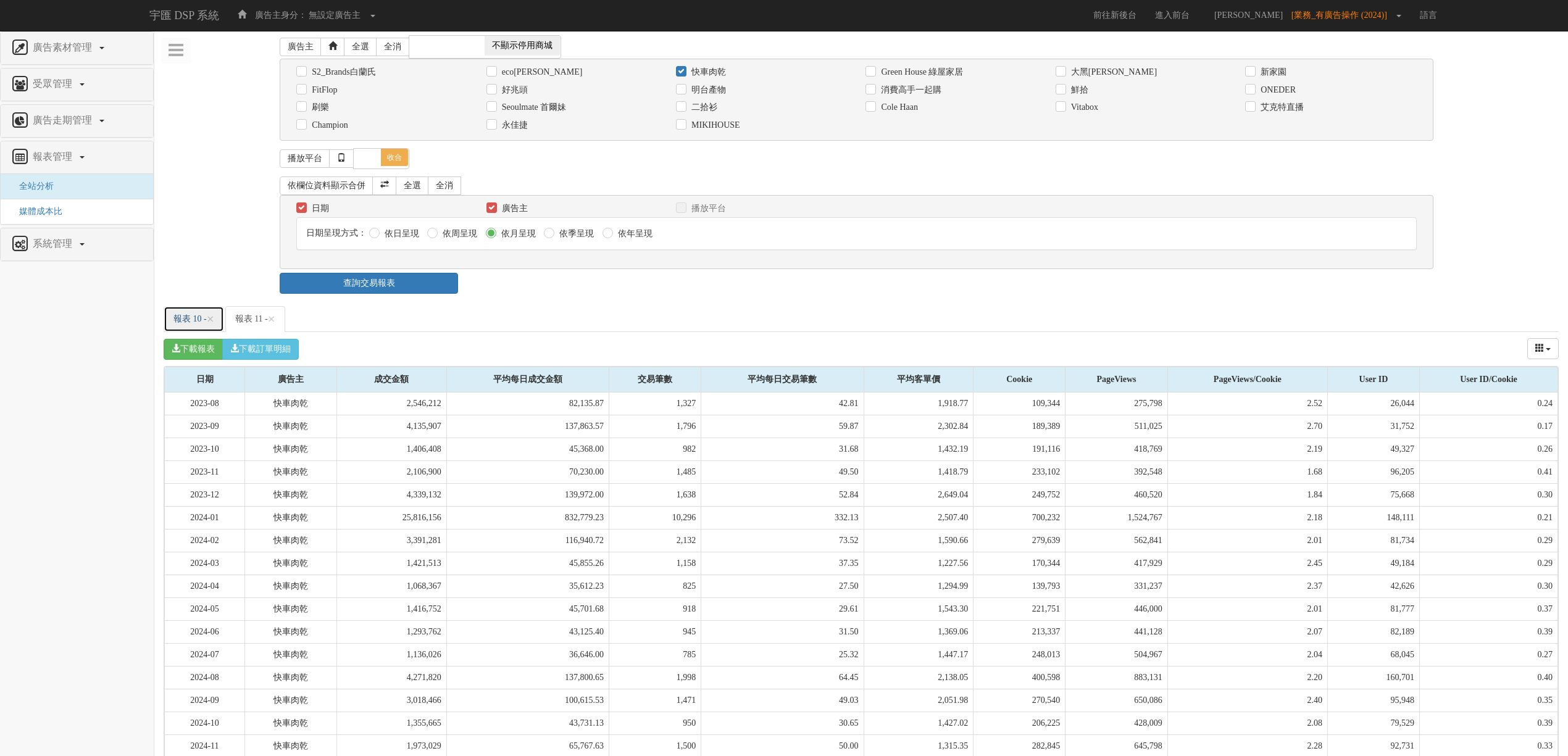
click at [224, 326] on link "報表 10 - ×" at bounding box center [194, 319] width 60 height 26
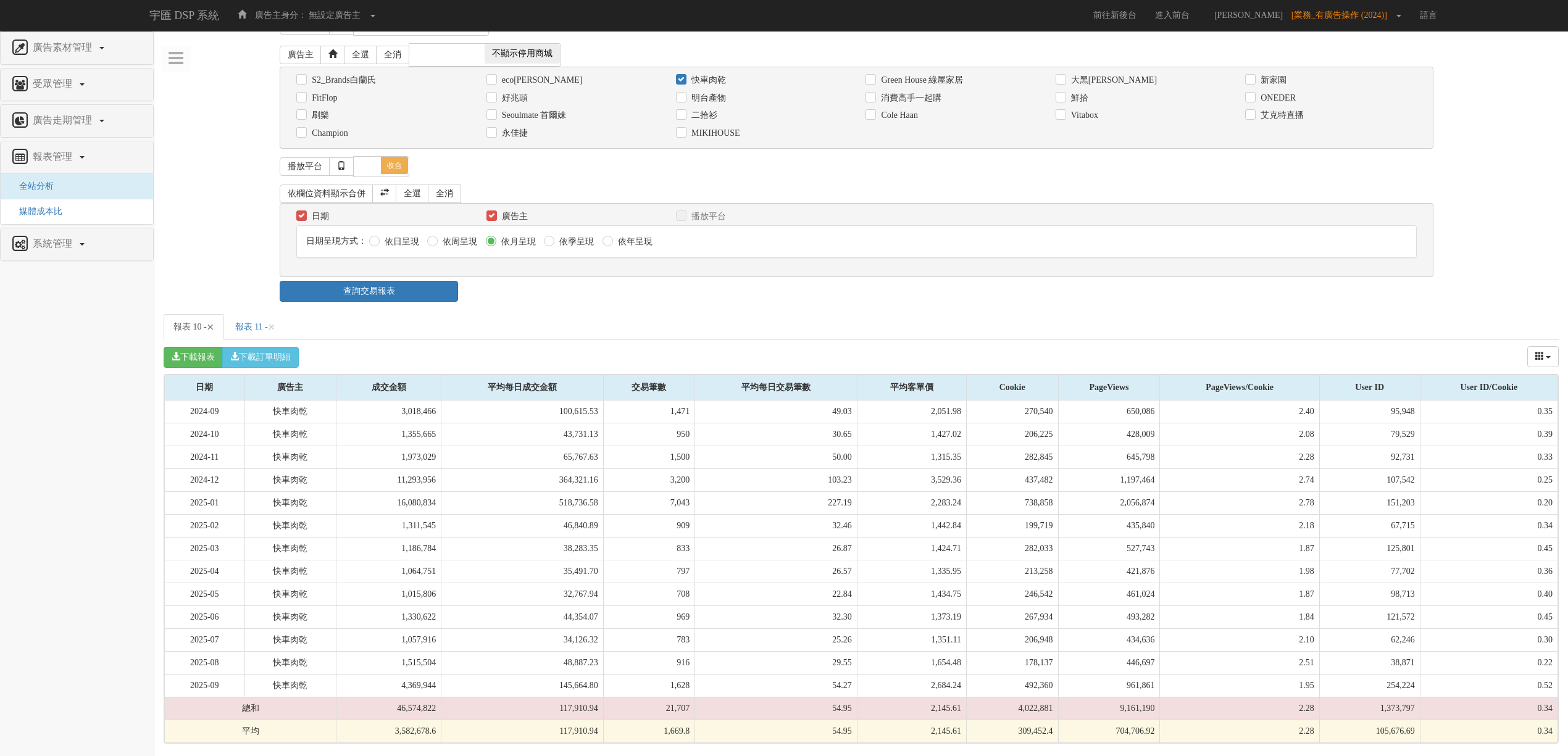
click at [214, 321] on span "×" at bounding box center [211, 327] width 7 height 15
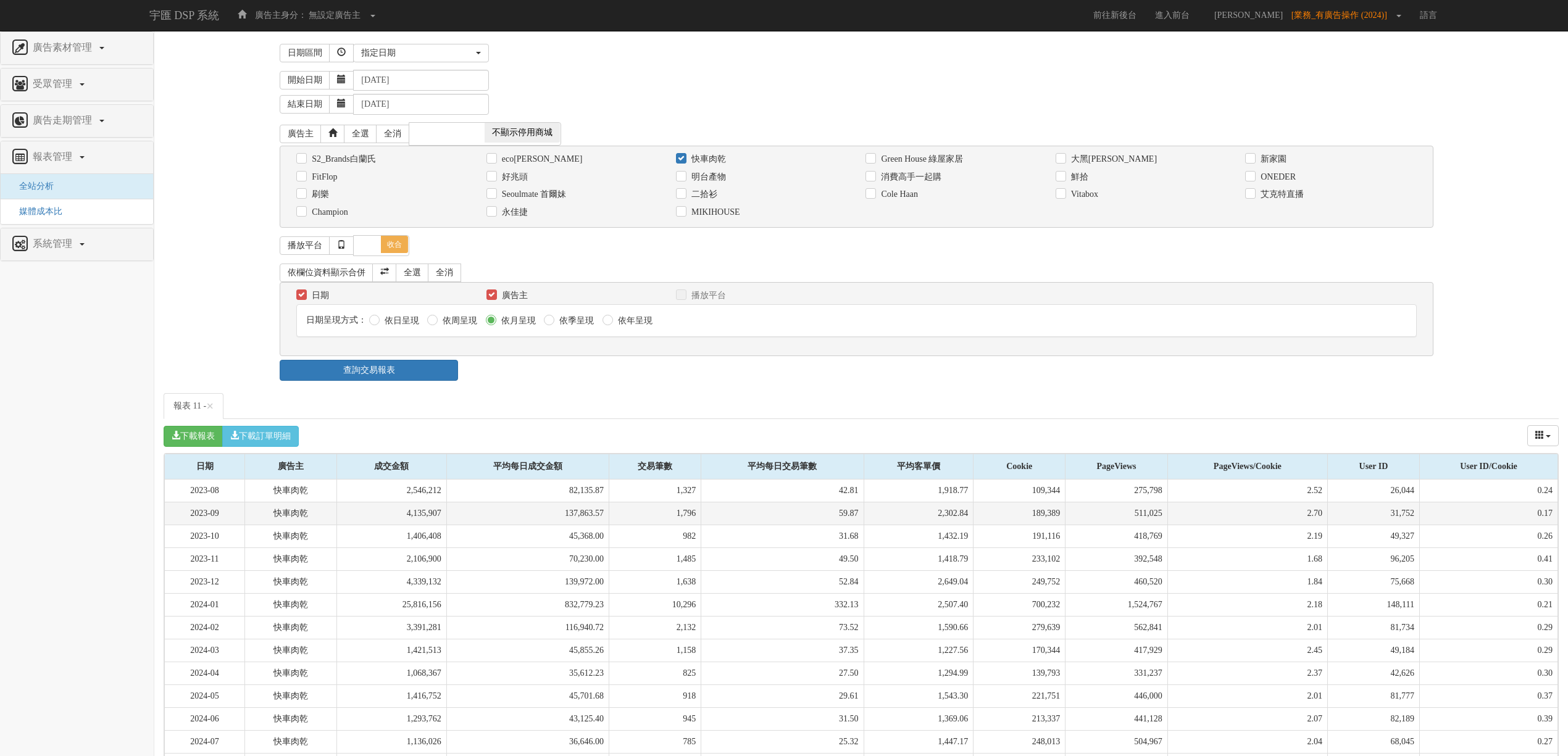
scroll to position [387, 0]
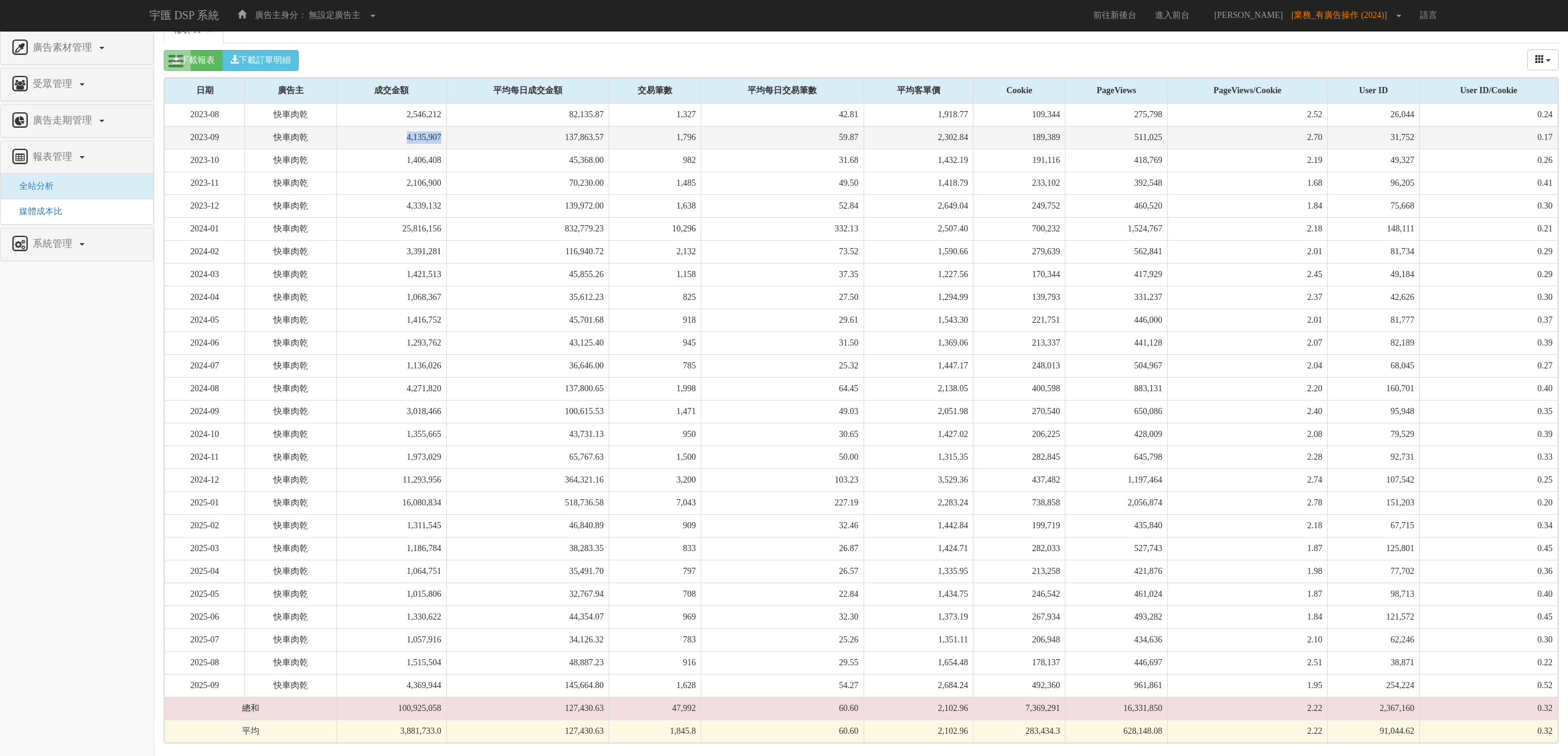
drag, startPoint x: 407, startPoint y: 130, endPoint x: 445, endPoint y: 132, distance: 38.1
click at [445, 132] on td "4,135,907" at bounding box center [392, 138] width 110 height 23
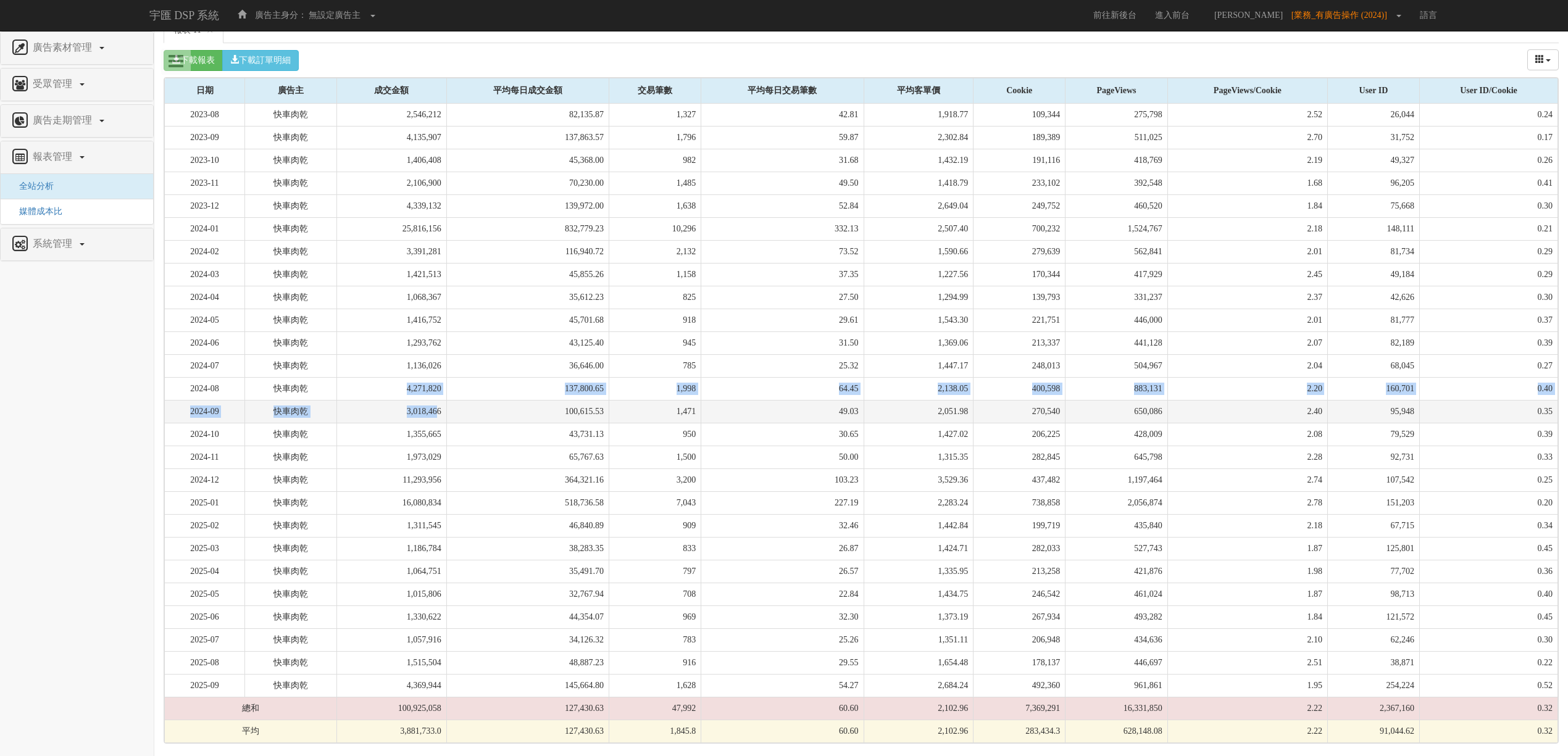
drag, startPoint x: 401, startPoint y: 382, endPoint x: 440, endPoint y: 400, distance: 43.0
click at [440, 400] on tbody "2023-08 快車肉乾 2,546,212 82,135.87 1,327 42.81 1,918.77 109,344 275,798 2.52 26,0…" at bounding box center [861, 423] width 1393 height 640
click at [440, 400] on td "3,018,466" at bounding box center [392, 411] width 110 height 23
drag, startPoint x: 440, startPoint y: 400, endPoint x: 435, endPoint y: 387, distance: 13.9
click at [435, 387] on tbody "2023-08 快車肉乾 2,546,212 82,135.87 1,327 42.81 1,918.77 109,344 275,798 2.52 26,0…" at bounding box center [861, 423] width 1393 height 640
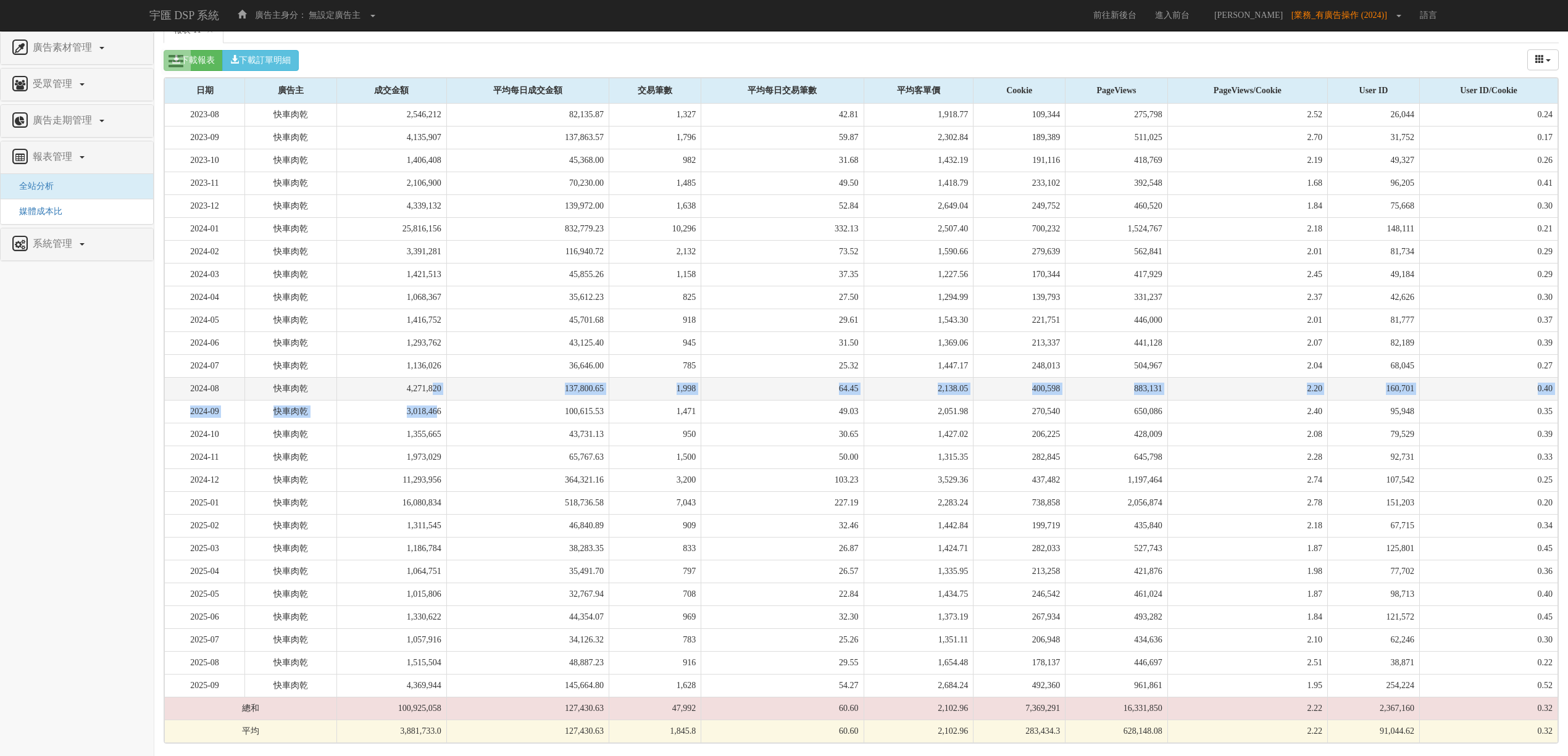
click at [435, 387] on td "4,271,820" at bounding box center [392, 389] width 110 height 23
drag, startPoint x: 433, startPoint y: 386, endPoint x: 435, endPoint y: 398, distance: 12.2
click at [435, 398] on tbody "2023-08 快車肉乾 2,546,212 82,135.87 1,327 42.81 1,918.77 109,344 275,798 2.52 26,0…" at bounding box center [861, 423] width 1393 height 640
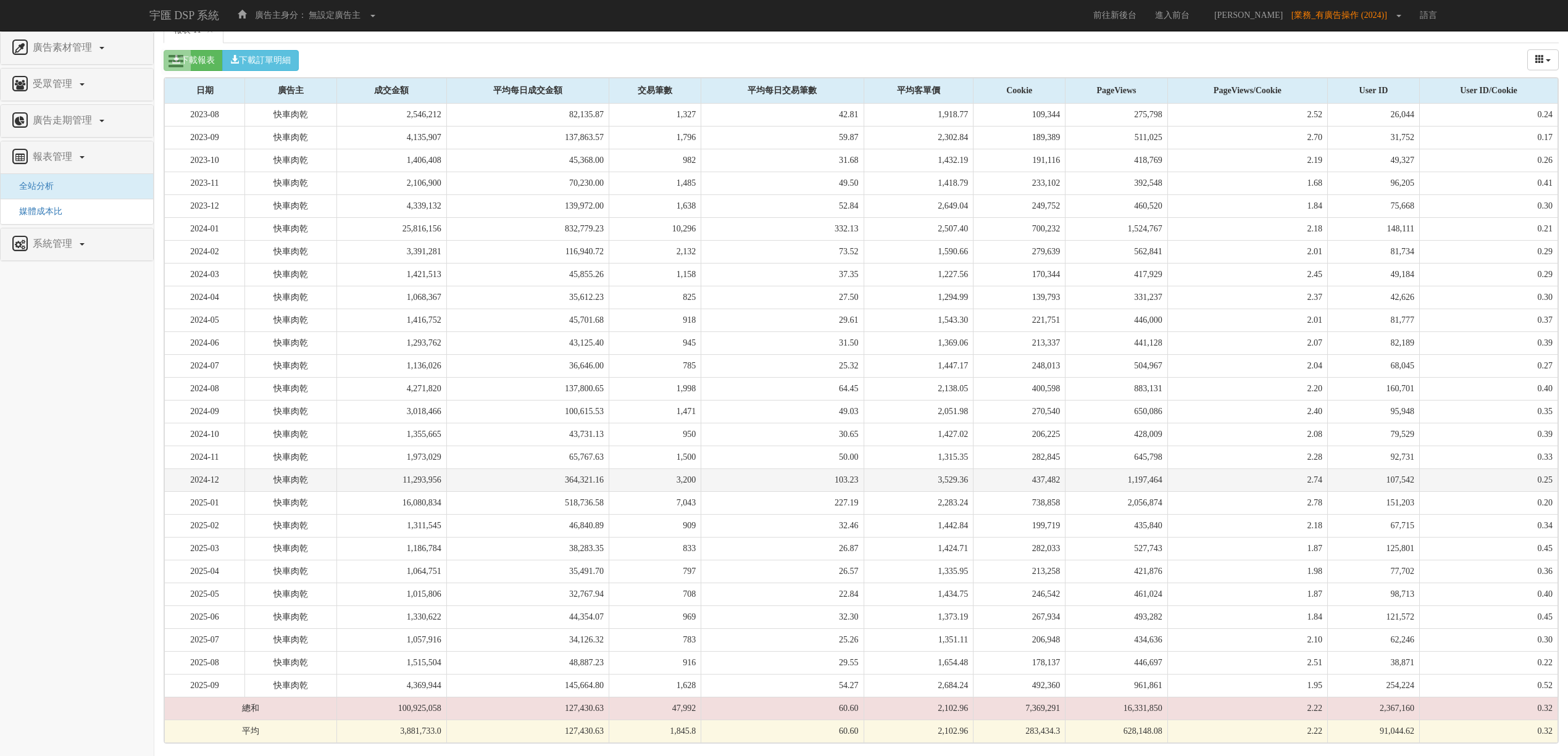
click at [685, 474] on td "3,200" at bounding box center [656, 479] width 92 height 23
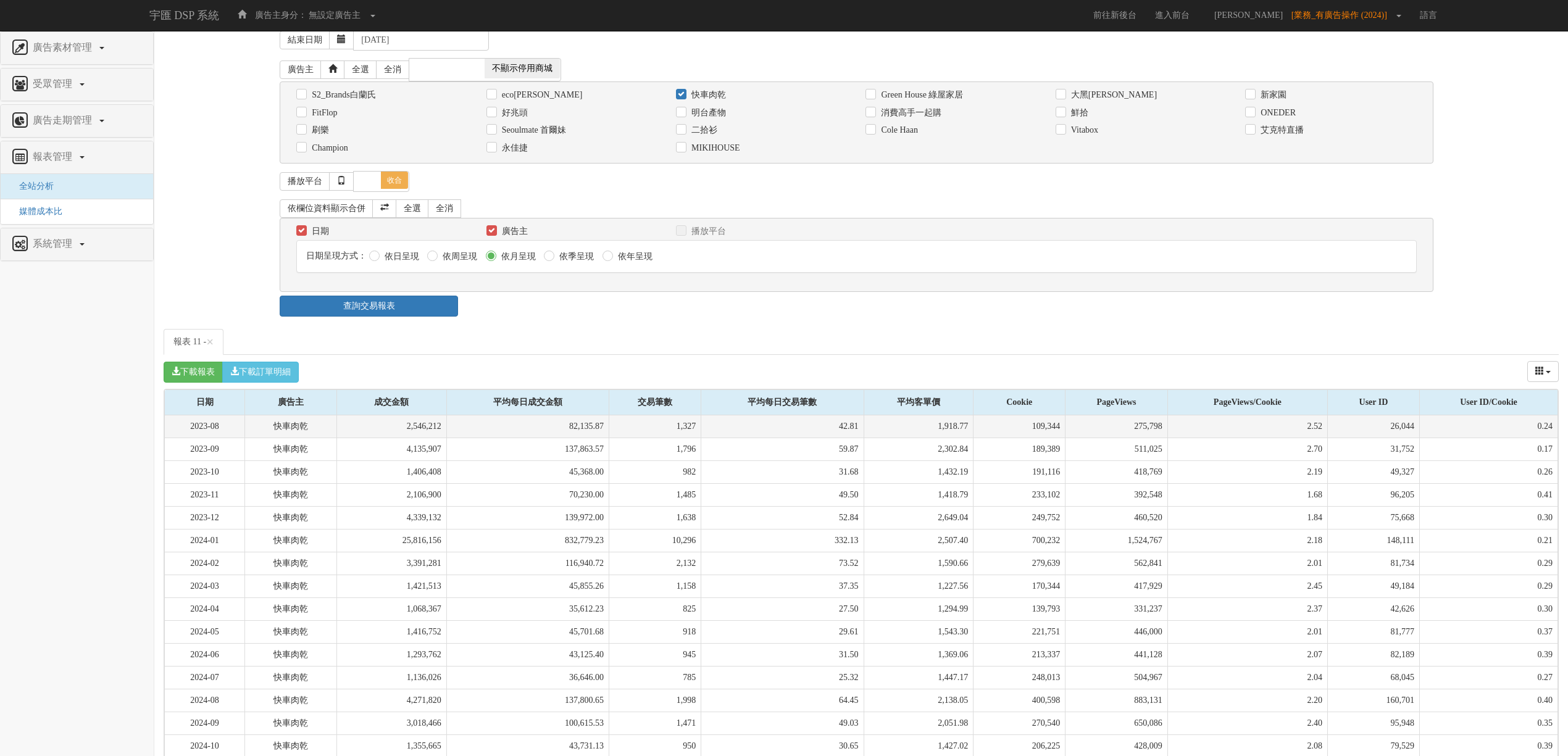
scroll to position [0, 0]
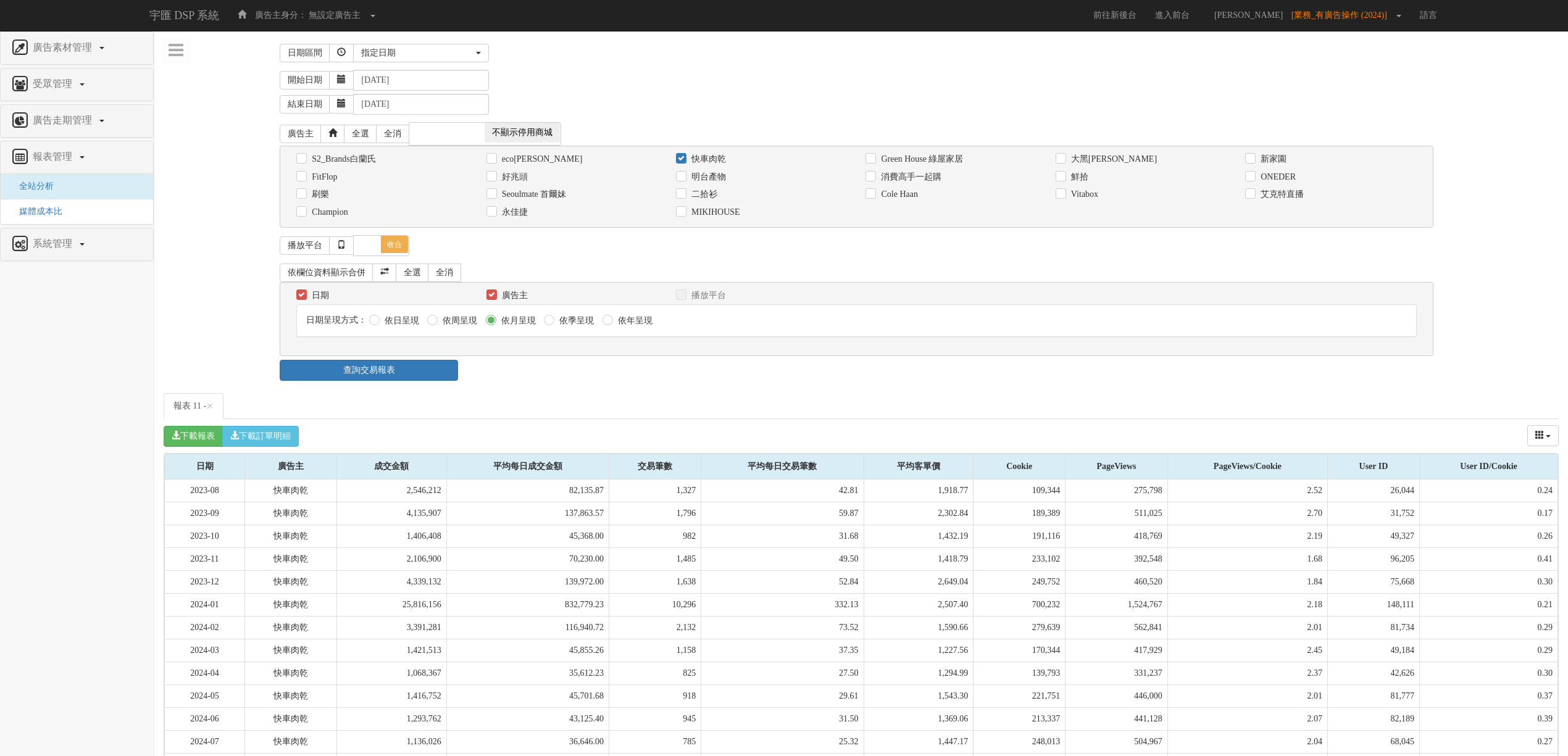
click at [707, 158] on label "快車肉乾" at bounding box center [707, 159] width 38 height 12
click at [684, 158] on input "快車肉乾" at bounding box center [680, 158] width 8 height 8
checkbox input "false"
click at [1105, 150] on div "S2_Brands白蘭氏 [GEOGRAPHIC_DATA] 快車肉乾 Green House 綠屋家居 [GEOGRAPHIC_DATA]倆口salico …" at bounding box center [856, 187] width 1154 height 82
click at [1108, 154] on label "大黑[PERSON_NAME]" at bounding box center [1112, 159] width 89 height 12
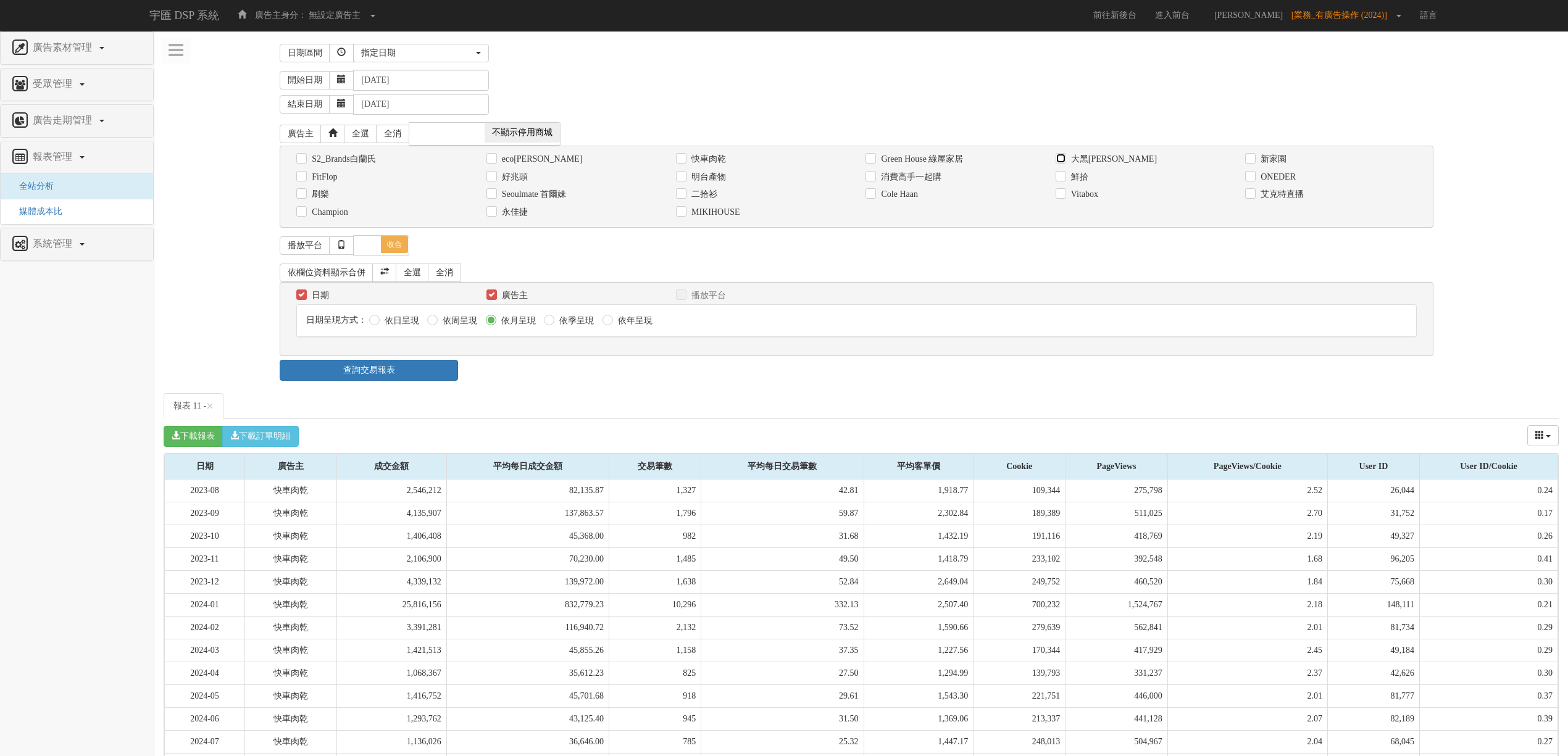
click at [1064, 155] on input "大黑[PERSON_NAME]" at bounding box center [1059, 158] width 8 height 8
click at [408, 369] on link "查詢交易報表" at bounding box center [368, 370] width 178 height 21
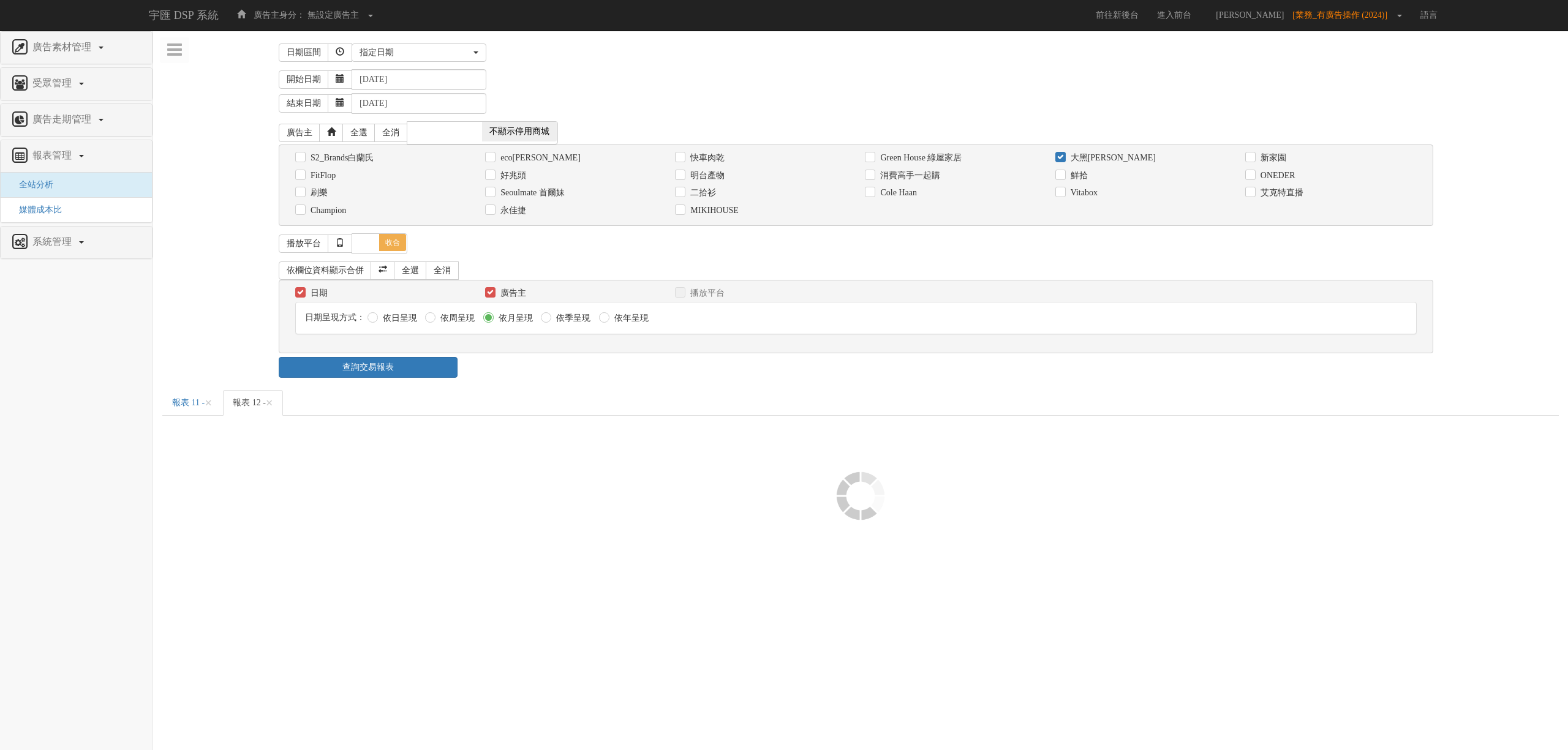
click at [640, 367] on div "查詢交易報表" at bounding box center [861, 367] width 1182 height 21
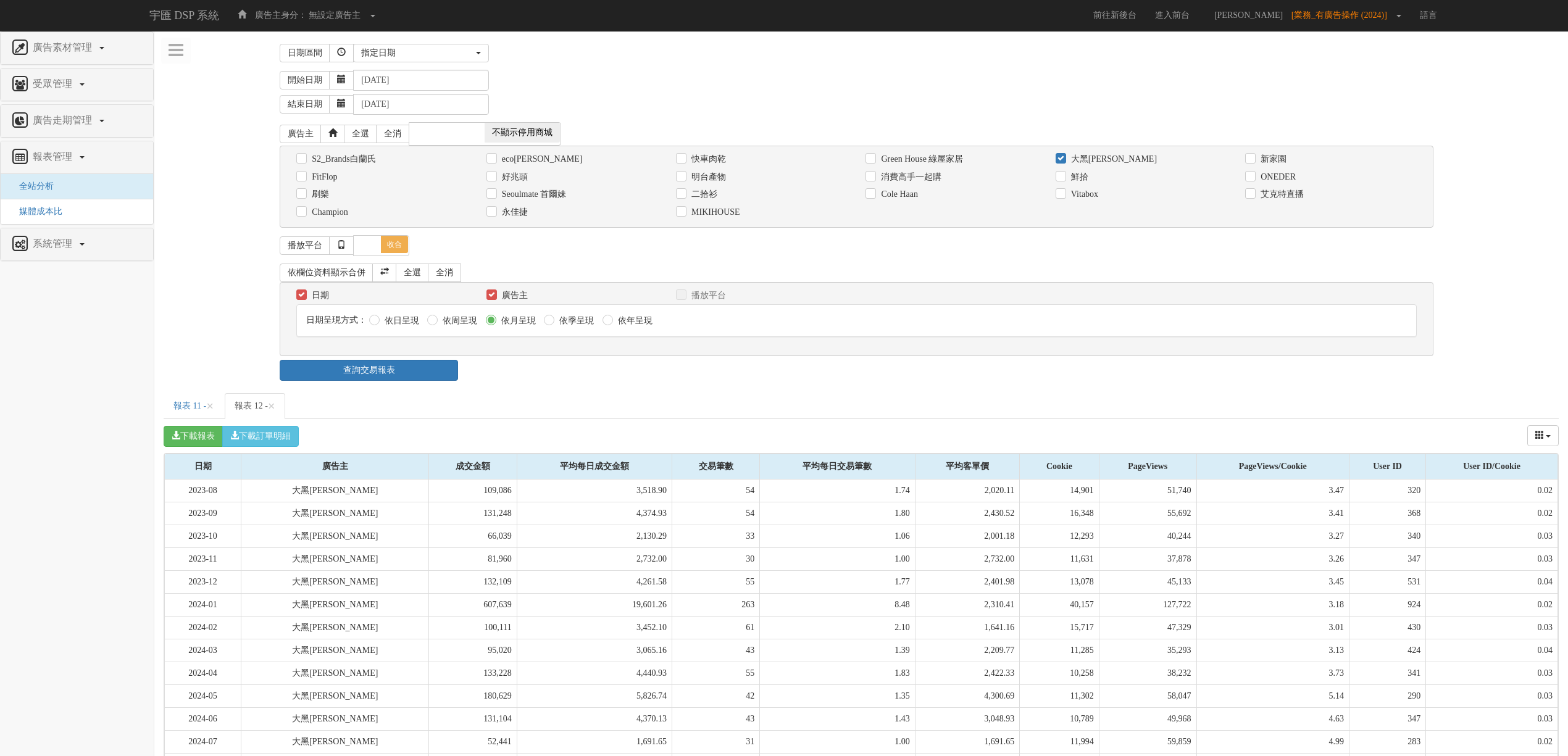
click at [1087, 165] on label "大黑[PERSON_NAME]" at bounding box center [1112, 159] width 89 height 12
click at [1064, 163] on input "大黑[PERSON_NAME]" at bounding box center [1059, 158] width 8 height 8
checkbox input "false"
click at [719, 217] on label "MIKIHOUSE" at bounding box center [714, 212] width 52 height 12
click at [684, 216] on input "MIKIHOUSE" at bounding box center [680, 211] width 8 height 8
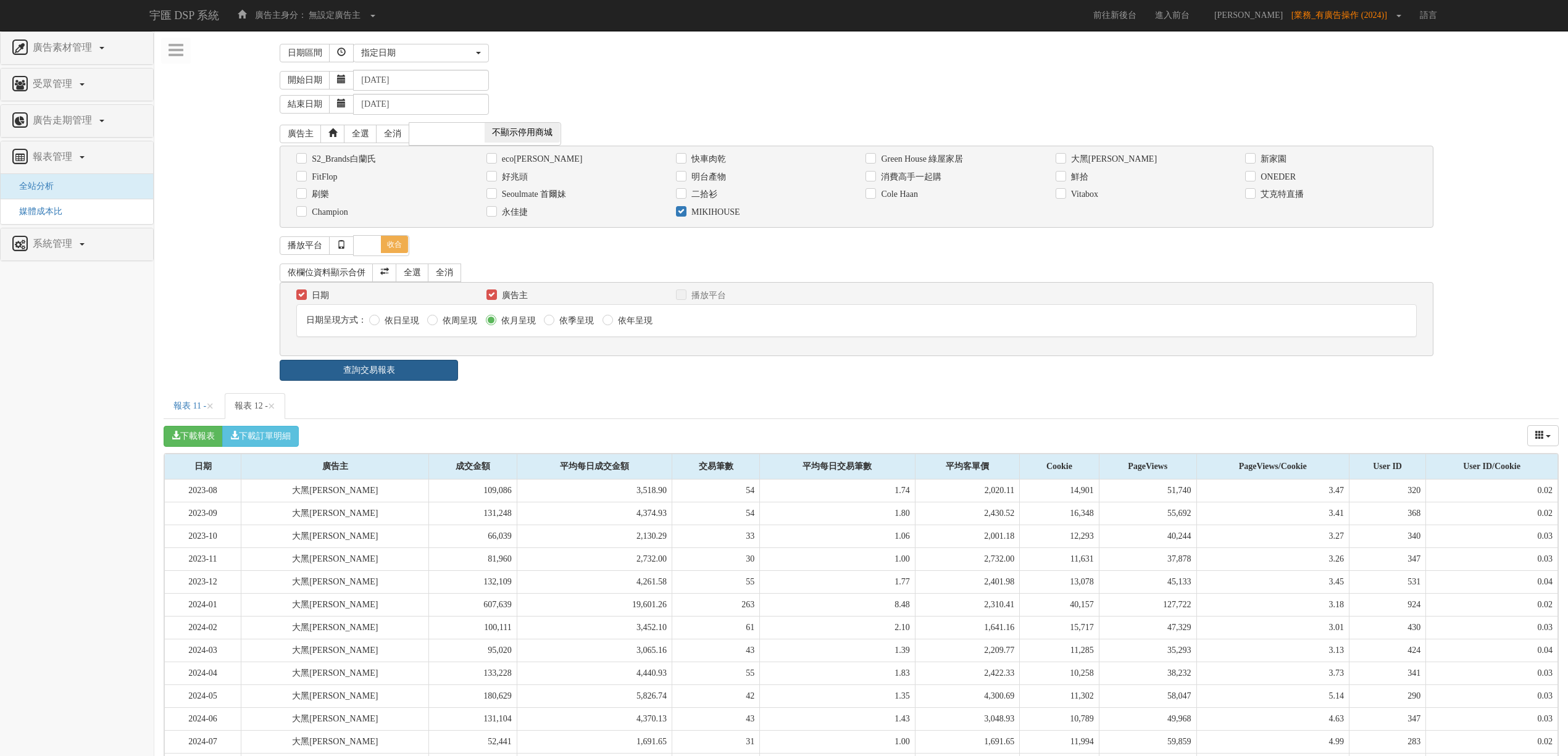
click at [410, 369] on link "查詢交易報表" at bounding box center [368, 370] width 178 height 21
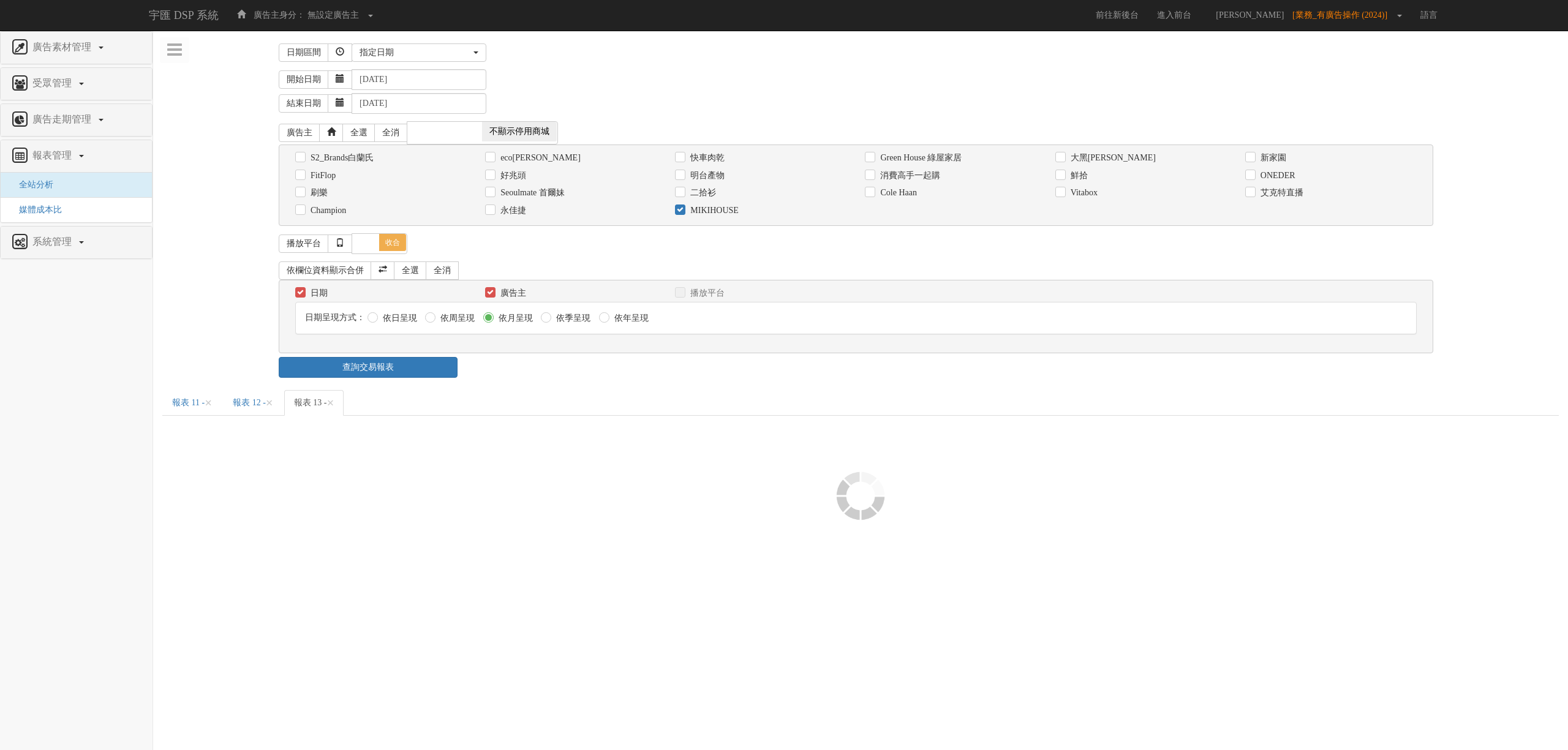
click at [555, 378] on div "查詢交易報表" at bounding box center [861, 367] width 1182 height 21
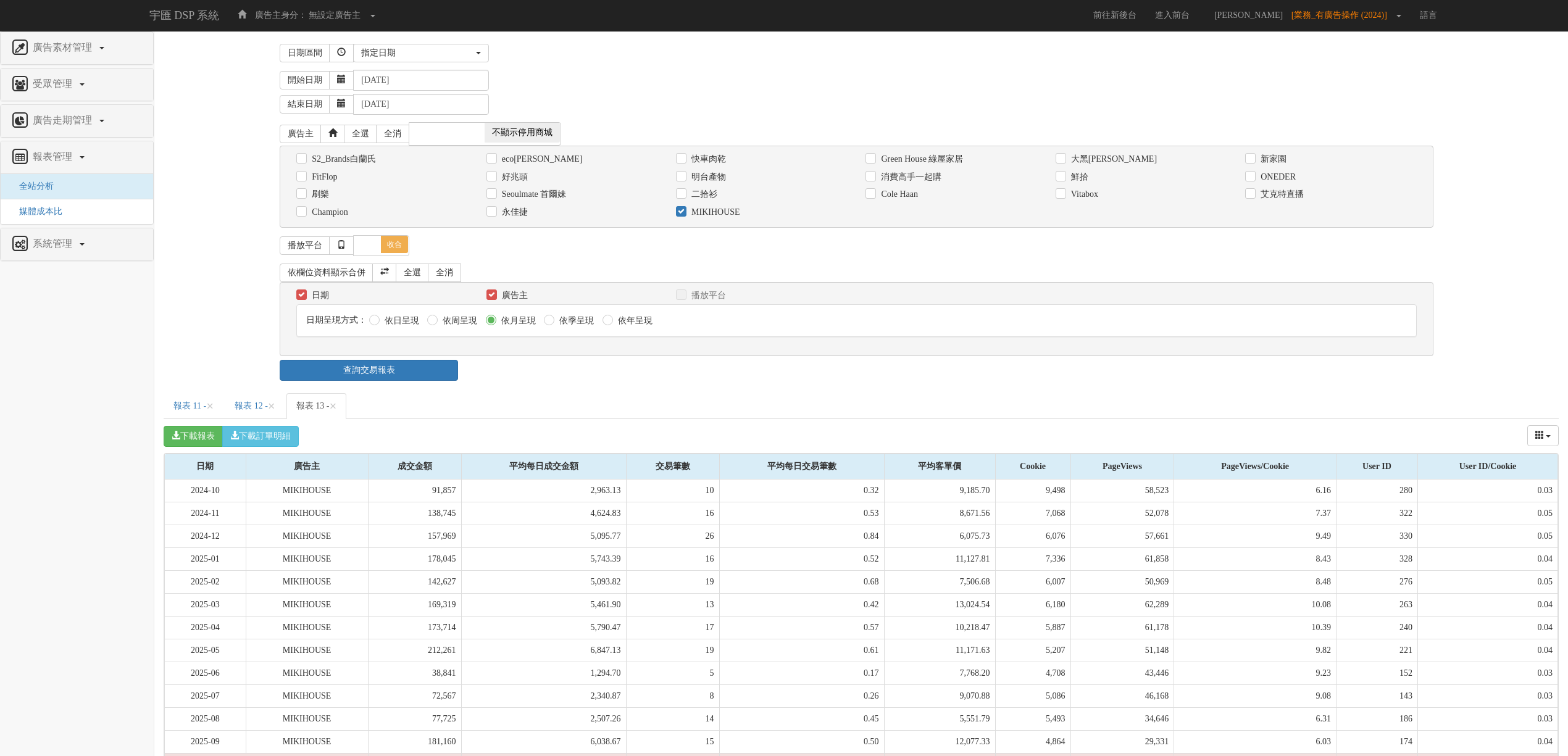
scroll to position [65, 0]
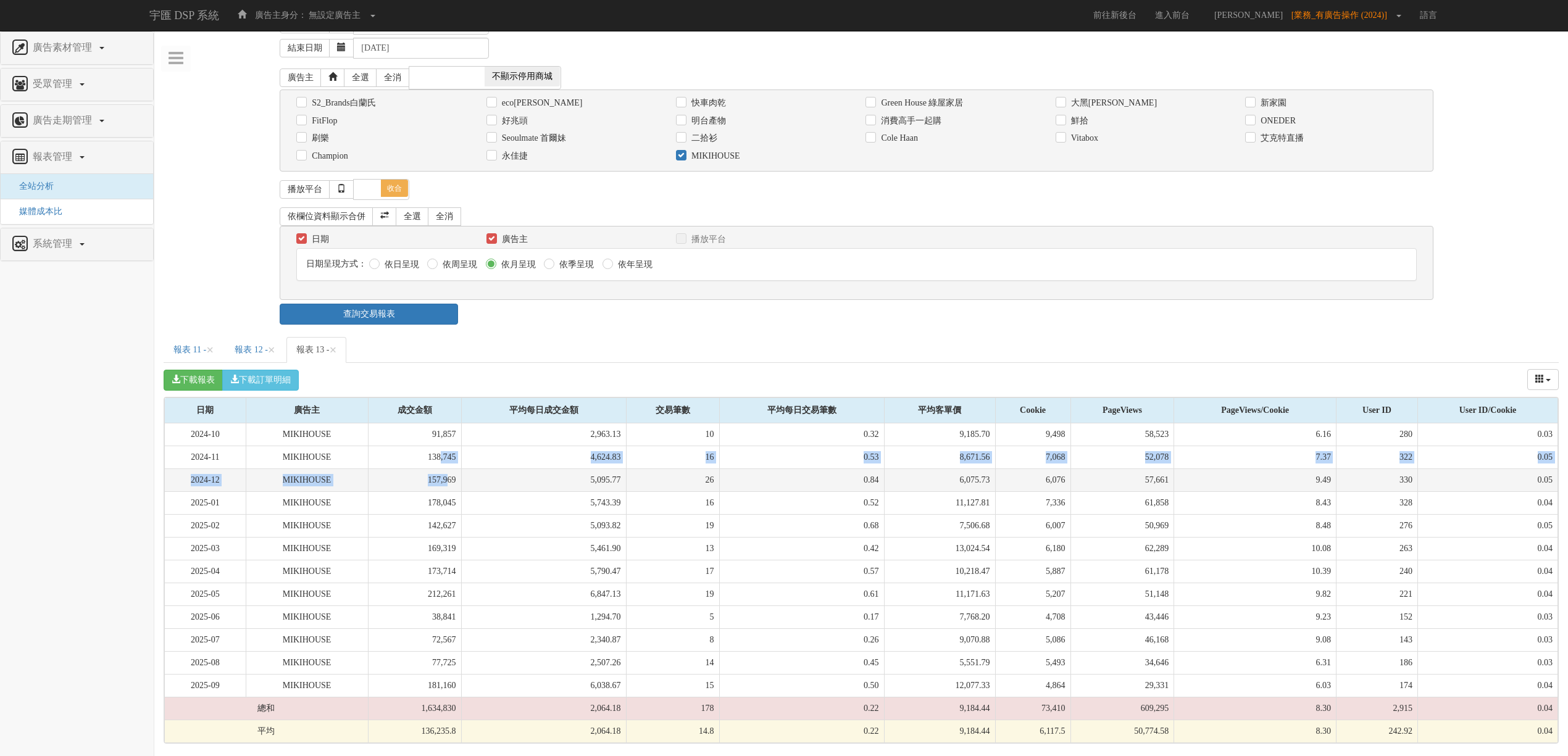
drag, startPoint x: 442, startPoint y: 445, endPoint x: 451, endPoint y: 478, distance: 34.2
click at [451, 478] on tbody "2024-10 MIKIHOUSE 91,857 2,963.13 10 0.32 9,185.70 9,498 58,523 6.16 280 0.03 2…" at bounding box center [861, 583] width 1393 height 320
click at [451, 478] on td "157,969" at bounding box center [414, 479] width 93 height 23
click at [678, 152] on input "MIKIHOUSE" at bounding box center [680, 155] width 8 height 8
checkbox input "false"
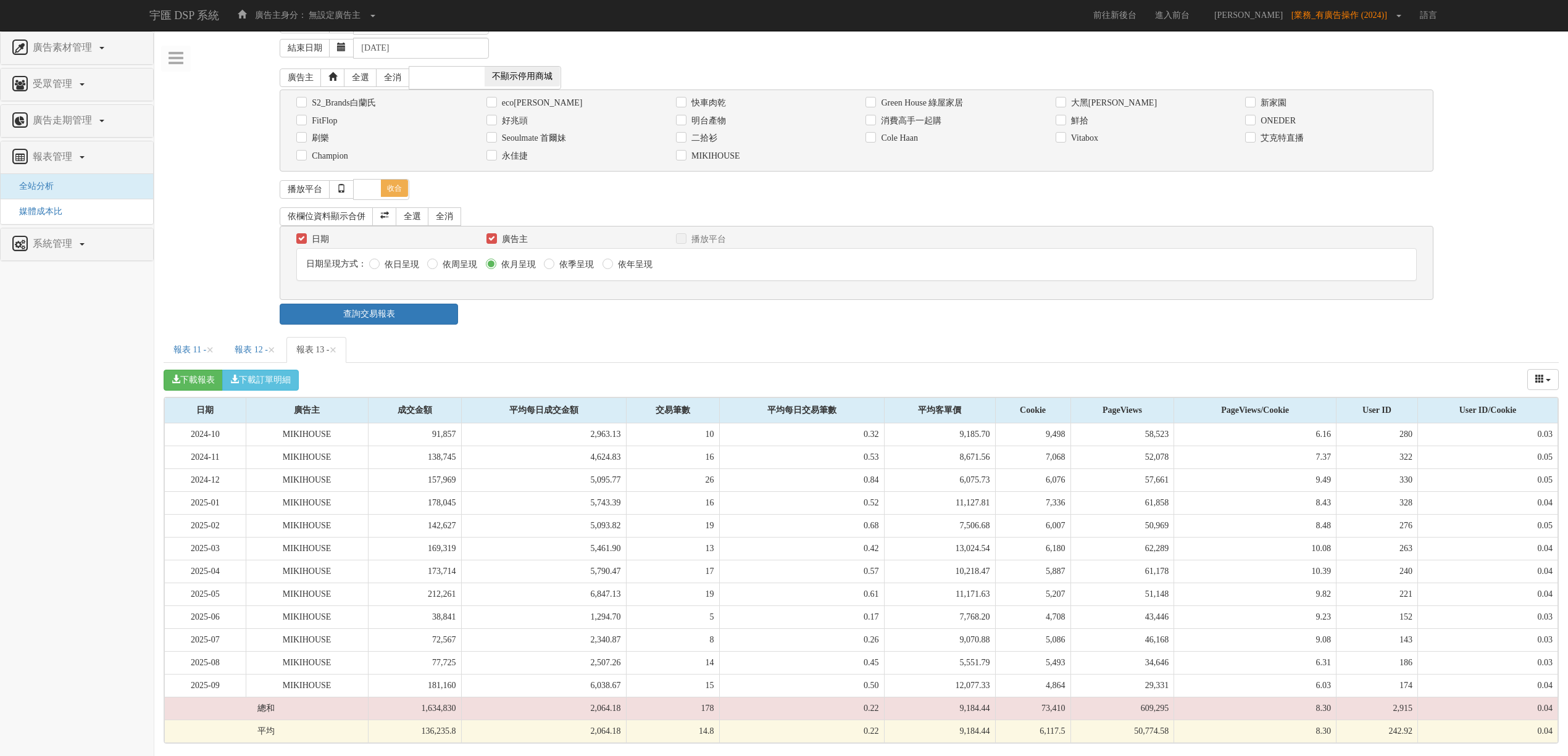
click at [314, 155] on label "Champion" at bounding box center [328, 155] width 39 height 12
click at [324, 159] on div "S2_Brands白蘭氏 [GEOGRAPHIC_DATA] 快車肉乾 Green House 綠屋家居 [GEOGRAPHIC_DATA]倆口salico …" at bounding box center [856, 130] width 1154 height 82
click at [324, 157] on div "Champion" at bounding box center [382, 155] width 189 height 18
click at [327, 151] on label "Champion" at bounding box center [328, 155] width 39 height 12
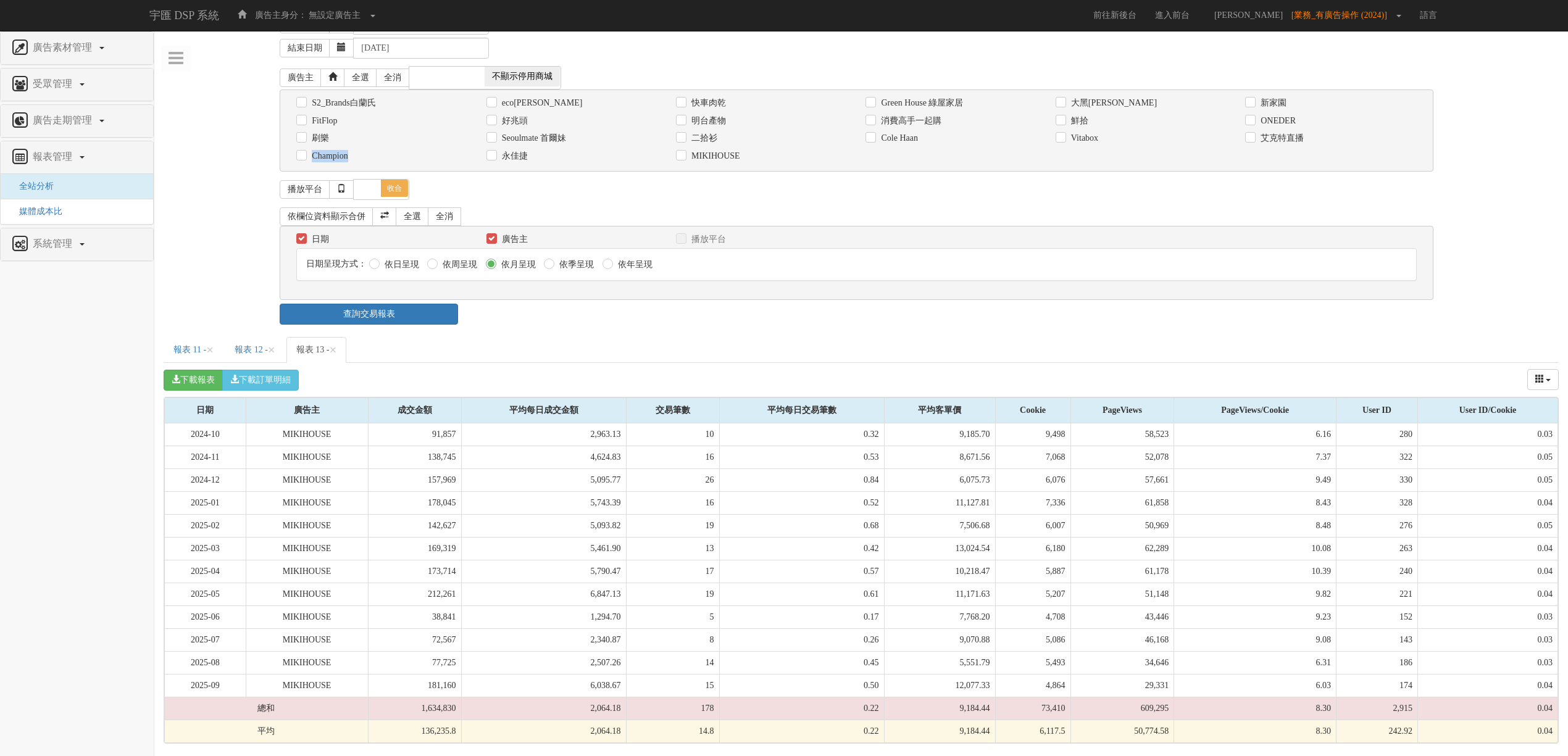
click at [304, 152] on input "Champion" at bounding box center [300, 155] width 8 height 8
click at [402, 306] on link "查詢交易報表" at bounding box center [368, 314] width 178 height 21
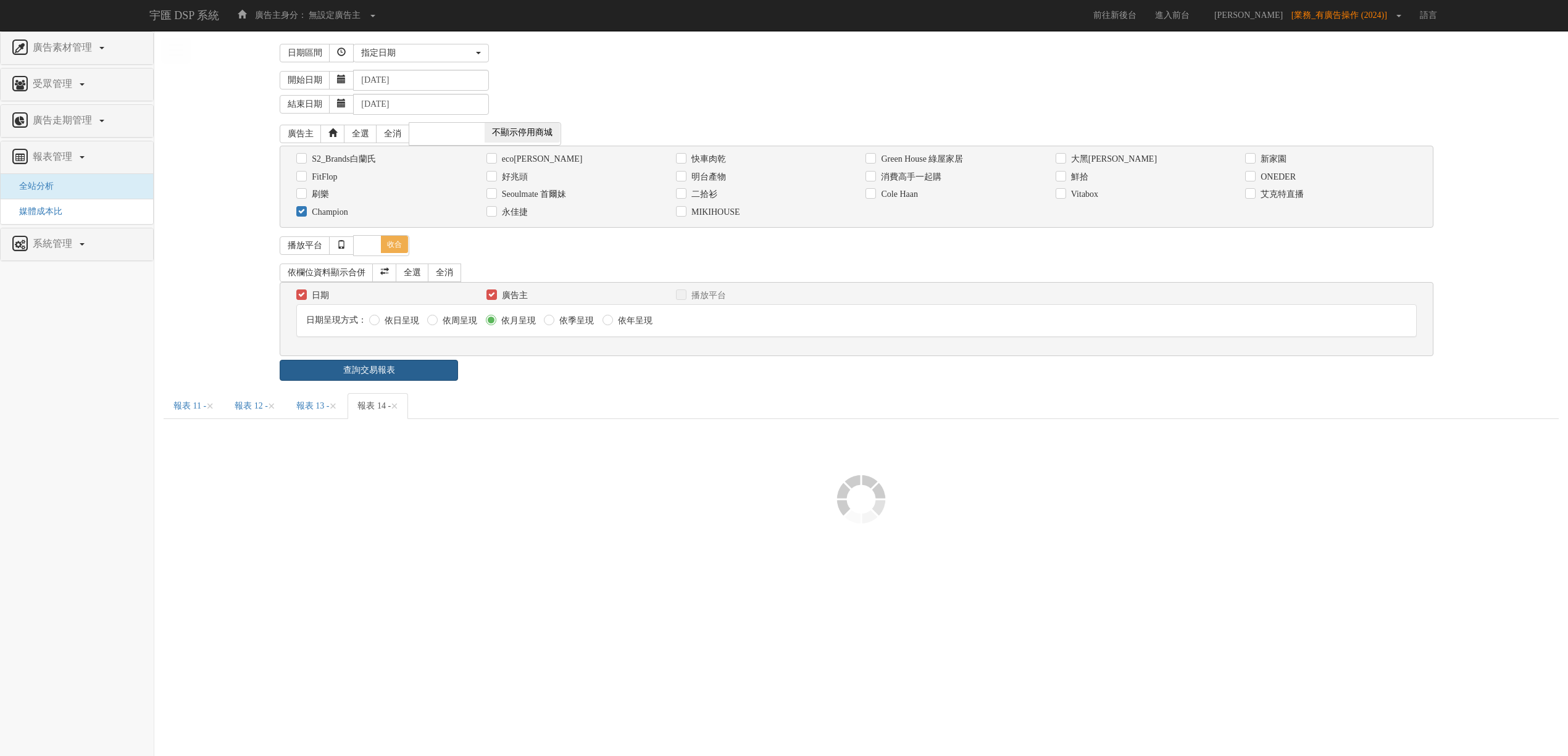
scroll to position [0, 0]
click at [505, 390] on div "日期區間 昨天 本周 上週 本月 上月 過去7天 過去14天 過去30天 指定日期 指定日期 昨天 本周 上週 本月 上月 過去7天 過去14天 過去30天 …" at bounding box center [868, 384] width 1408 height 687
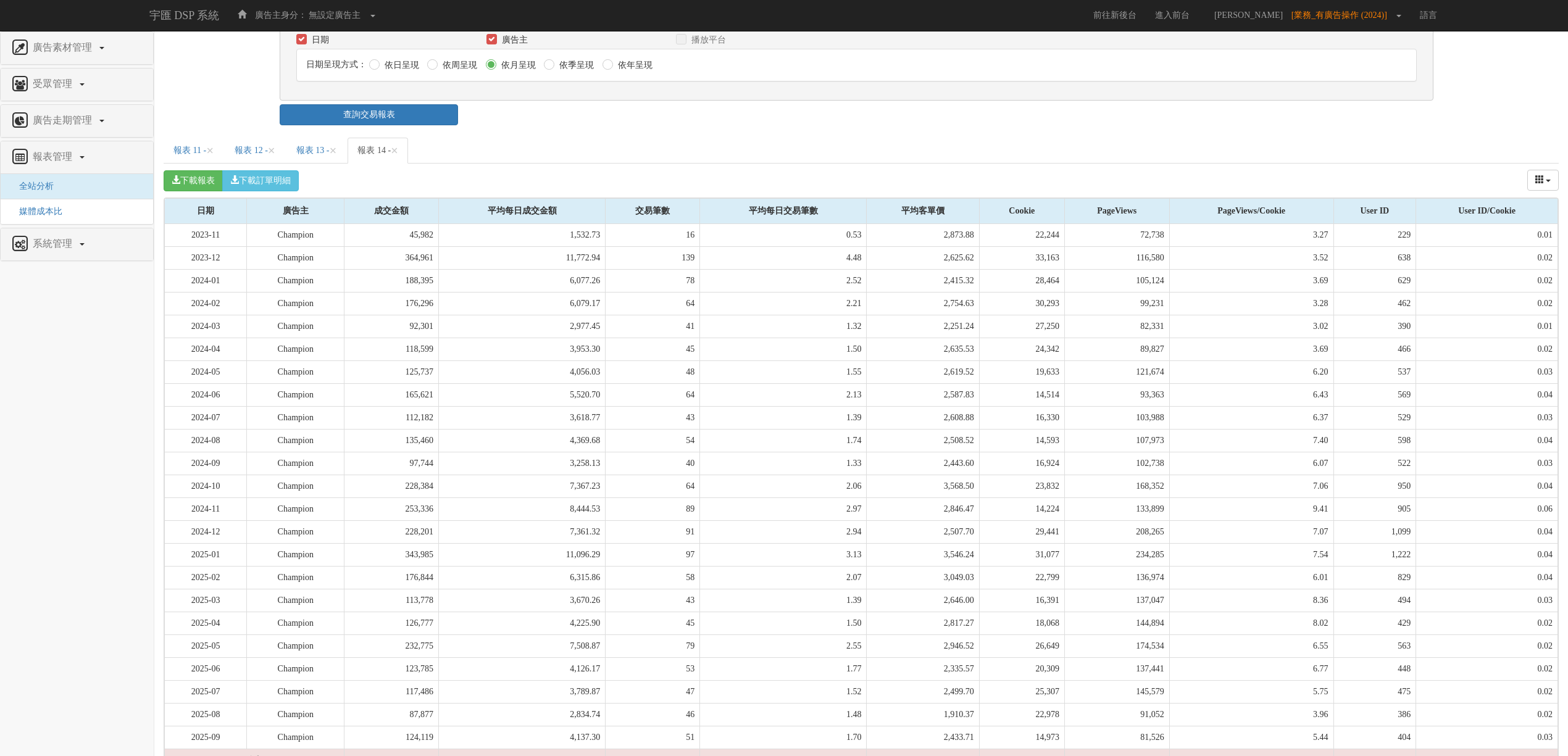
scroll to position [317, 0]
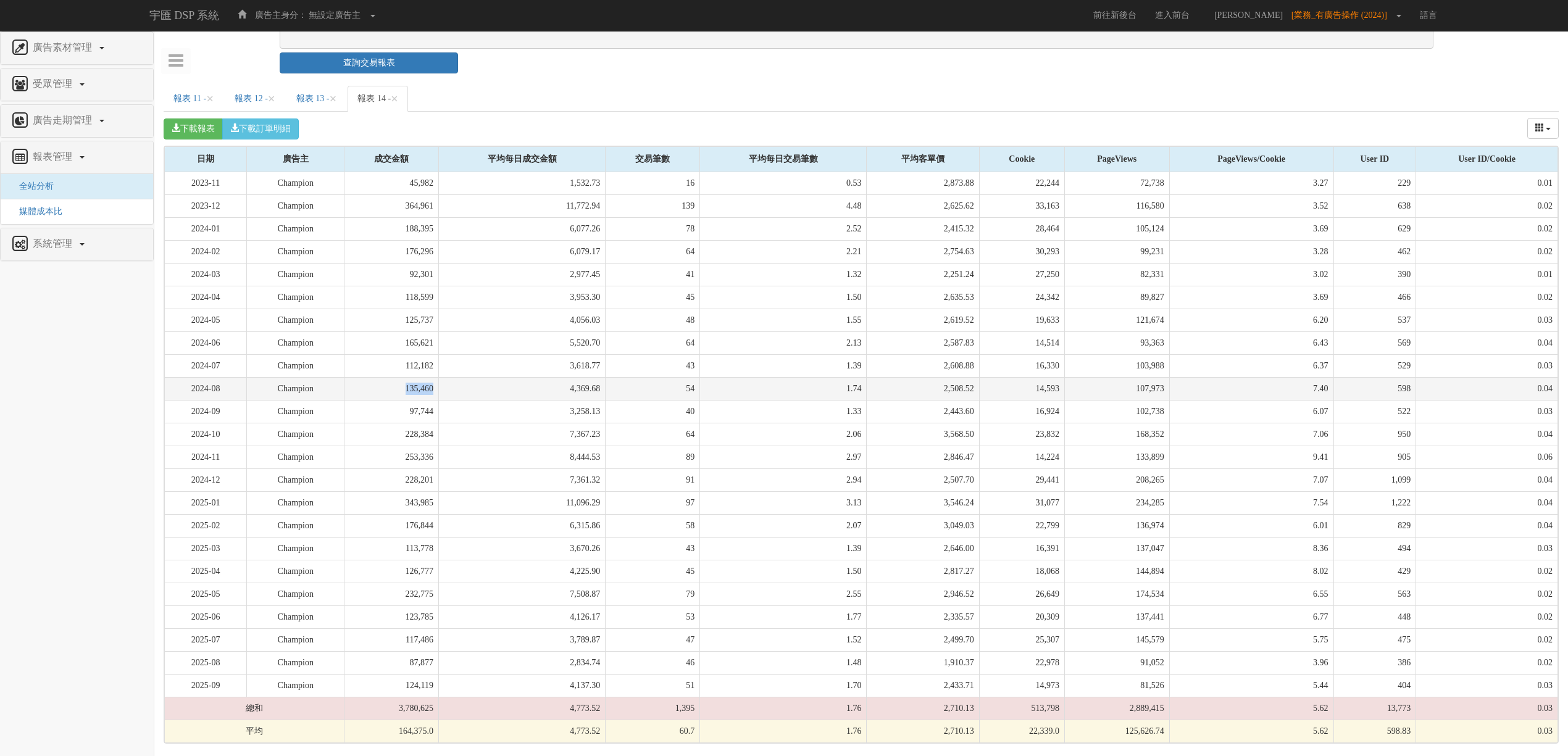
drag, startPoint x: 409, startPoint y: 386, endPoint x: 447, endPoint y: 385, distance: 38.0
click at [439, 385] on td "135,460" at bounding box center [392, 389] width 94 height 23
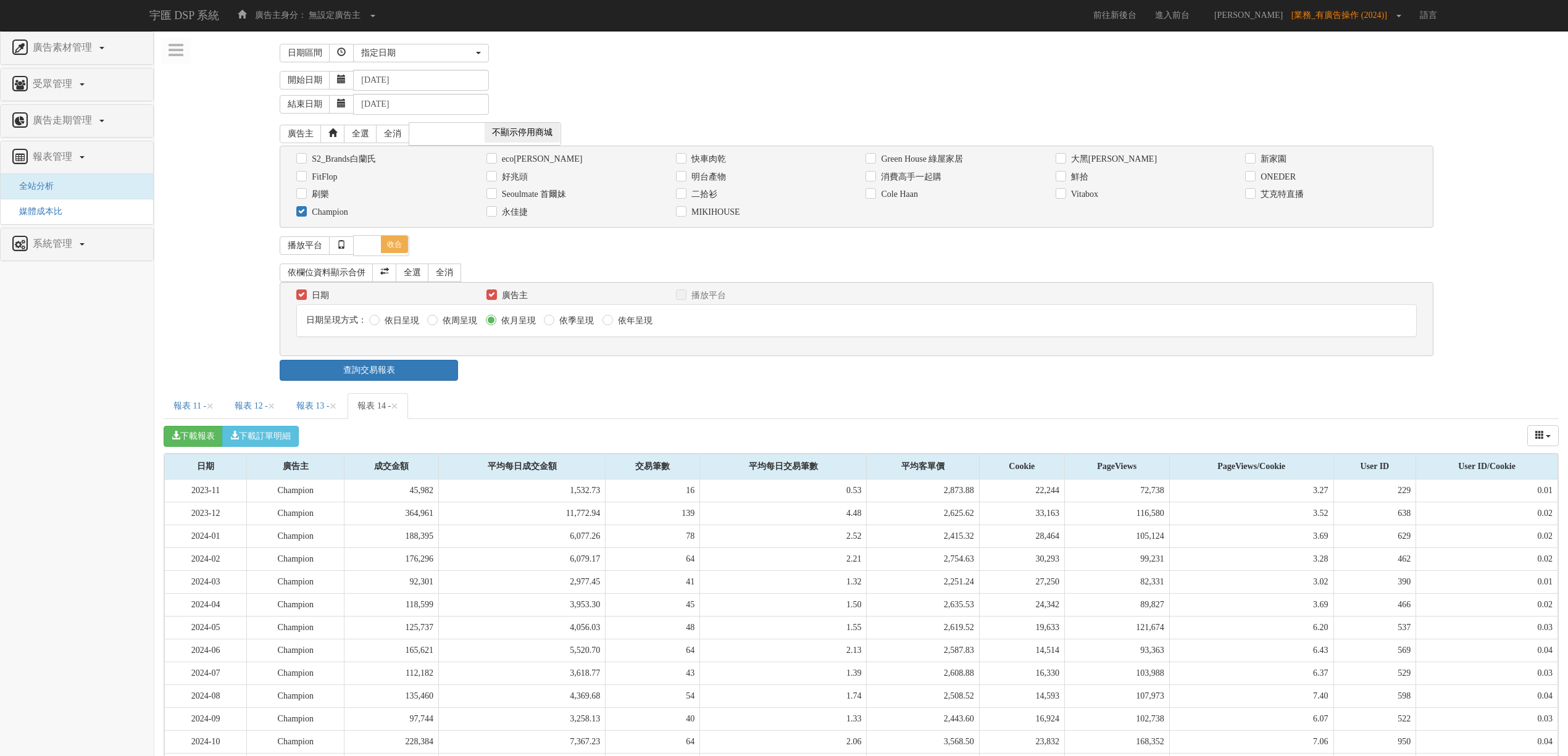
click at [327, 213] on label "Champion" at bounding box center [328, 212] width 39 height 12
click at [304, 213] on input "Champion" at bounding box center [300, 211] width 8 height 8
checkbox input "false"
click at [349, 155] on label "S2_Brands白蘭氏" at bounding box center [342, 159] width 67 height 12
click at [304, 155] on input "S2_Brands白蘭氏" at bounding box center [300, 158] width 8 height 8
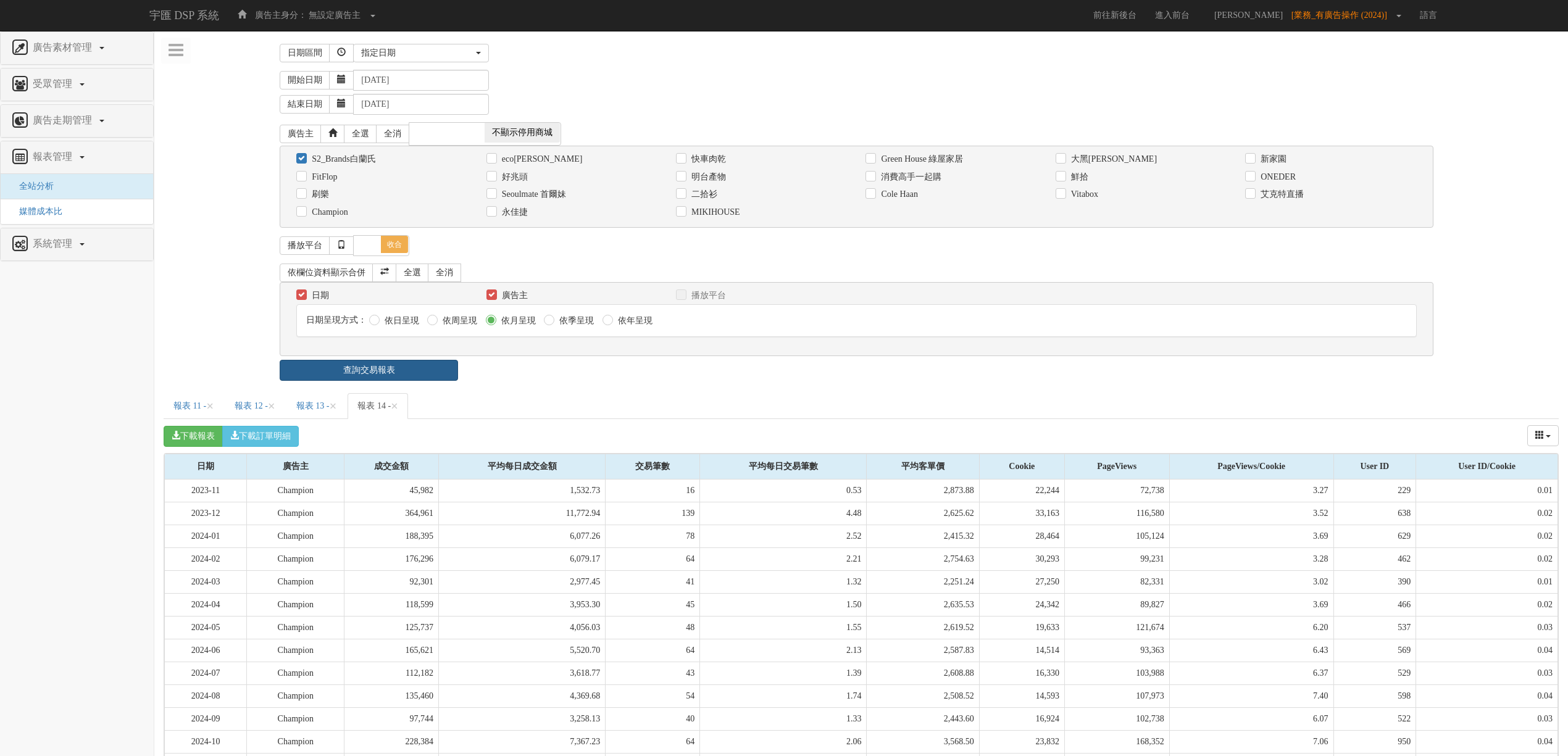
click at [412, 373] on link "查詢交易報表" at bounding box center [368, 370] width 178 height 21
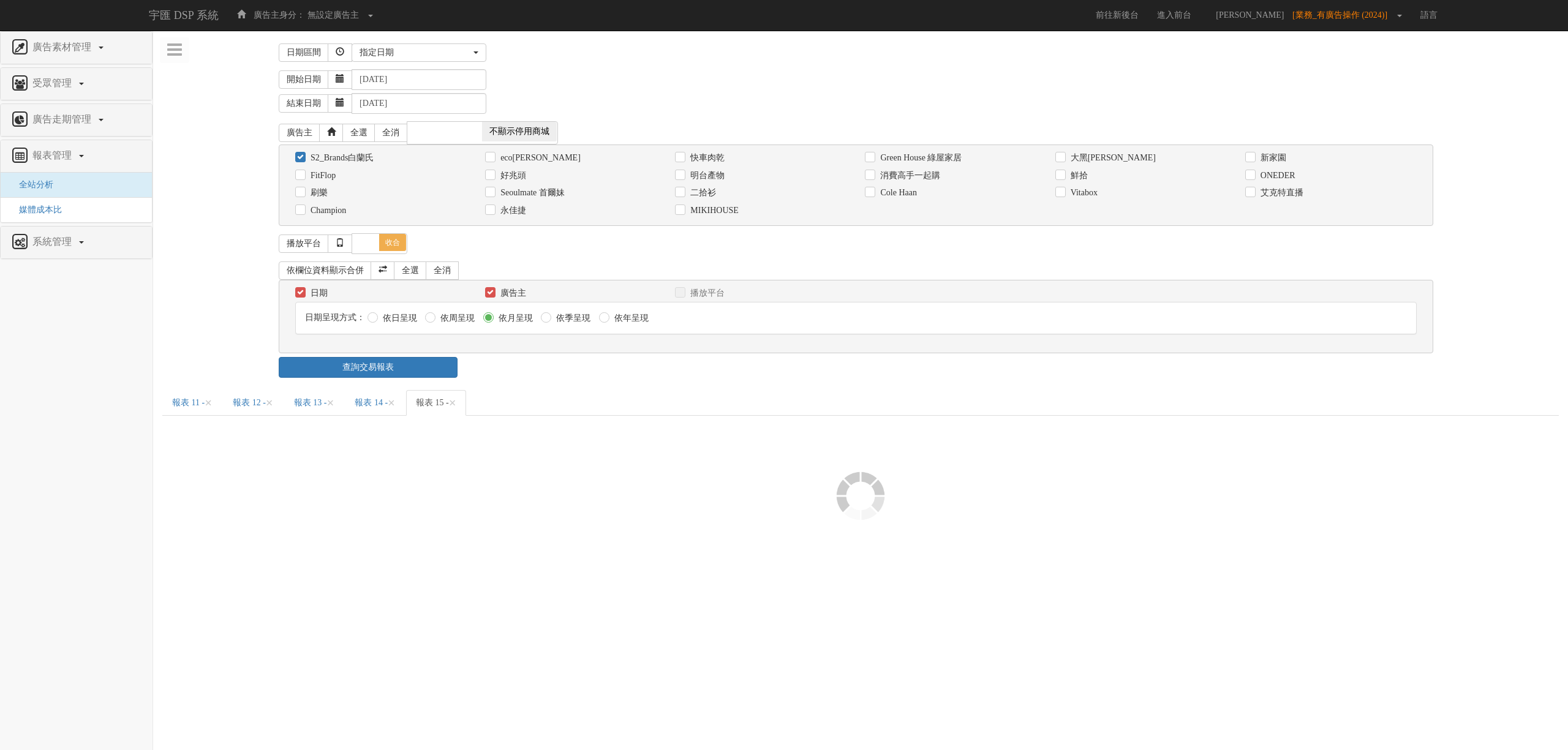
click at [564, 371] on div "查詢交易報表" at bounding box center [861, 367] width 1182 height 21
click at [353, 153] on label "S2_Brands白蘭氏" at bounding box center [341, 158] width 66 height 12
click at [303, 153] on input "S2_Brands白蘭氏" at bounding box center [298, 157] width 8 height 8
checkbox input "false"
click at [328, 175] on label "FitFlop" at bounding box center [322, 175] width 28 height 12
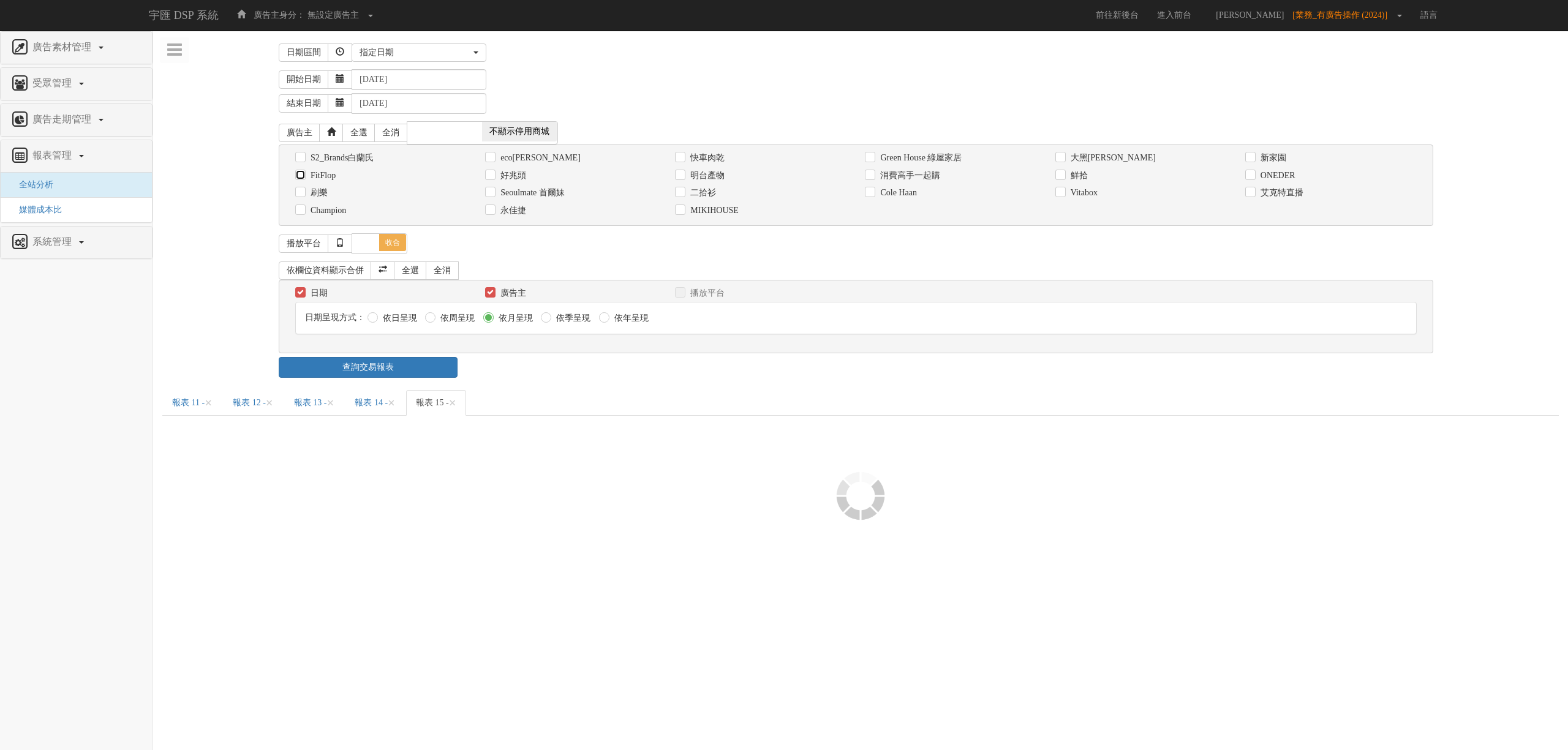
click at [303, 175] on input "FitFlop" at bounding box center [298, 175] width 8 height 8
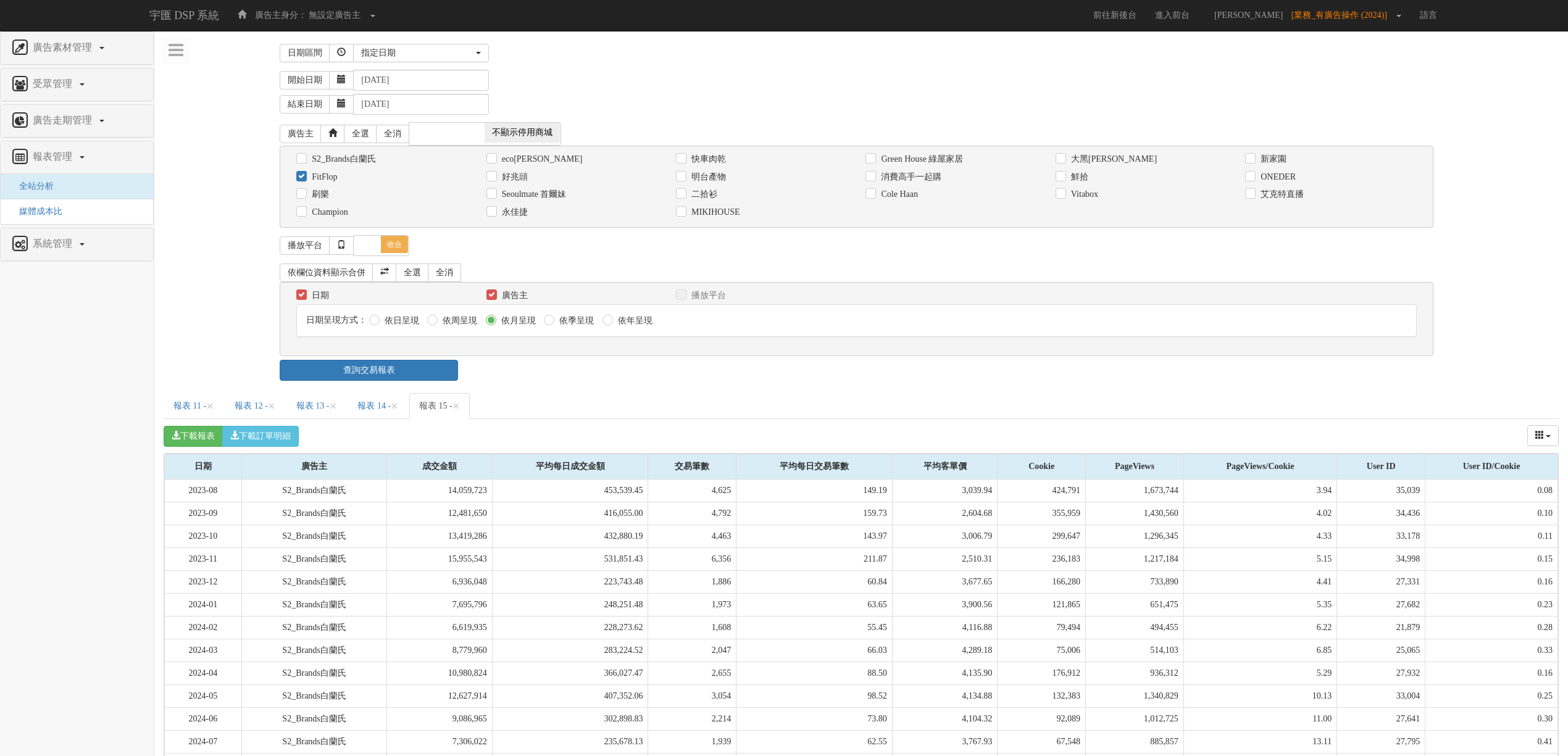
click at [421, 359] on div "依欄位資料顯示合併 全選 全消 日期 廣告主 播放平台 日期呈現方式： 依日呈現 依周呈現" at bounding box center [861, 309] width 1163 height 100
click at [428, 363] on link "查詢交易報表" at bounding box center [368, 370] width 178 height 21
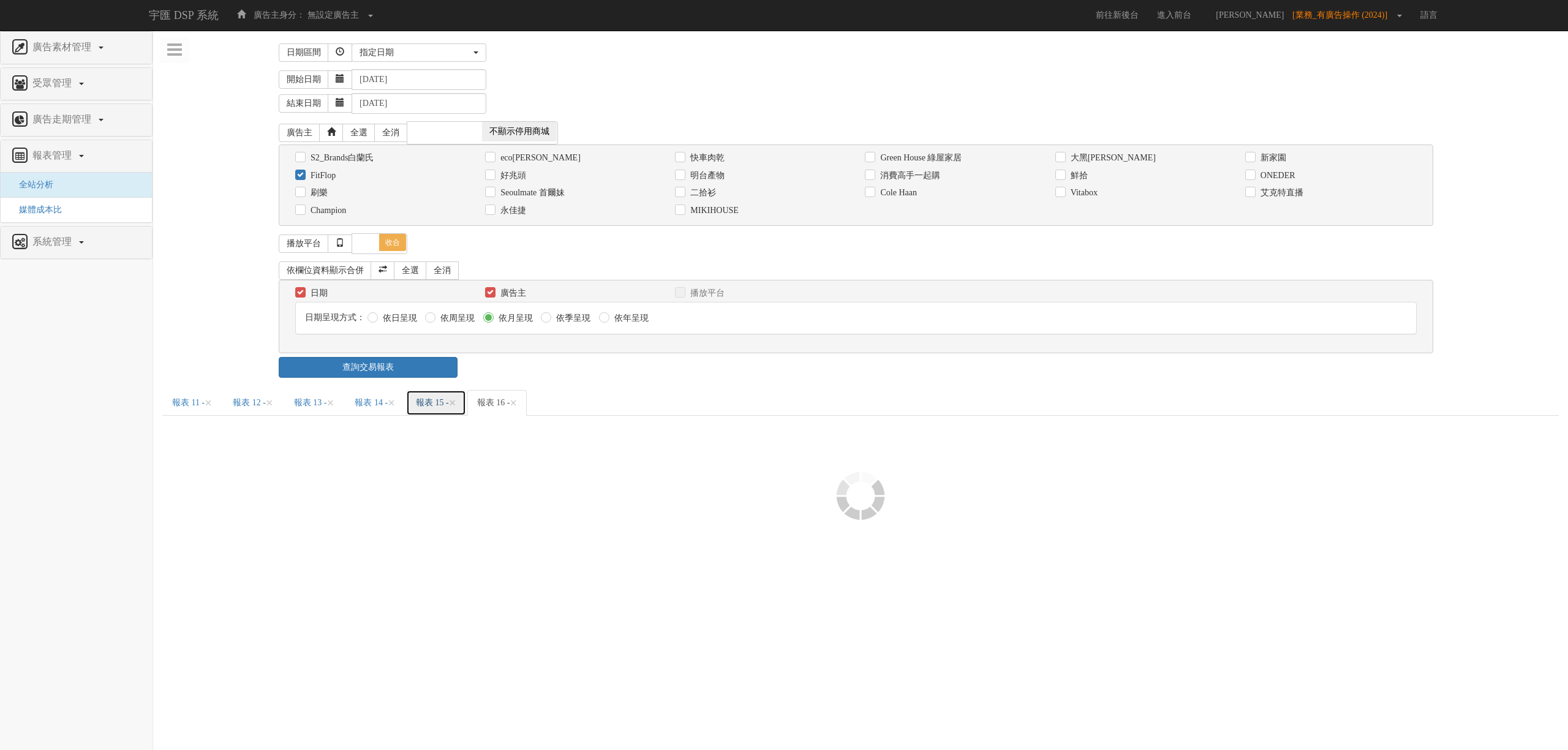
click at [466, 397] on link "報表 15 - ×" at bounding box center [436, 402] width 60 height 26
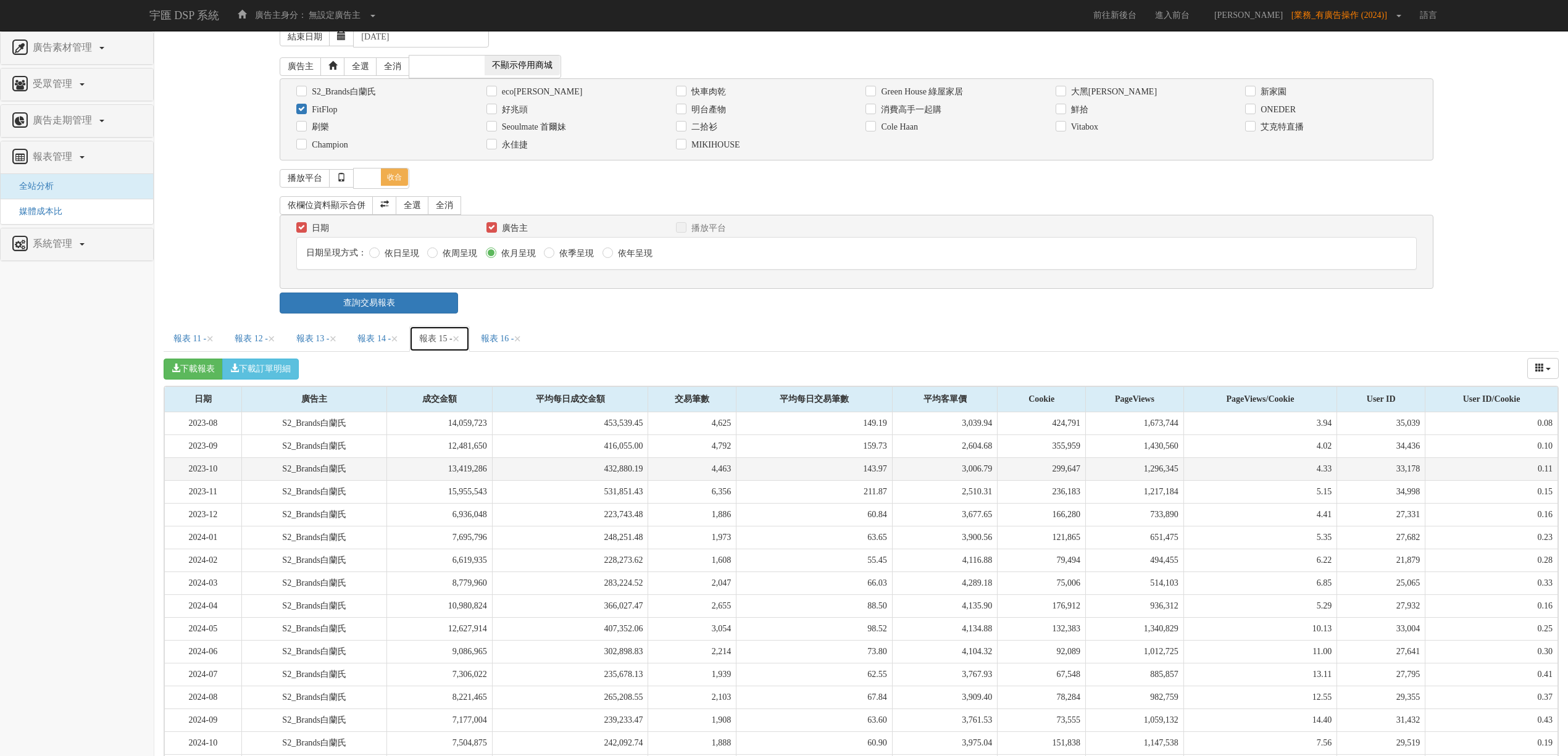
scroll to position [387, 0]
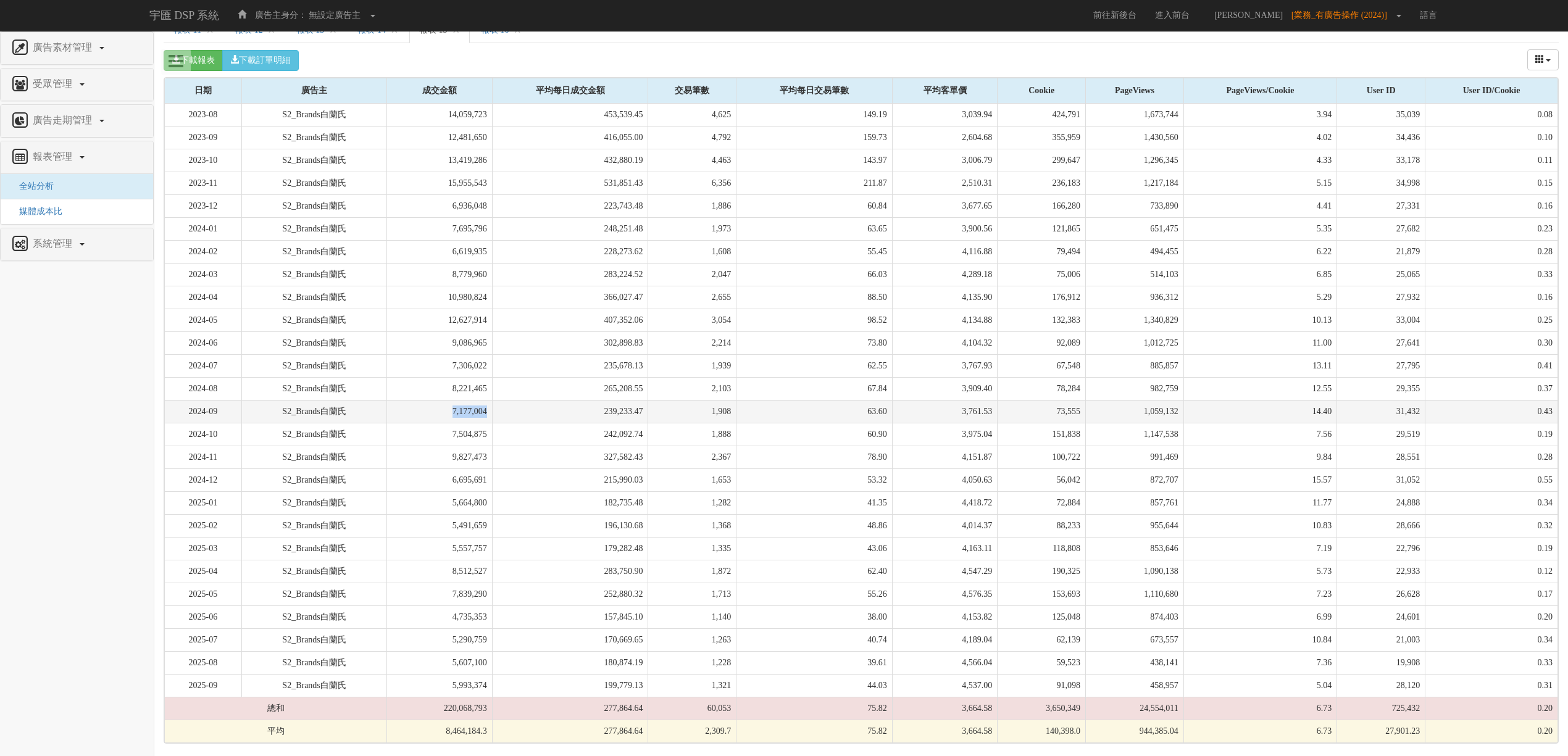
drag, startPoint x: 445, startPoint y: 406, endPoint x: 497, endPoint y: 406, distance: 52.0
click at [492, 406] on td "7,177,004" at bounding box center [440, 411] width 105 height 23
click at [1279, 455] on td "9.84" at bounding box center [1260, 457] width 154 height 23
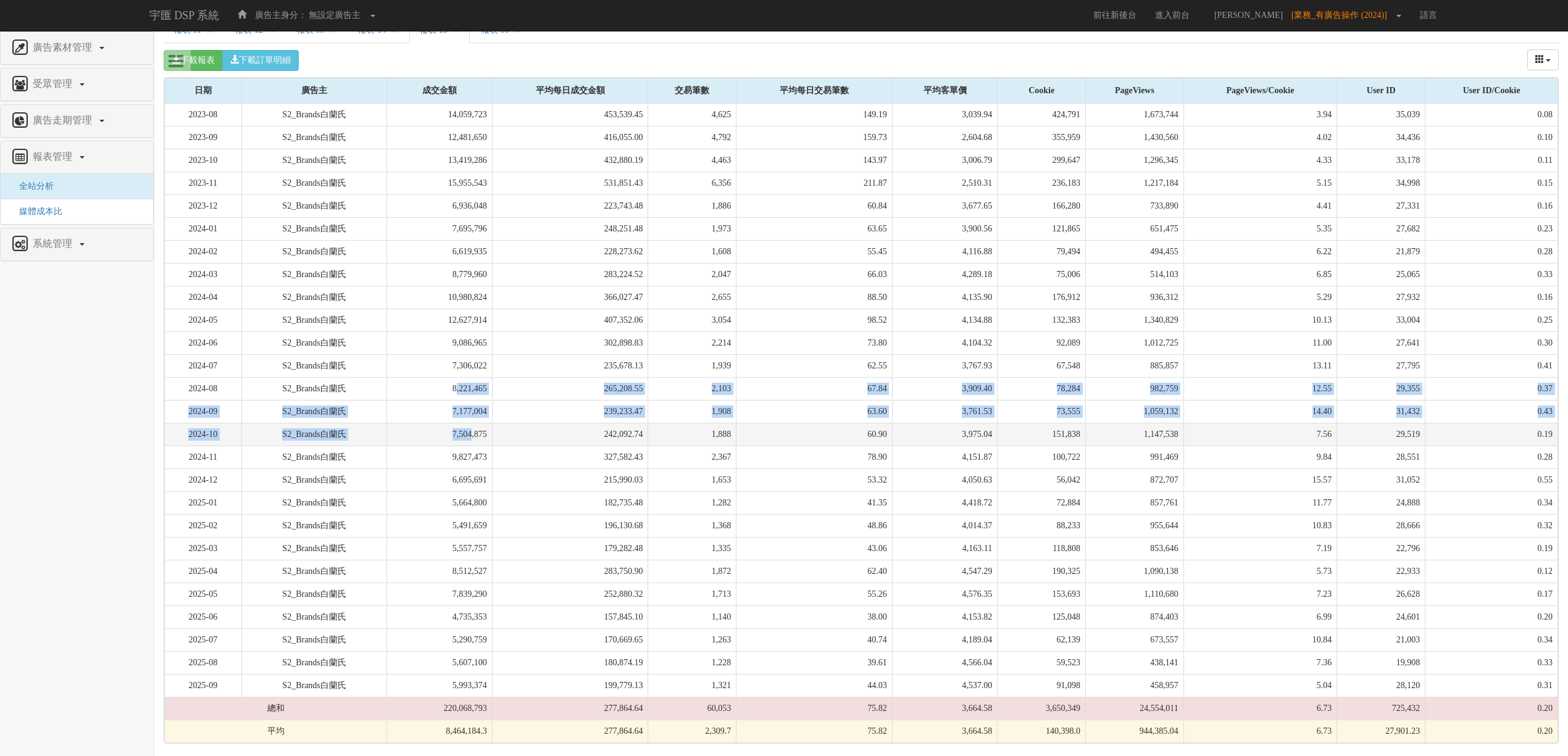
drag, startPoint x: 460, startPoint y: 385, endPoint x: 478, endPoint y: 435, distance: 53.1
click at [478, 435] on tbody "2023-08 S2_Brands白蘭氏 14,059,723 453,539.45 4,625 149.19 3,039.94 424,791 1,673,…" at bounding box center [861, 423] width 1393 height 640
click at [478, 435] on td "7,504,875" at bounding box center [440, 434] width 105 height 23
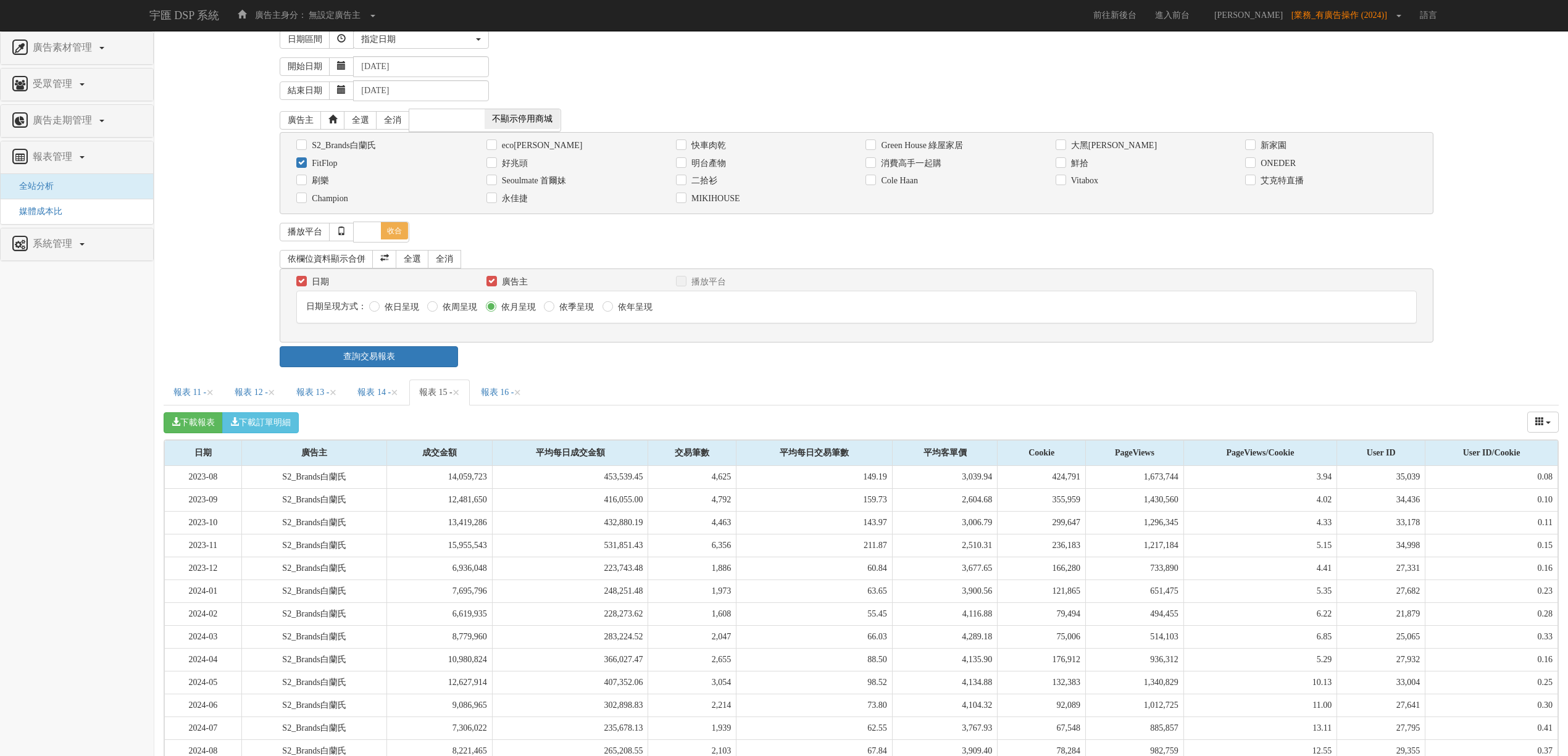
scroll to position [0, 0]
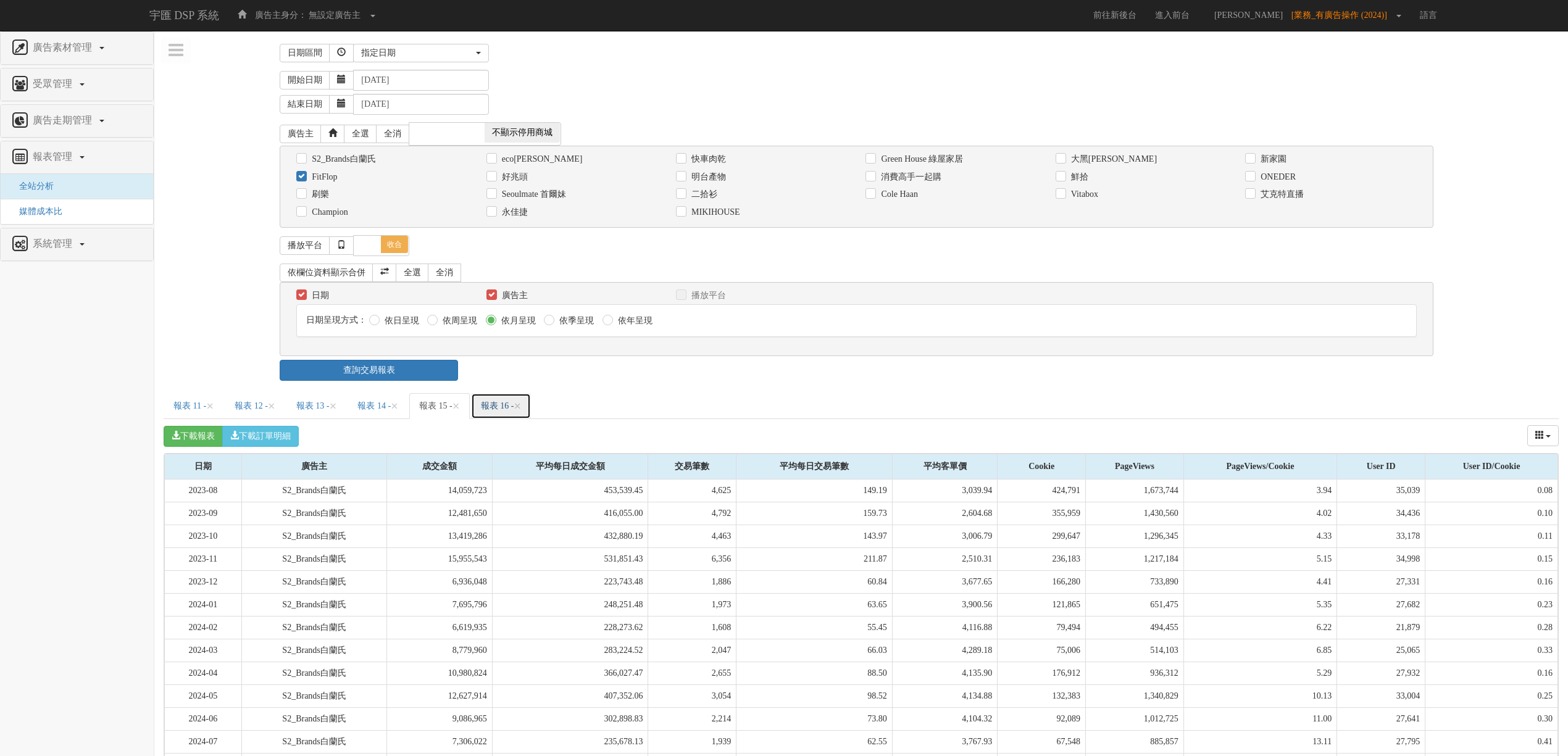
click at [531, 412] on link "報表 16 - ×" at bounding box center [501, 406] width 60 height 26
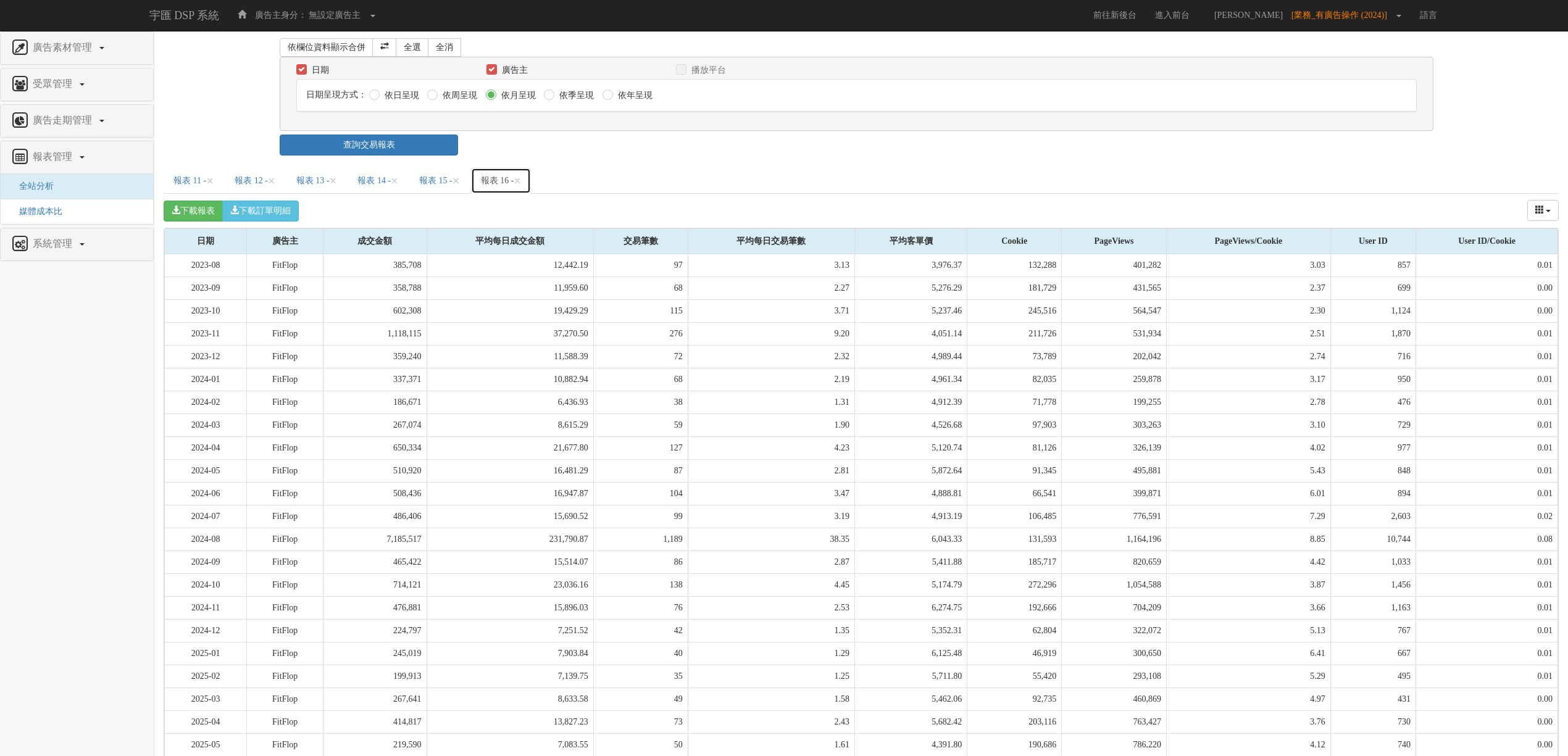
scroll to position [387, 0]
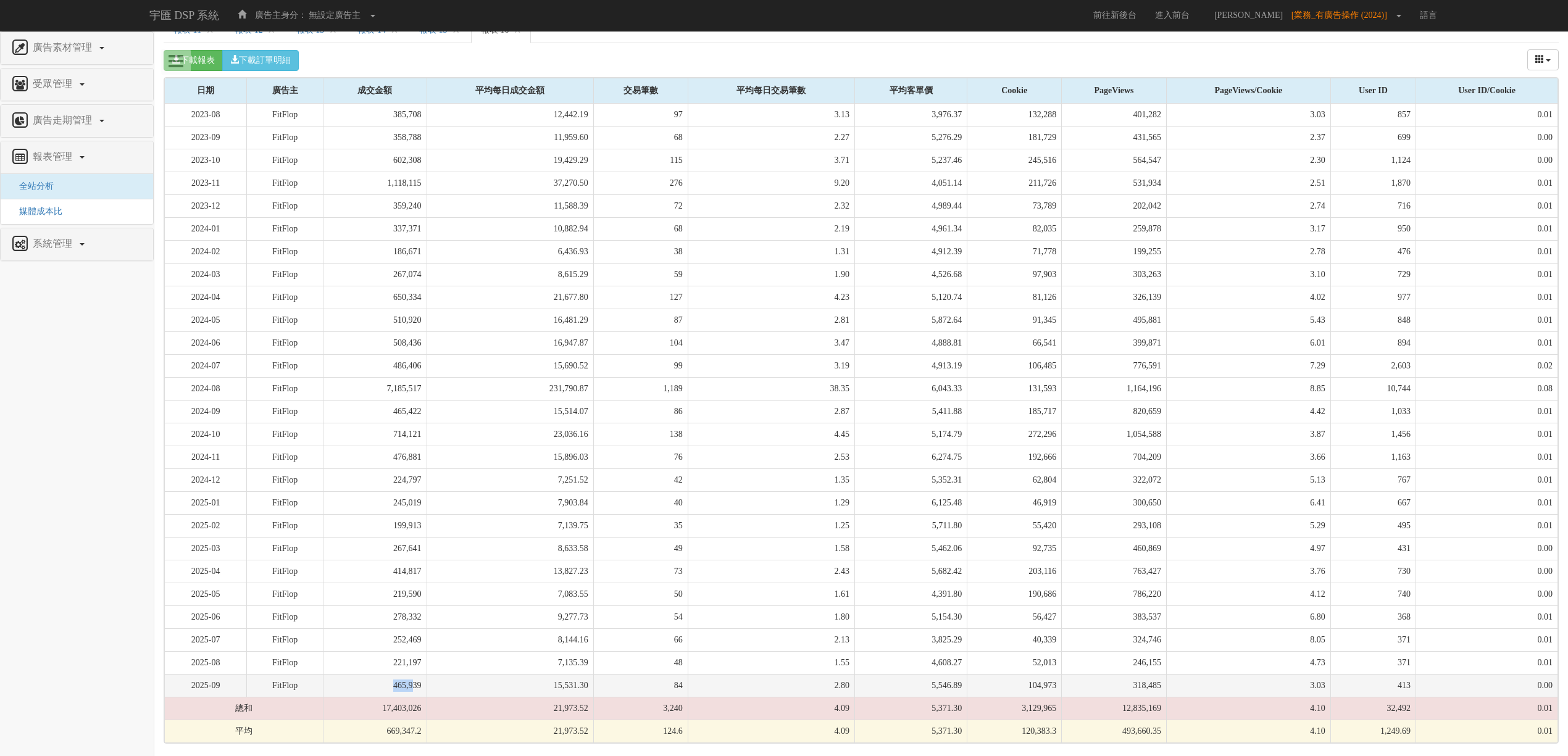
drag, startPoint x: 394, startPoint y: 689, endPoint x: 417, endPoint y: 689, distance: 23.0
click at [417, 689] on td "465,939" at bounding box center [375, 685] width 104 height 23
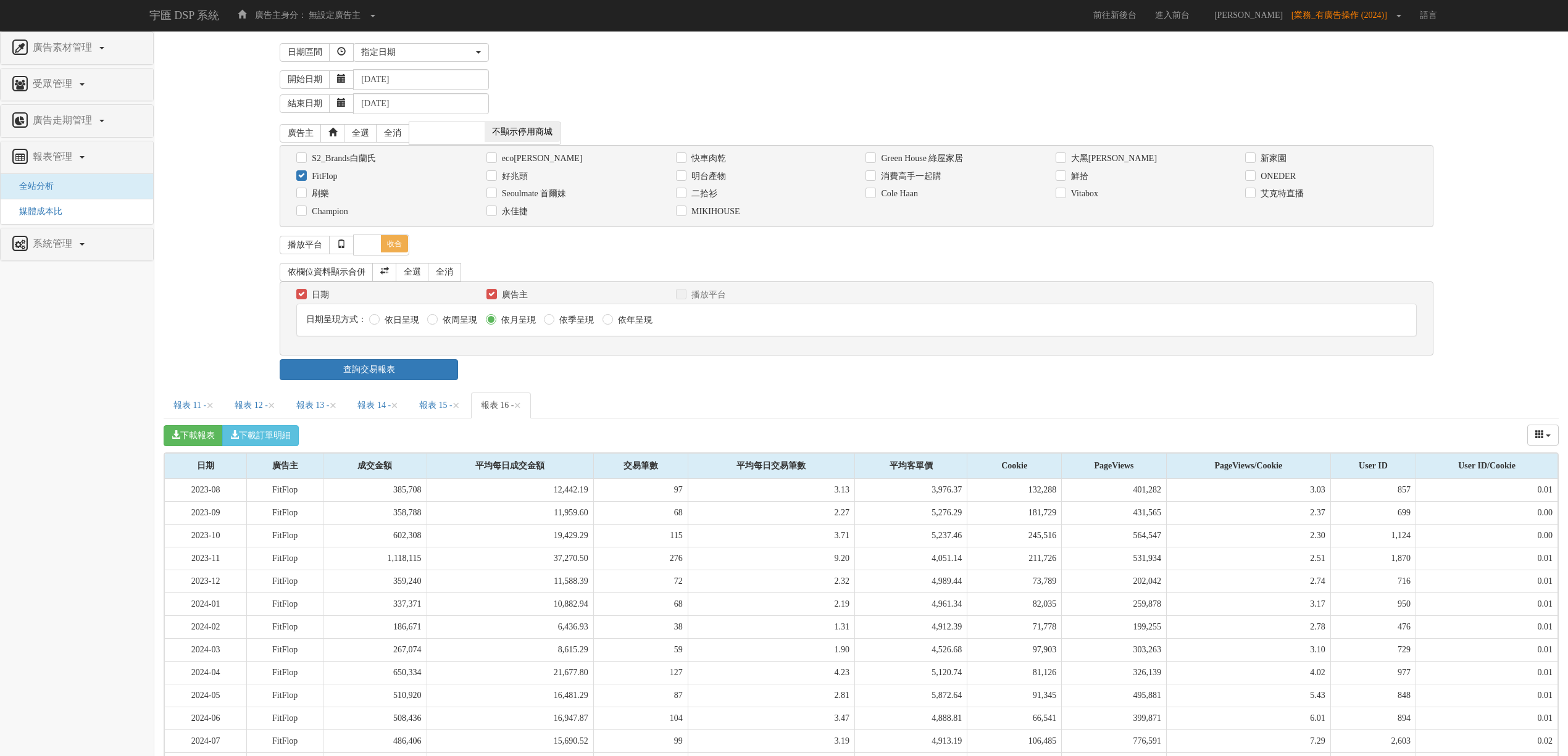
scroll to position [0, 0]
click at [311, 176] on label "FitFlop" at bounding box center [323, 177] width 28 height 12
click at [304, 176] on input "FitFlop" at bounding box center [300, 177] width 8 height 8
checkbox input "false"
click at [1277, 152] on div "新家園" at bounding box center [1330, 158] width 189 height 18
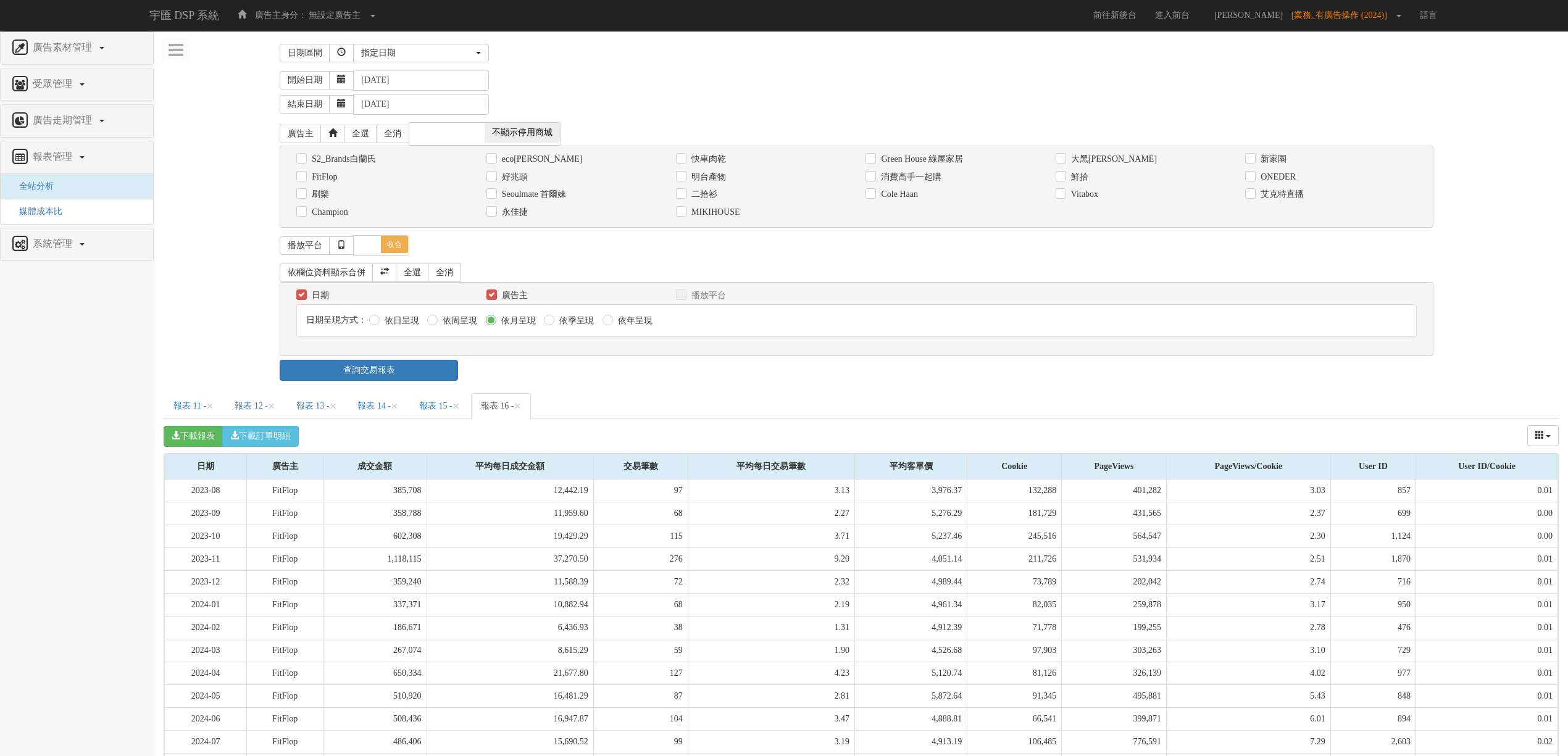
click at [1277, 160] on label "新家園" at bounding box center [1272, 159] width 29 height 12
click at [1254, 160] on input "新家園" at bounding box center [1249, 158] width 8 height 8
checkbox input "true"
click at [450, 369] on link "查詢交易報表" at bounding box center [368, 370] width 178 height 21
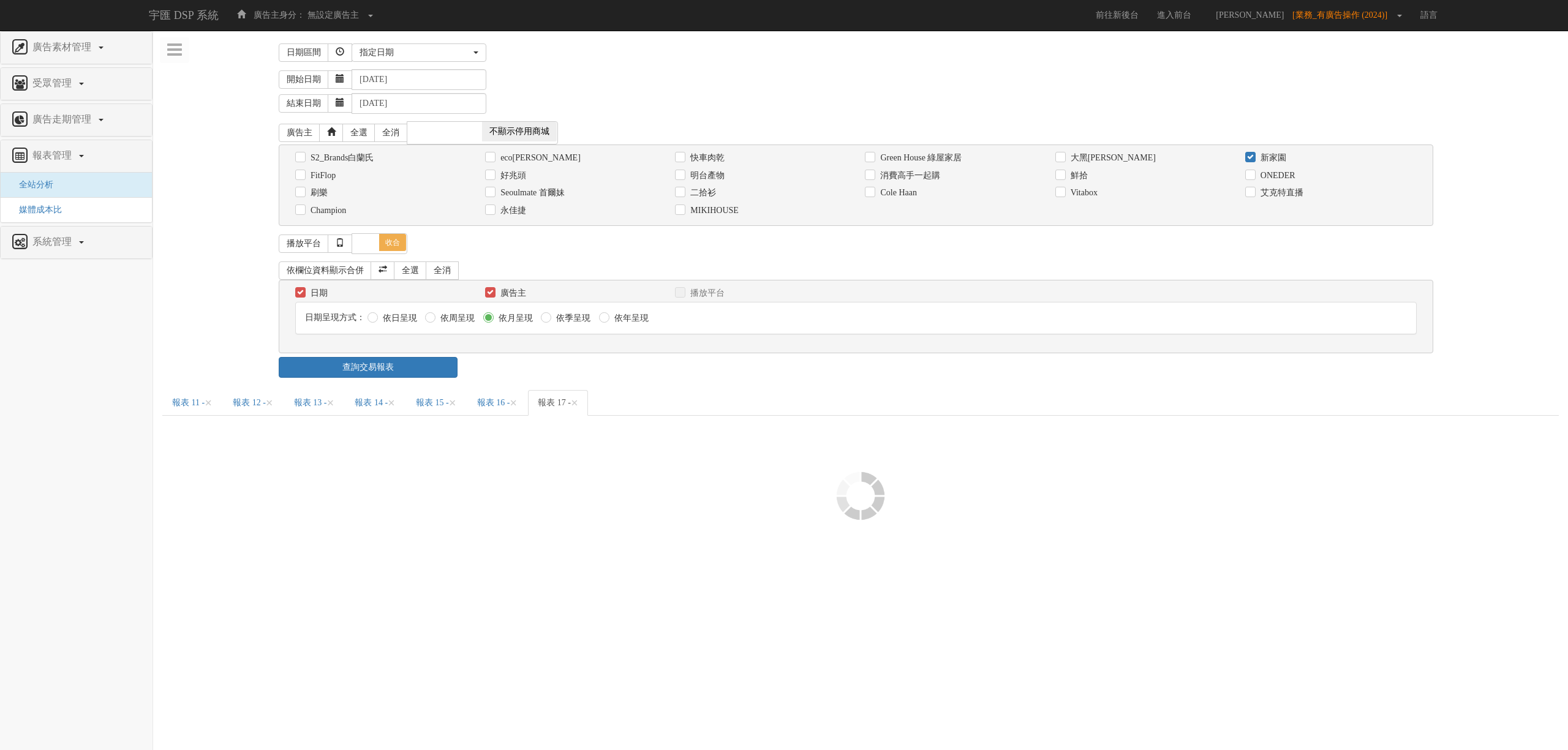
click at [1083, 194] on label "Vitabox" at bounding box center [1082, 192] width 30 height 12
click at [1063, 194] on input "Vitabox" at bounding box center [1058, 193] width 8 height 8
checkbox input "true"
click at [1284, 148] on div "S2_Brands白蘭氏 [GEOGRAPHIC_DATA] 快車肉乾 Green House 綠屋家居 [GEOGRAPHIC_DATA]倆口salico …" at bounding box center [856, 185] width 1154 height 82
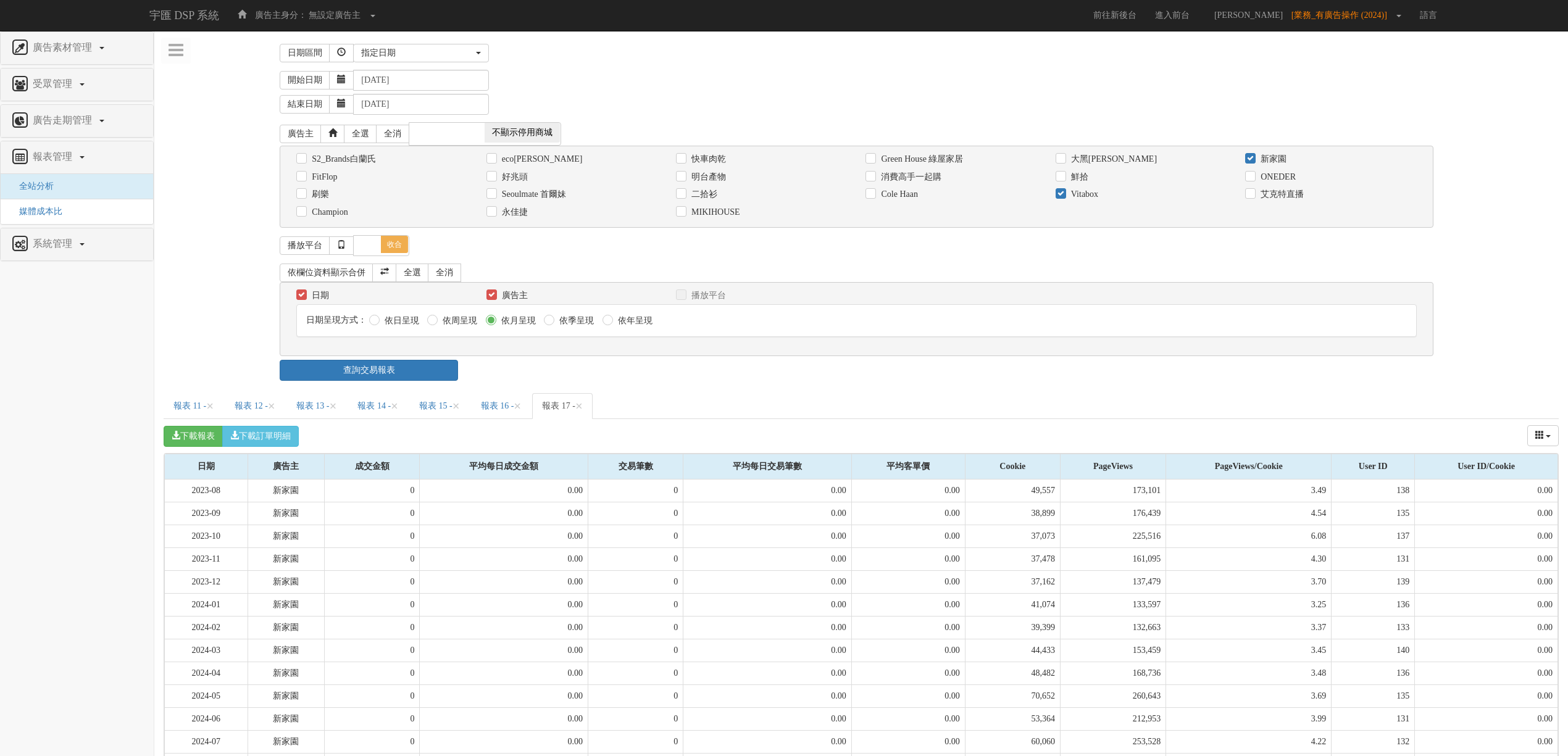
click at [1286, 162] on label "新家園" at bounding box center [1272, 159] width 29 height 12
click at [1254, 162] on input "新家園" at bounding box center [1249, 158] width 8 height 8
checkbox input "false"
click at [1083, 200] on label "Vitabox" at bounding box center [1083, 194] width 31 height 12
click at [1064, 199] on input "Vitabox" at bounding box center [1059, 194] width 8 height 8
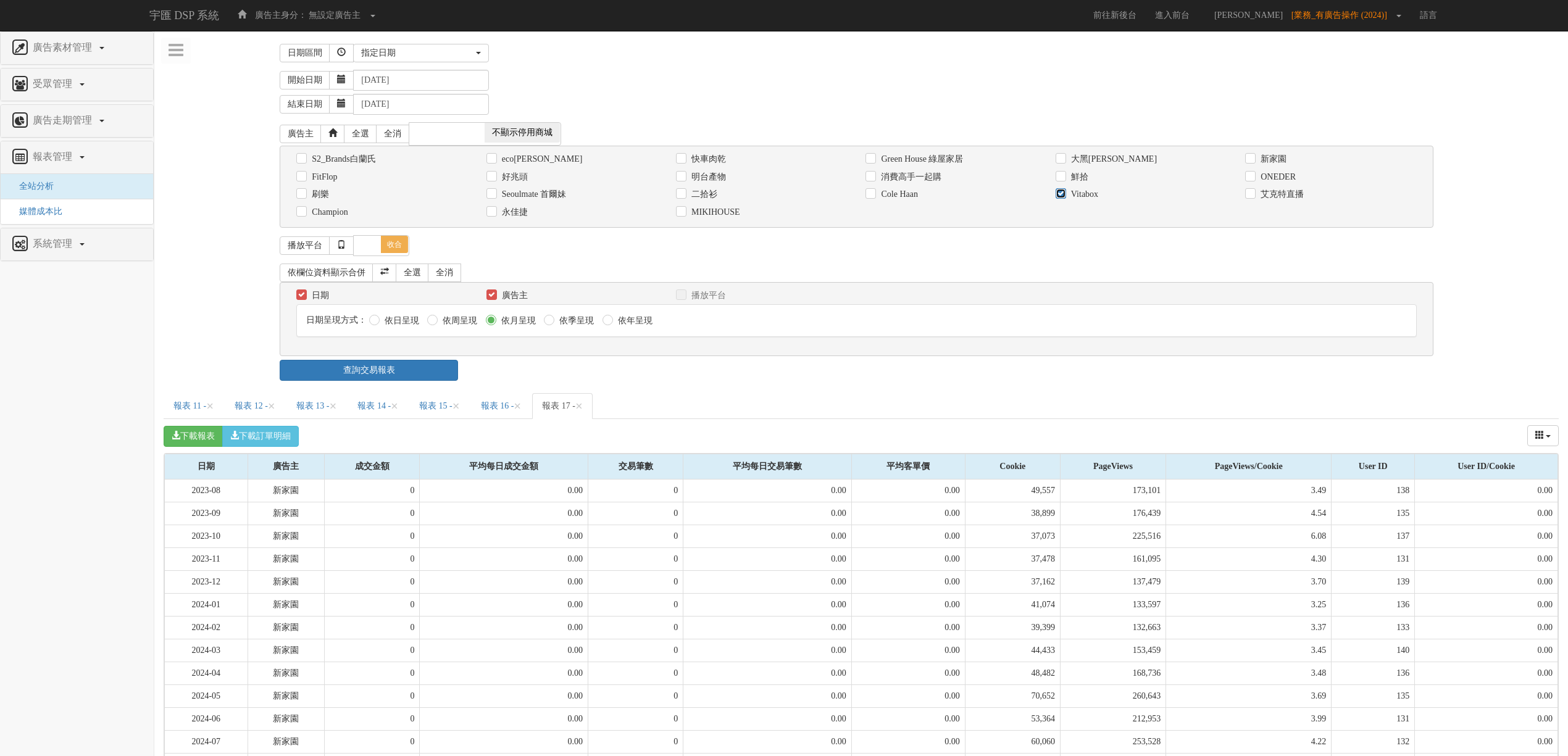
checkbox input "false"
click at [917, 196] on label "Cole Haan" at bounding box center [898, 194] width 40 height 12
click at [873, 196] on input "Cole Haan" at bounding box center [869, 194] width 8 height 8
checkbox input "true"
click at [377, 372] on link "查詢交易報表" at bounding box center [368, 370] width 178 height 21
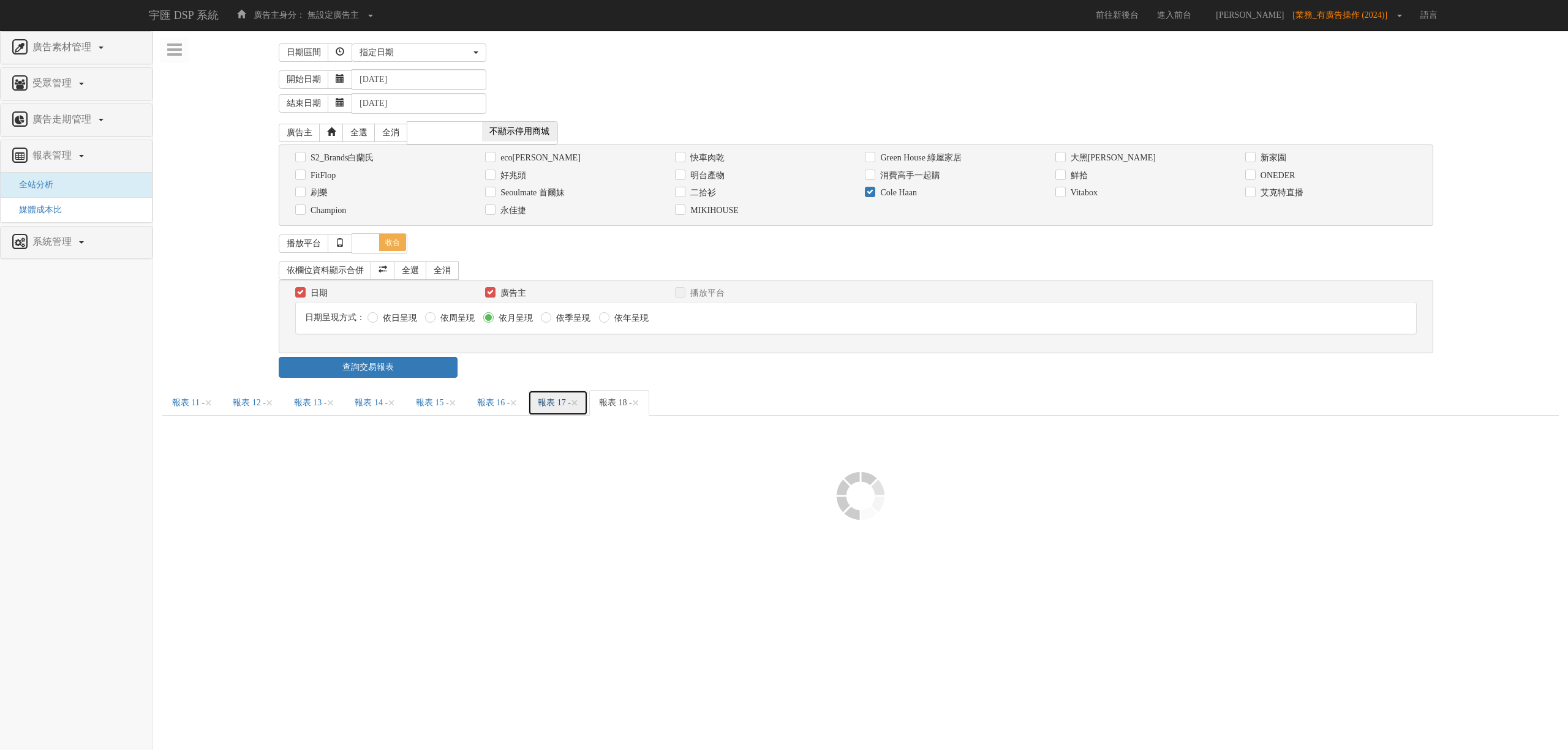
click at [588, 402] on link "報表 17 - ×" at bounding box center [557, 402] width 60 height 26
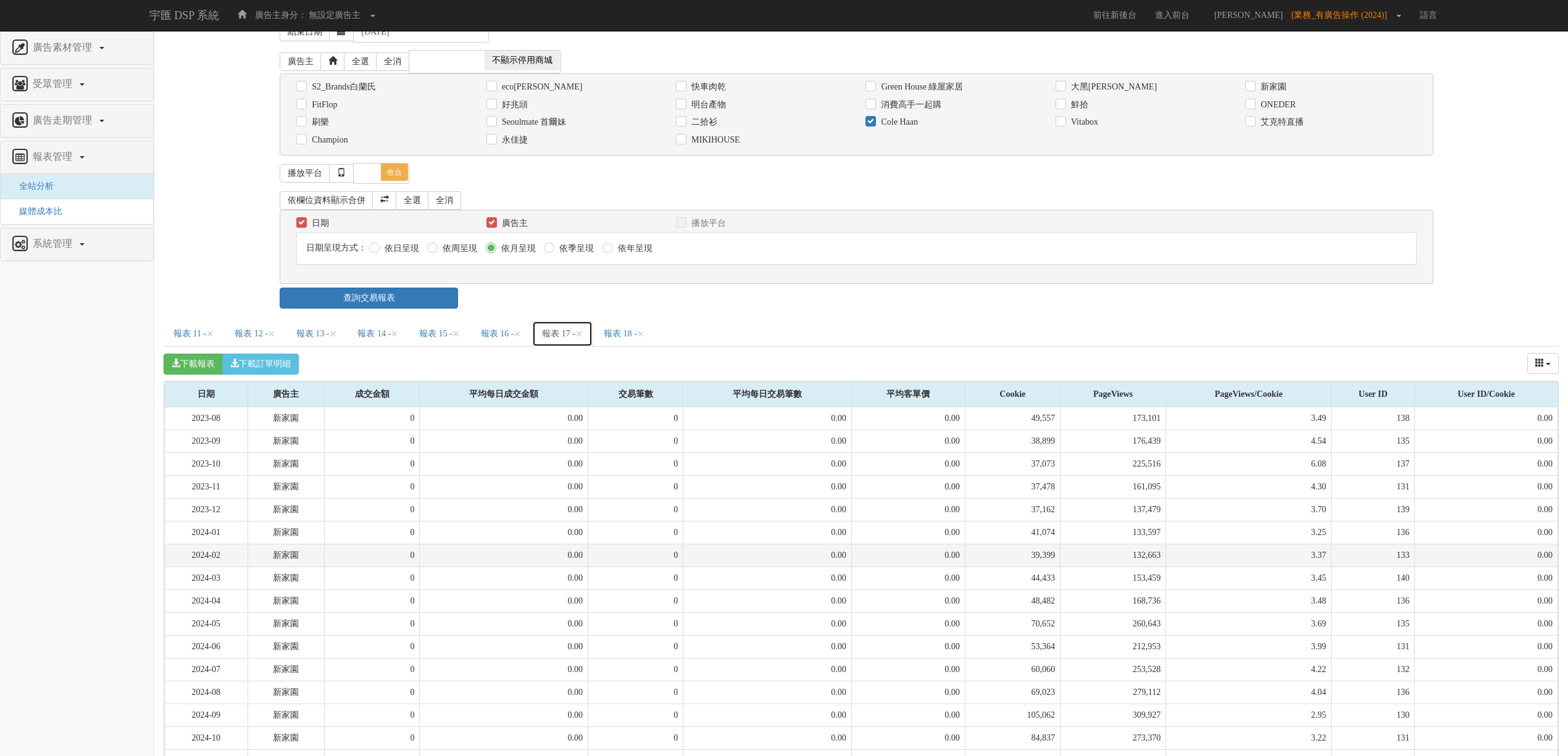
scroll to position [387, 0]
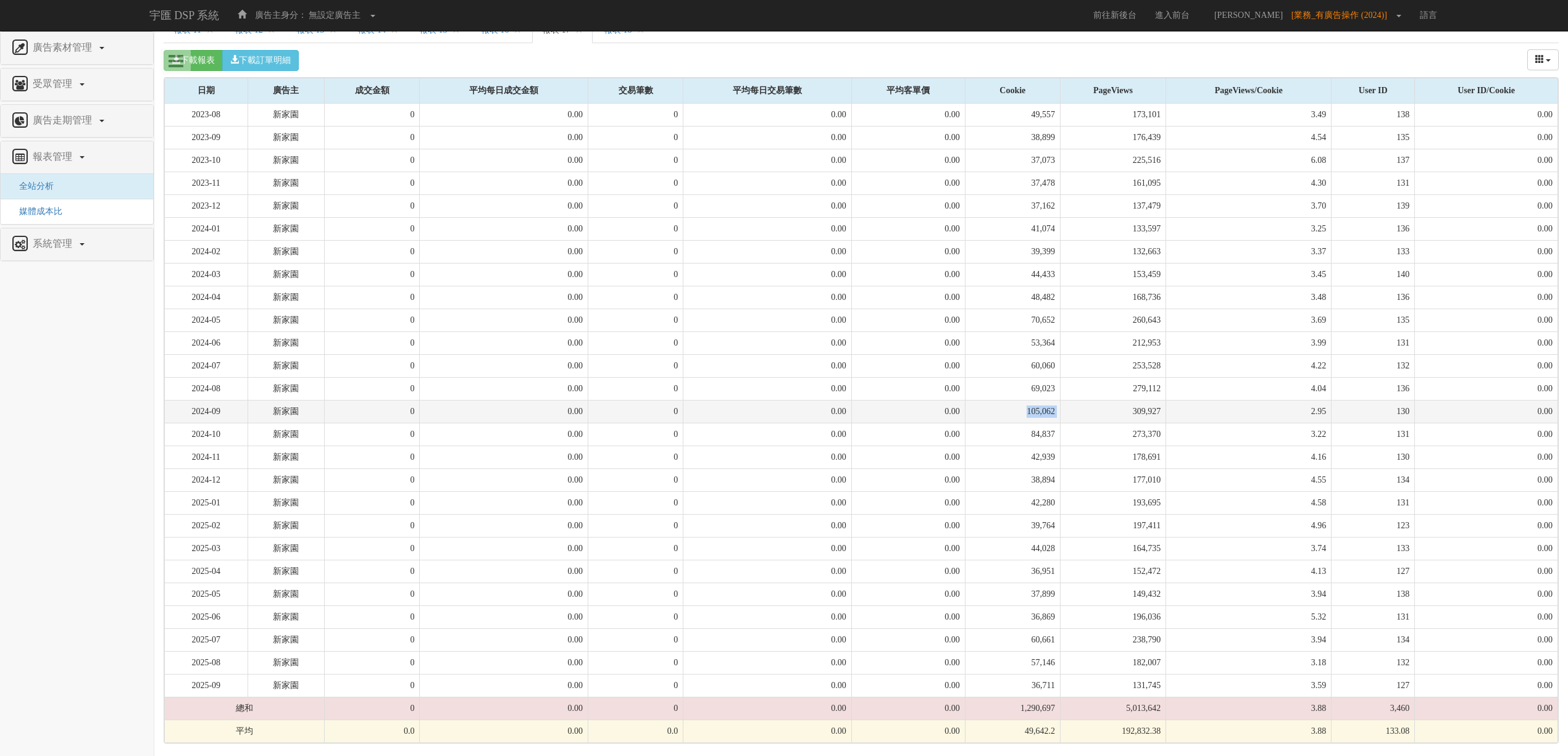
drag, startPoint x: 966, startPoint y: 411, endPoint x: 1053, endPoint y: 416, distance: 87.1
click at [1053, 416] on tr "2024-09 新家園 0 0.00 0 0.00 0.00 105,062 309,927 2.95 130 0.00" at bounding box center [861, 411] width 1393 height 23
click at [890, 295] on td "0.00" at bounding box center [908, 297] width 114 height 23
drag, startPoint x: 976, startPoint y: 682, endPoint x: 1034, endPoint y: 687, distance: 58.2
click at [1034, 687] on td "36,711" at bounding box center [1012, 685] width 95 height 23
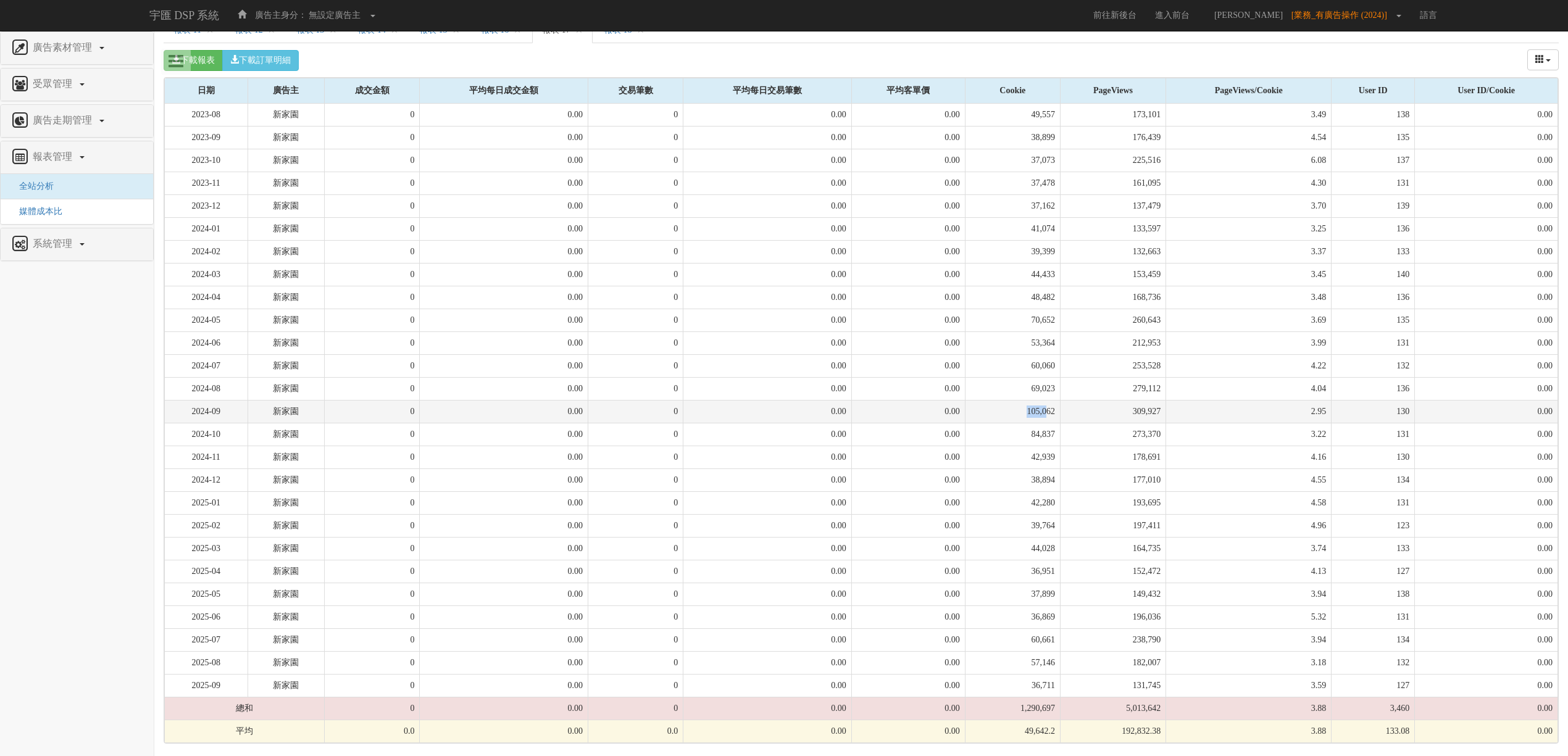
drag, startPoint x: 995, startPoint y: 413, endPoint x: 1020, endPoint y: 413, distance: 25.0
click at [1020, 413] on td "105,062" at bounding box center [1012, 411] width 95 height 23
drag, startPoint x: 995, startPoint y: 407, endPoint x: 1017, endPoint y: 408, distance: 22.0
click at [1017, 408] on td "105,062" at bounding box center [1012, 411] width 95 height 23
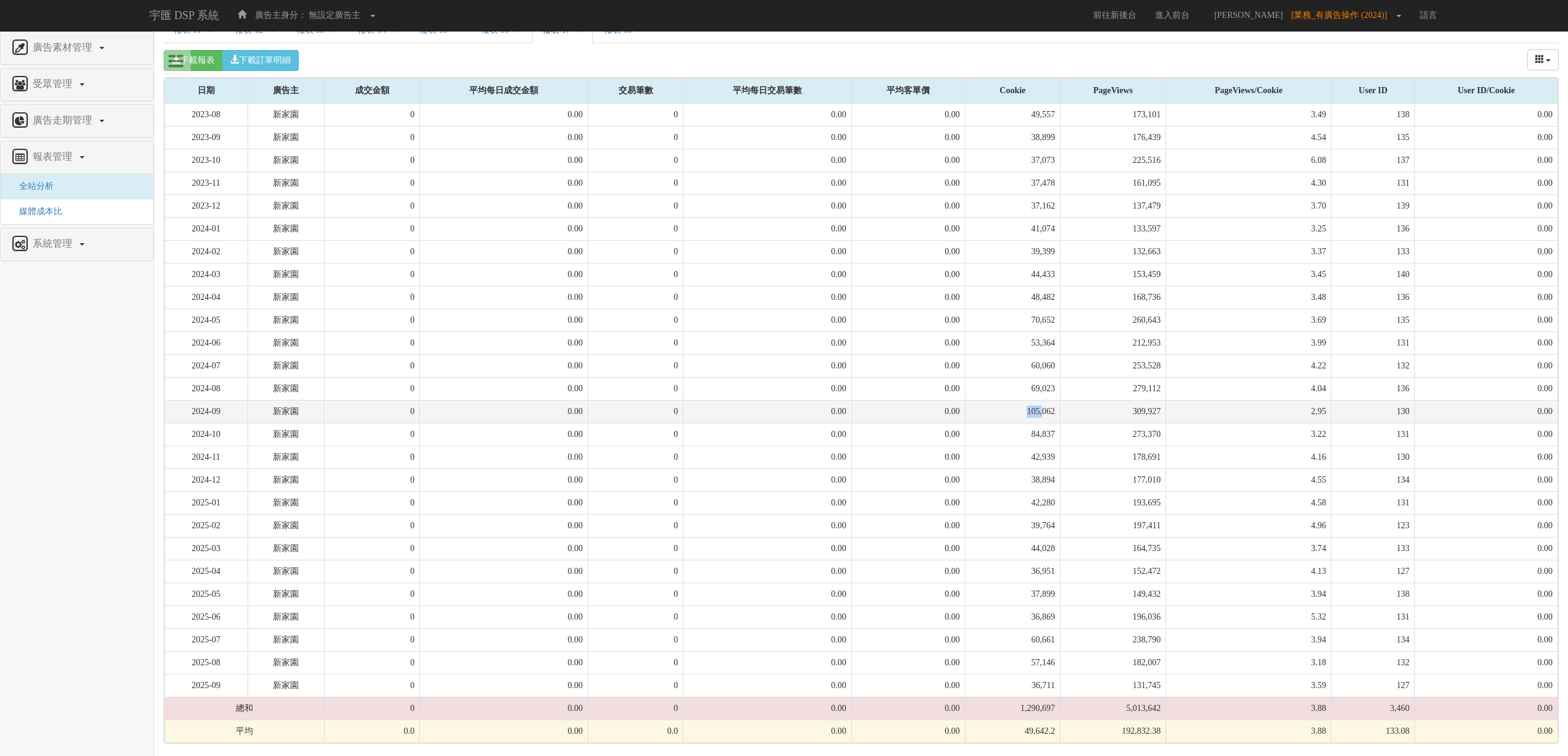
click at [1017, 408] on td "105,062" at bounding box center [1012, 411] width 95 height 23
drag, startPoint x: 1013, startPoint y: 408, endPoint x: 1164, endPoint y: 400, distance: 151.2
click at [1164, 400] on tr "2024-09 新家園 0 0.00 0 0.00 0.00 105,062 309,927 2.95 130 0.00" at bounding box center [861, 411] width 1393 height 23
